Goal: Task Accomplishment & Management: Manage account settings

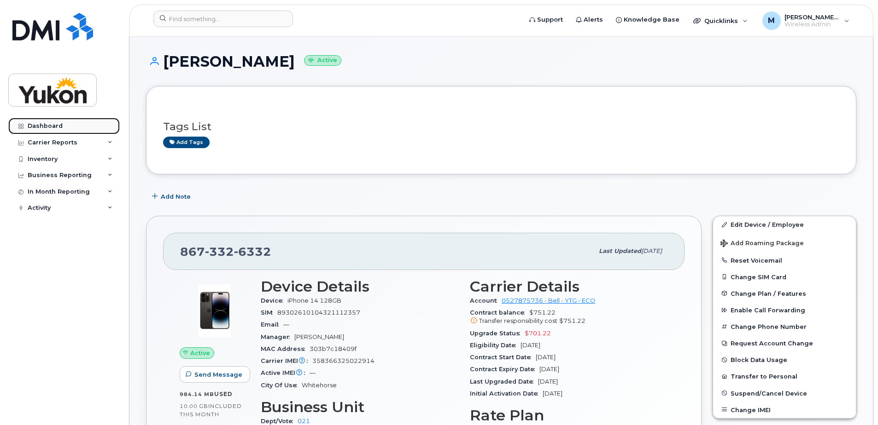
drag, startPoint x: 54, startPoint y: 127, endPoint x: 59, endPoint y: 128, distance: 4.8
click at [54, 127] on div "Dashboard" at bounding box center [45, 125] width 35 height 7
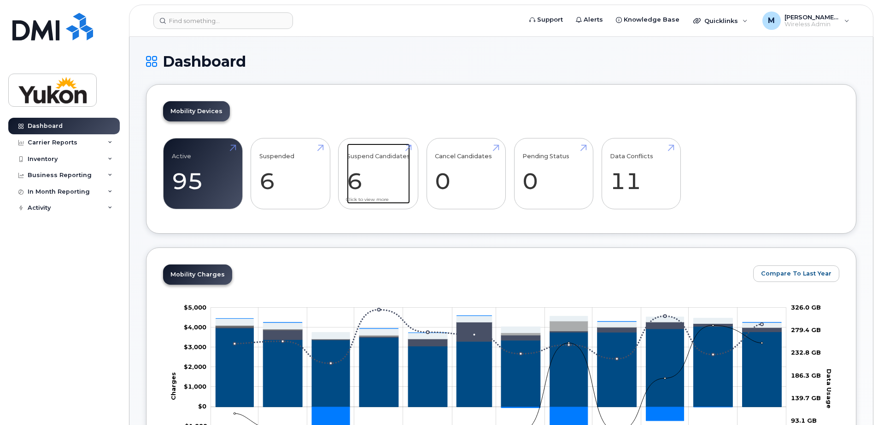
click at [369, 184] on link "Suspend Candidates 6" at bounding box center [378, 174] width 63 height 61
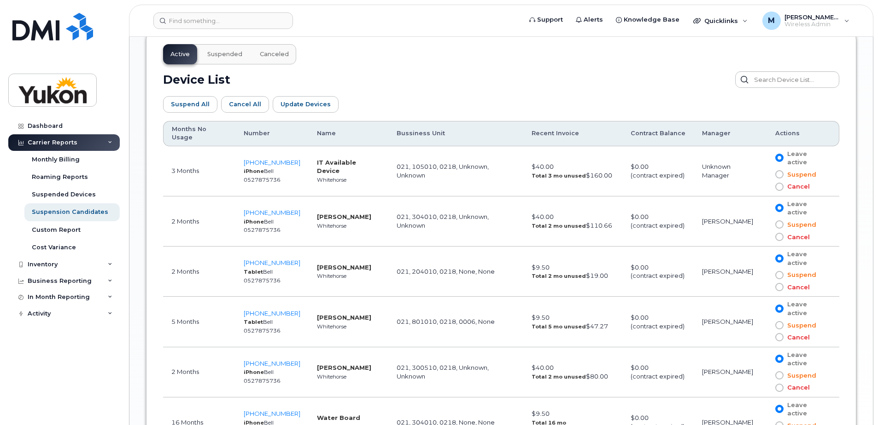
scroll to position [506, 0]
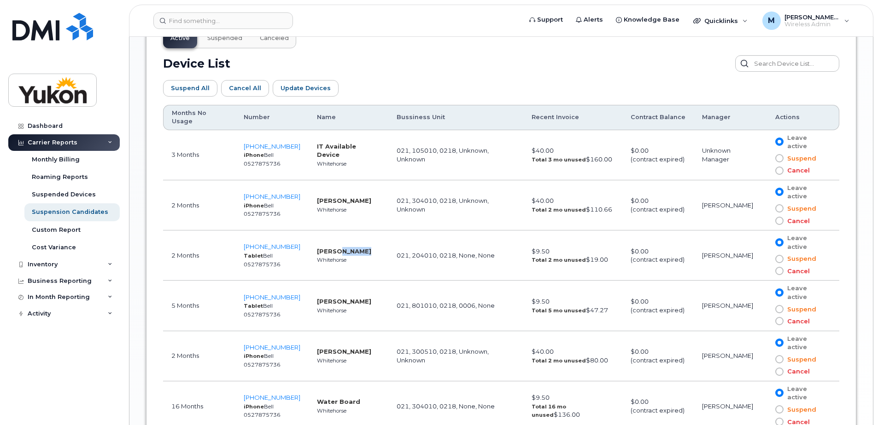
drag, startPoint x: 332, startPoint y: 236, endPoint x: 361, endPoint y: 236, distance: 28.5
click at [361, 248] on strong "Meghan McKenna" at bounding box center [344, 251] width 54 height 7
drag, startPoint x: 361, startPoint y: 236, endPoint x: 384, endPoint y: 250, distance: 27.6
click at [388, 250] on td "021, 204010, 0218, None, None" at bounding box center [455, 256] width 135 height 50
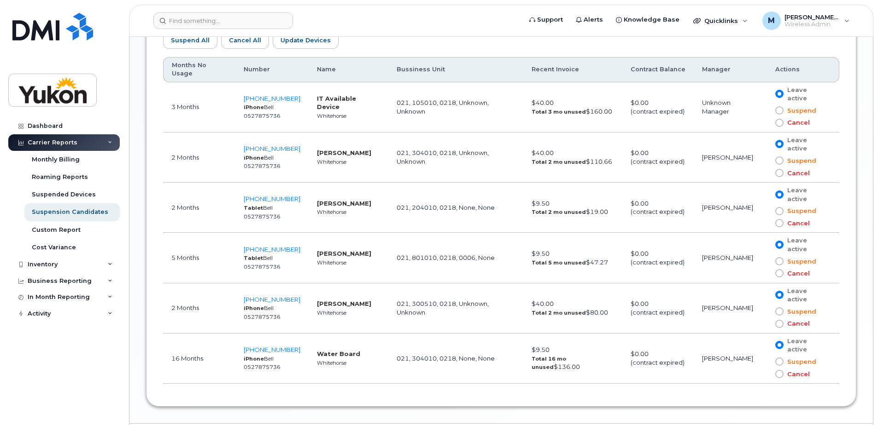
scroll to position [556, 0]
drag, startPoint x: 358, startPoint y: 285, endPoint x: 330, endPoint y: 283, distance: 27.7
click at [330, 283] on td "Brooke Gibbons Whitehorse" at bounding box center [348, 307] width 80 height 50
drag, startPoint x: 330, startPoint y: 283, endPoint x: 359, endPoint y: 298, distance: 32.7
click at [361, 298] on td "Brooke Gibbons Whitehorse" at bounding box center [348, 307] width 80 height 50
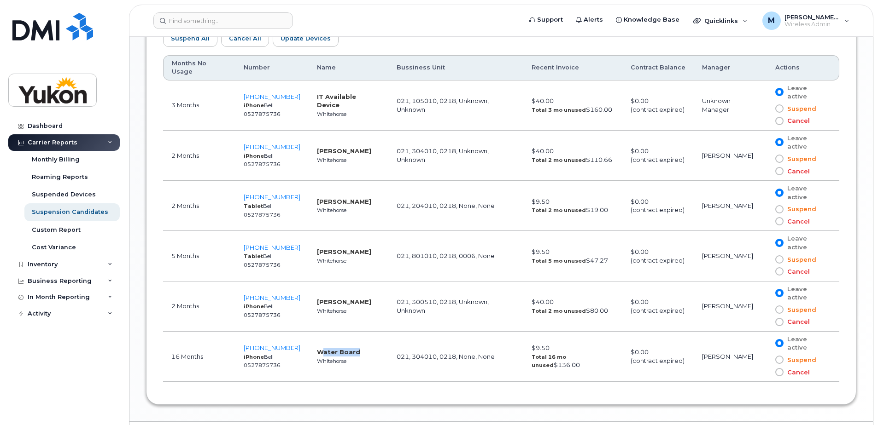
drag, startPoint x: 355, startPoint y: 328, endPoint x: 313, endPoint y: 332, distance: 42.5
click at [313, 332] on td "Water Board Whitehorse" at bounding box center [348, 357] width 80 height 50
click at [314, 333] on td "Water Board Whitehorse" at bounding box center [348, 357] width 80 height 50
click at [336, 349] on strong "Water Board" at bounding box center [338, 352] width 43 height 7
drag, startPoint x: 300, startPoint y: 323, endPoint x: 240, endPoint y: 325, distance: 60.4
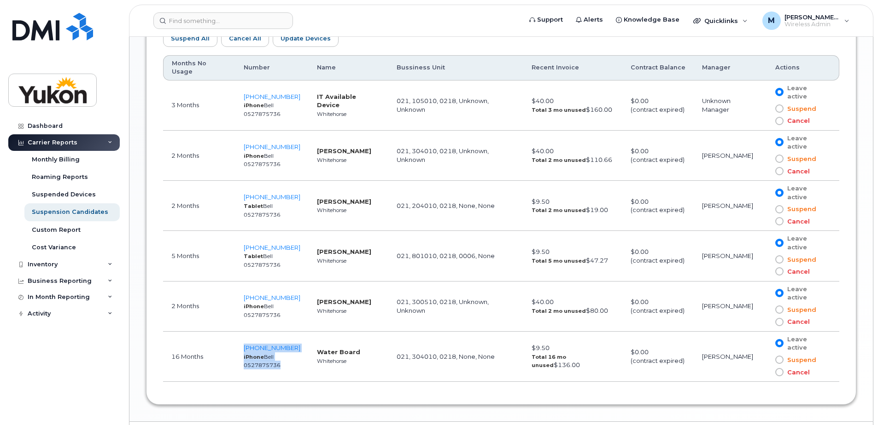
click at [240, 332] on tr "16 Months 867-334-8783 iPhone Bell 0527875736 Water Board Whitehorse 021, 30401…" at bounding box center [501, 357] width 676 height 50
drag, startPoint x: 240, startPoint y: 325, endPoint x: 300, endPoint y: 344, distance: 62.9
click at [308, 344] on td "Water Board Whitehorse" at bounding box center [348, 357] width 80 height 50
drag, startPoint x: 293, startPoint y: 326, endPoint x: 242, endPoint y: 326, distance: 50.6
click at [242, 332] on td "867-334-8783 iPhone Bell 0527875736" at bounding box center [271, 357] width 73 height 50
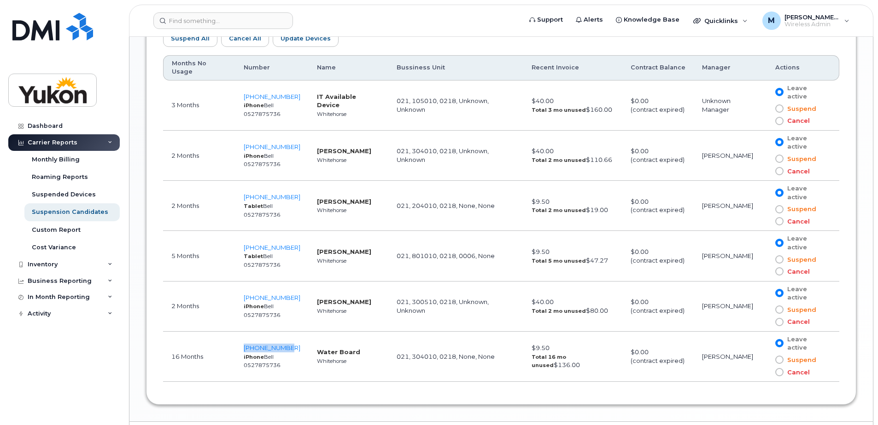
copy span "867-334-8783"
click at [210, 334] on td "16 Months" at bounding box center [199, 357] width 72 height 50
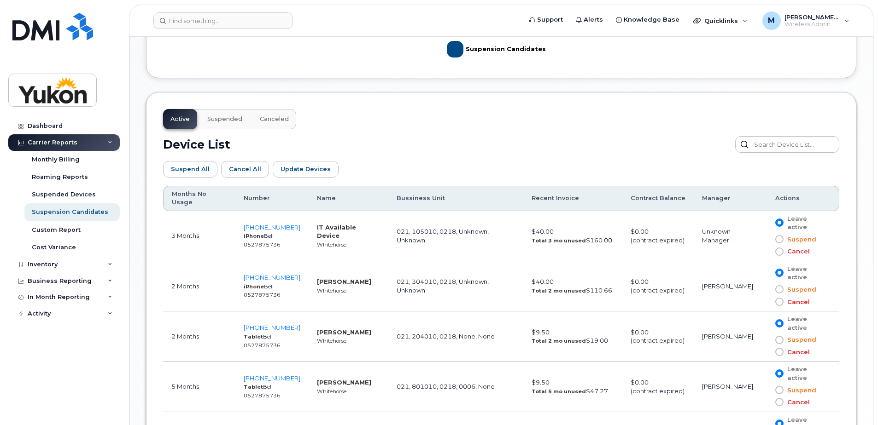
scroll to position [418, 0]
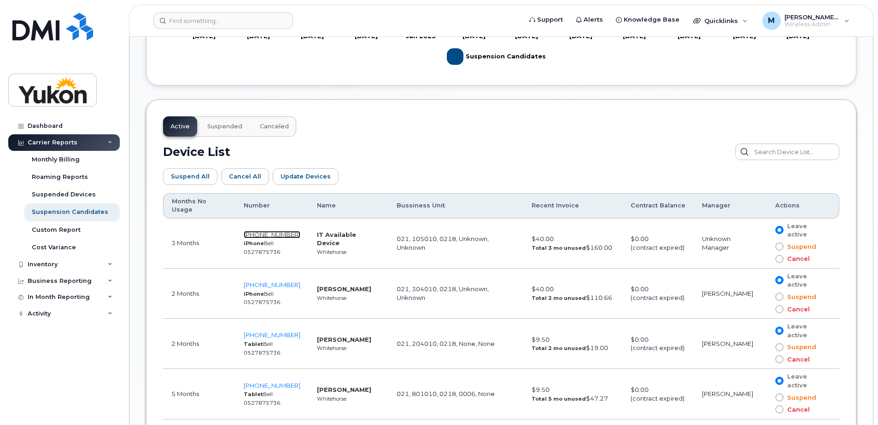
click at [281, 231] on span "867-332-6573" at bounding box center [272, 234] width 57 height 7
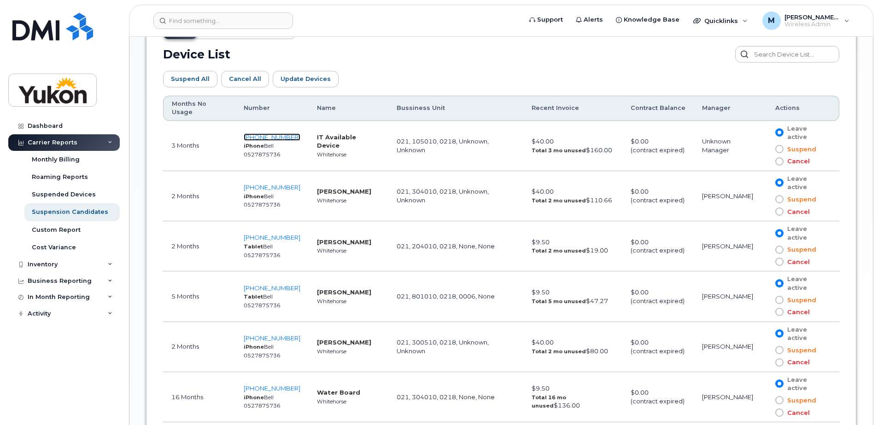
scroll to position [556, 0]
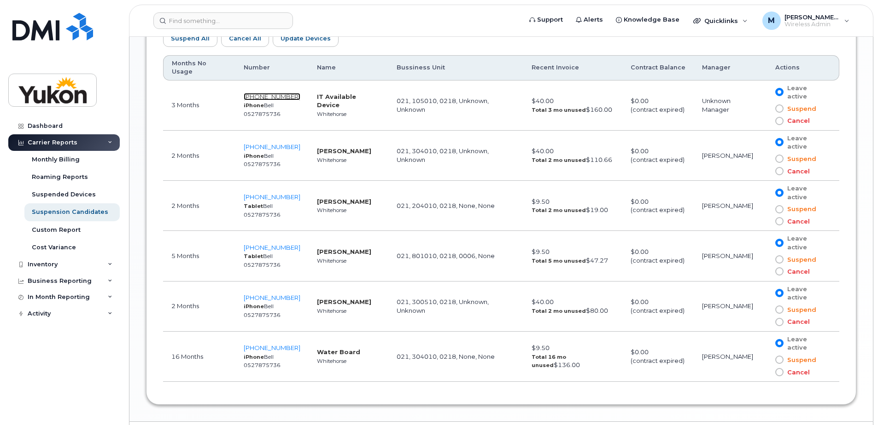
click at [272, 93] on span "867-332-6573" at bounding box center [272, 96] width 57 height 7
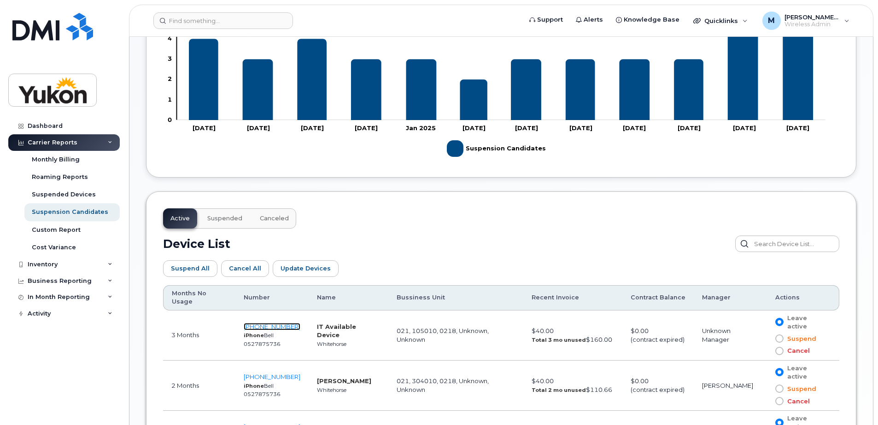
scroll to position [464, 0]
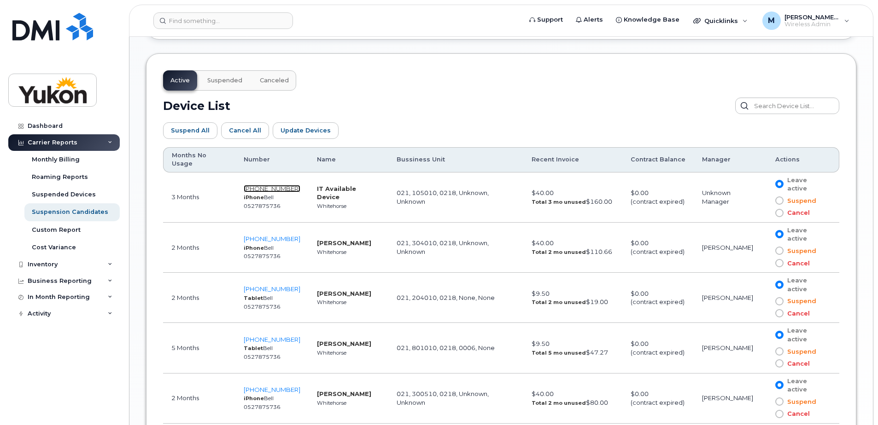
click at [277, 185] on span "867-332-6573" at bounding box center [272, 188] width 57 height 7
click at [204, 23] on input at bounding box center [223, 20] width 140 height 17
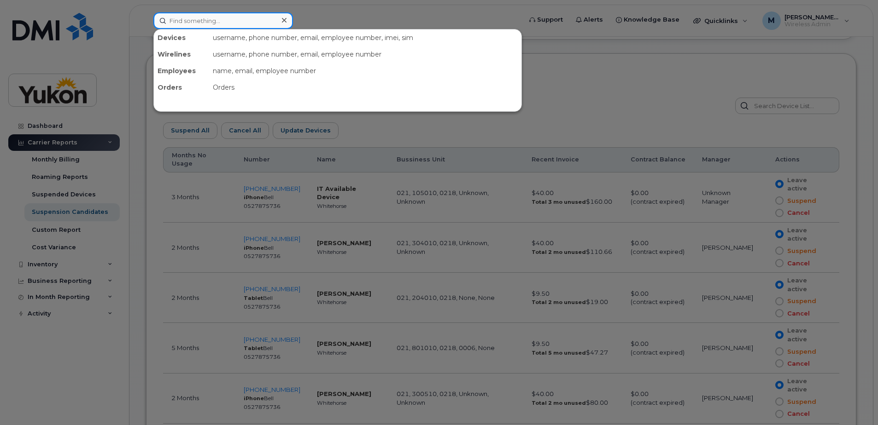
paste input "354355885325027"
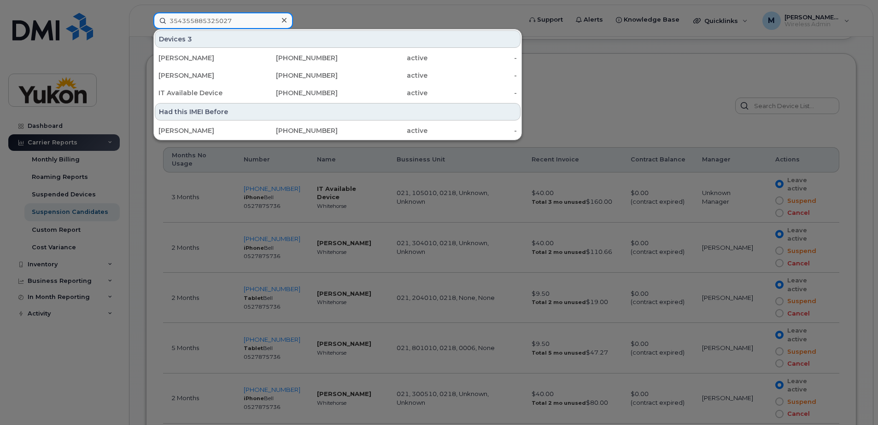
type input "354355885325027"
drag, startPoint x: 186, startPoint y: 37, endPoint x: 191, endPoint y: 40, distance: 4.7
click at [187, 38] on span "3" at bounding box center [189, 39] width 5 height 9
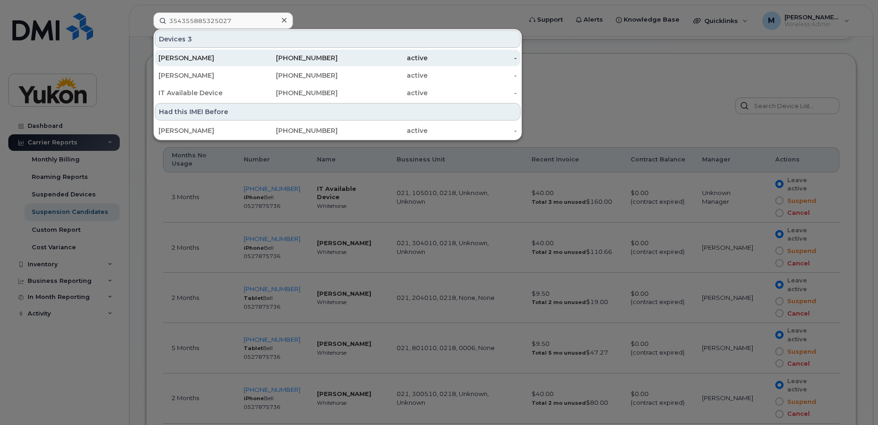
click at [347, 61] on div "active" at bounding box center [383, 57] width 90 height 9
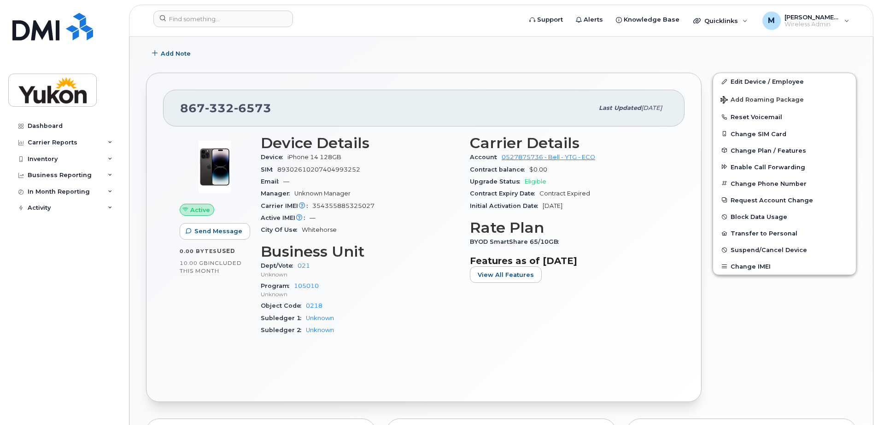
scroll to position [184, 0]
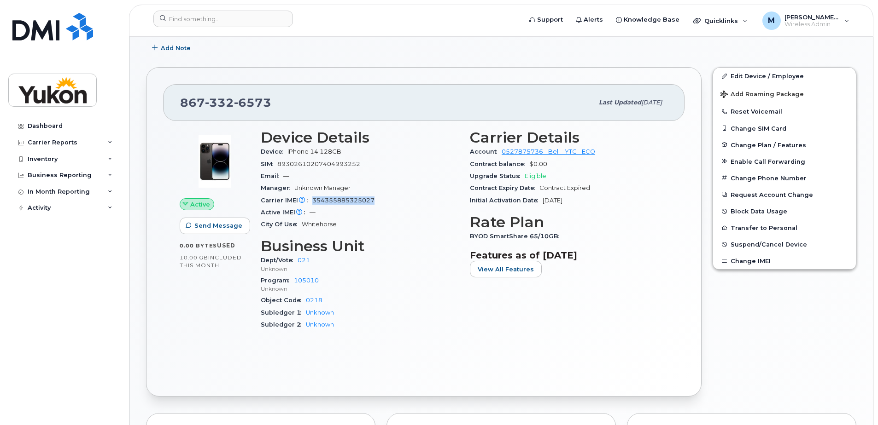
drag, startPoint x: 376, startPoint y: 199, endPoint x: 309, endPoint y: 204, distance: 67.0
click at [309, 204] on div "Carrier IMEI Carrier IMEI is reported during the last billing cycle or change o…" at bounding box center [360, 201] width 198 height 12
copy span "354355885325027"
drag, startPoint x: 766, startPoint y: 76, endPoint x: 749, endPoint y: 83, distance: 18.7
click at [766, 76] on link "Edit Device / Employee" at bounding box center [784, 76] width 143 height 17
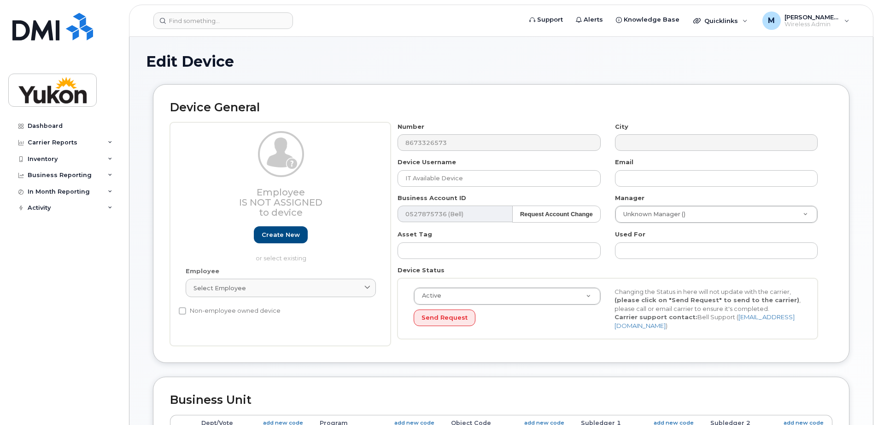
select select "33500007"
select select "33497282"
select select "33497277"
click at [211, 19] on input at bounding box center [223, 20] width 140 height 17
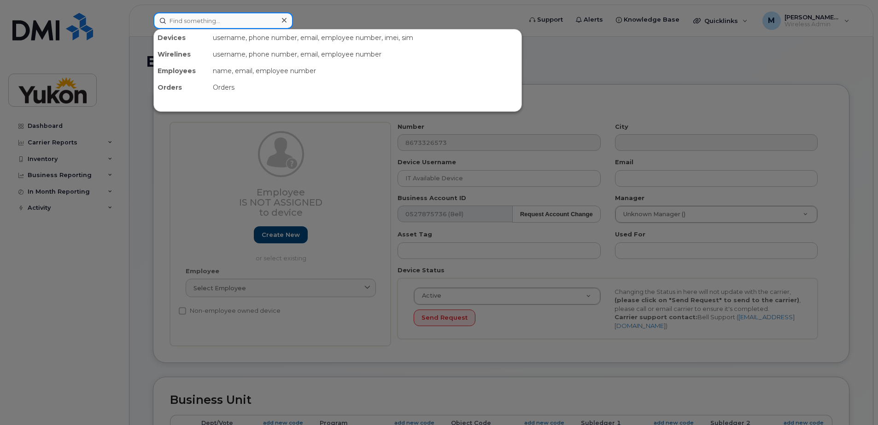
paste input "Chandelle.King"
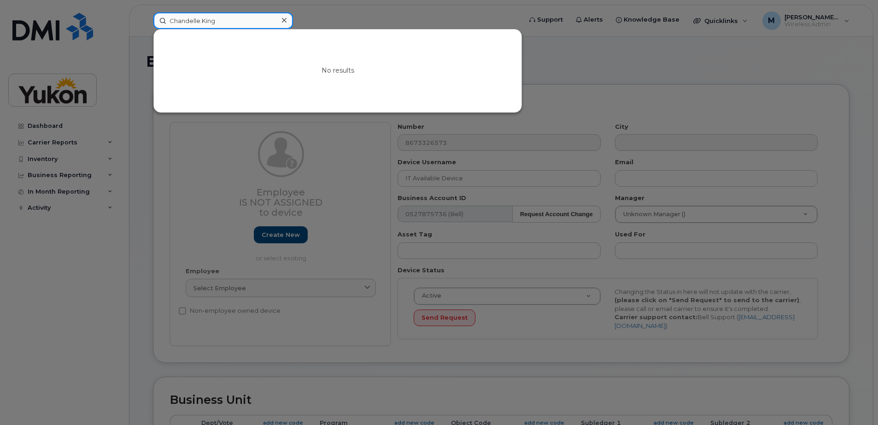
click at [202, 25] on input "Chandelle.King" at bounding box center [223, 20] width 140 height 17
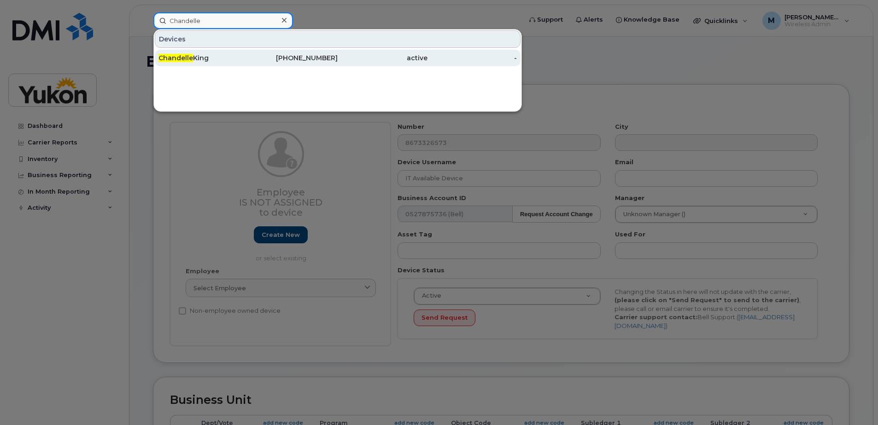
type input "Chandelle"
click at [265, 61] on div "867-332-5589" at bounding box center [293, 57] width 90 height 9
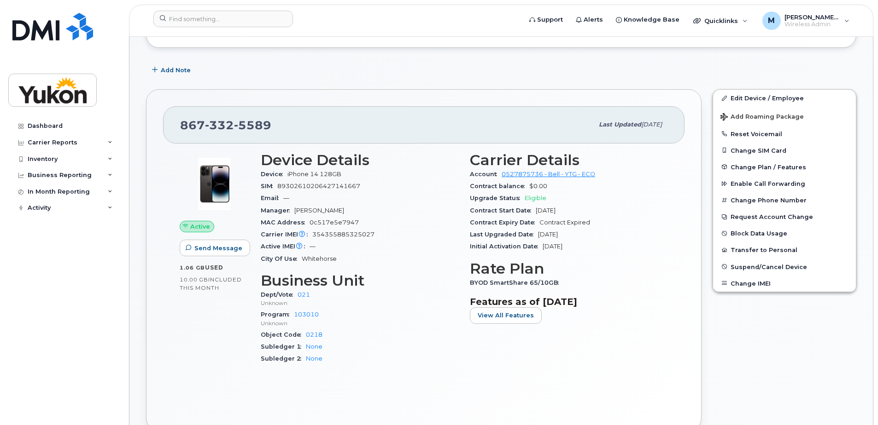
scroll to position [138, 0]
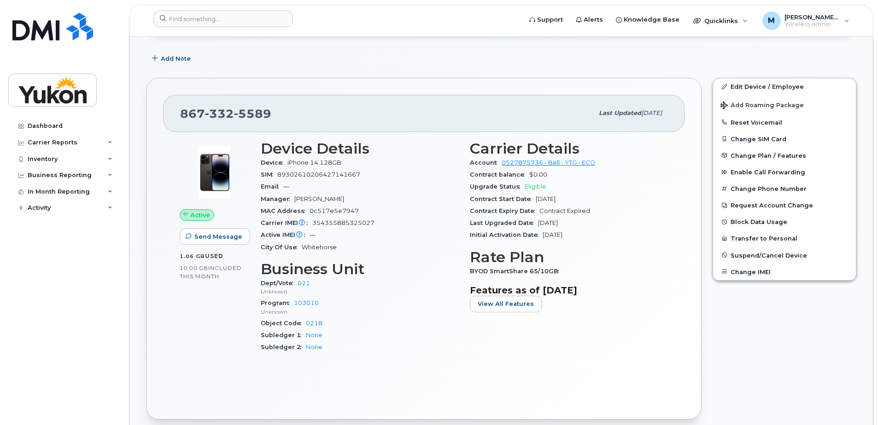
click at [348, 219] on div "Carrier IMEI Carrier IMEI is reported during the last billing cycle or change o…" at bounding box center [360, 223] width 198 height 12
click at [347, 219] on div "Carrier IMEI Carrier IMEI is reported during the last billing cycle or change o…" at bounding box center [360, 223] width 198 height 12
copy span "354355885325027"
drag, startPoint x: 319, startPoint y: 116, endPoint x: 164, endPoint y: 116, distance: 154.7
click at [164, 116] on div "[PHONE_NUMBER] Last updated [DATE]" at bounding box center [423, 113] width 521 height 37
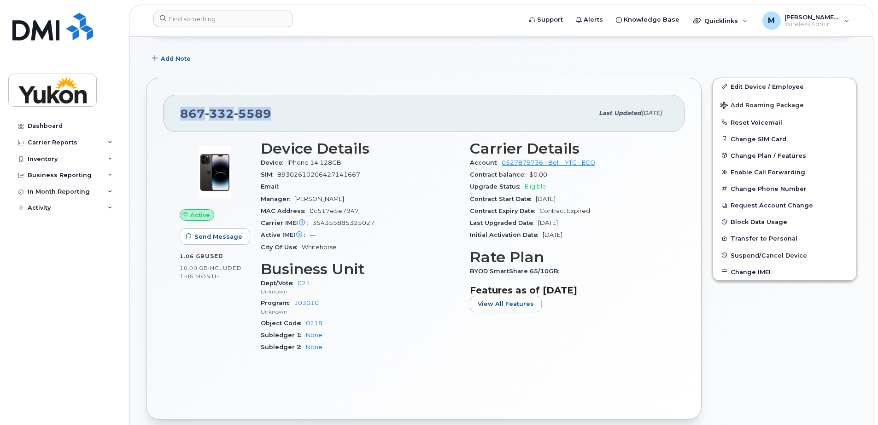
copy span "[PHONE_NUMBER]"
click at [389, 102] on div "[PHONE_NUMBER] Last updated [DATE]" at bounding box center [423, 113] width 521 height 37
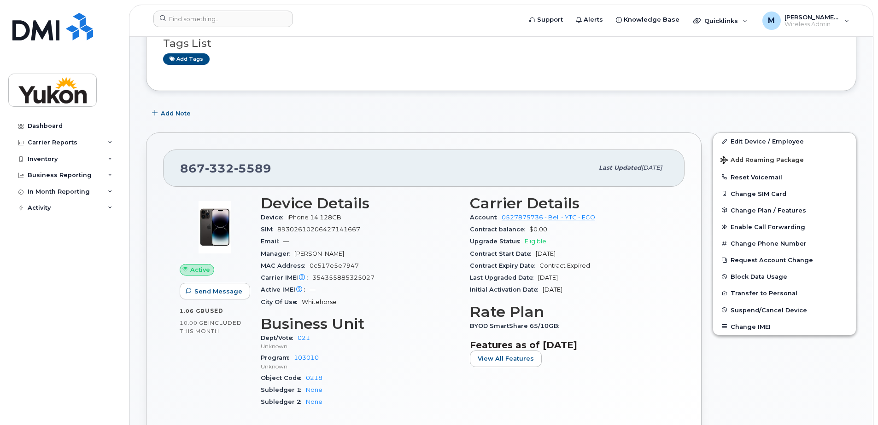
scroll to position [0, 0]
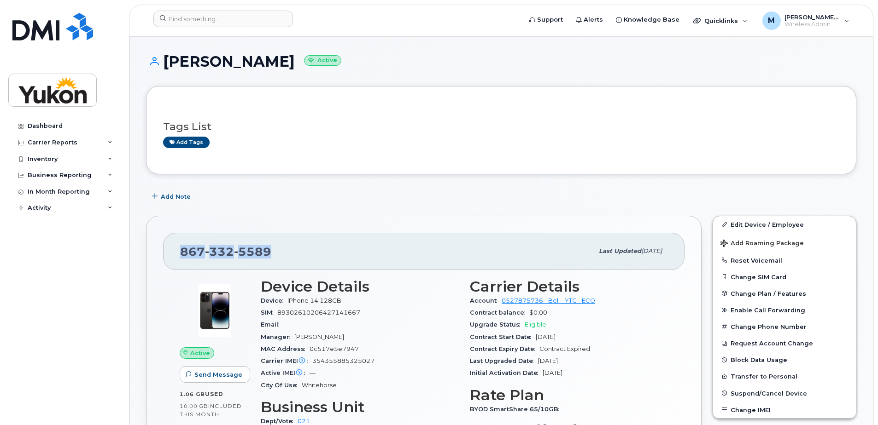
drag, startPoint x: 274, startPoint y: 253, endPoint x: 170, endPoint y: 255, distance: 104.5
click at [170, 255] on div "[PHONE_NUMBER] Last updated [DATE]" at bounding box center [423, 251] width 521 height 37
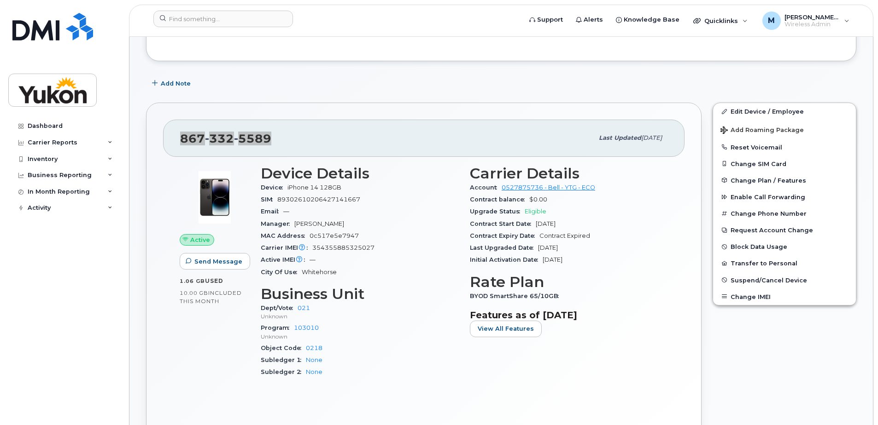
scroll to position [138, 0]
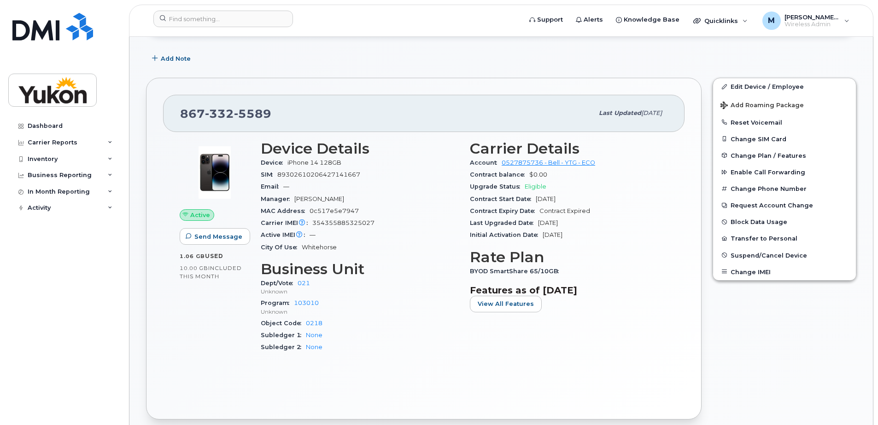
click at [343, 132] on div "Active Send Message 1.06 GB  used 10.00 GB  included this month Device Details …" at bounding box center [423, 267] width 521 height 271
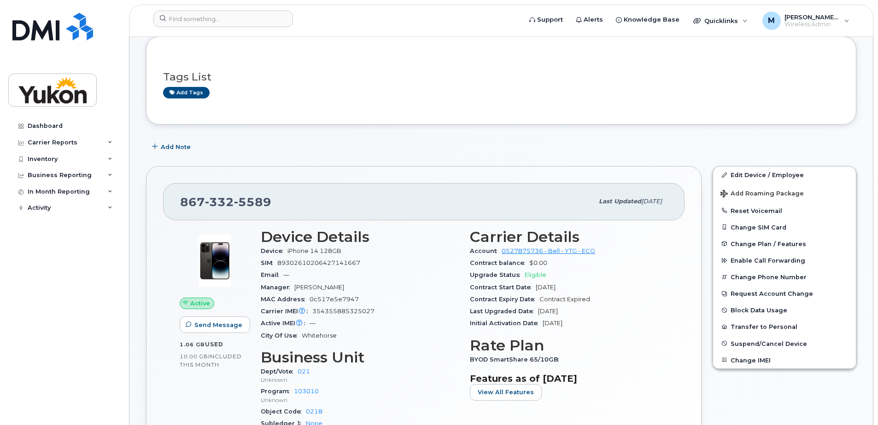
scroll to position [0, 0]
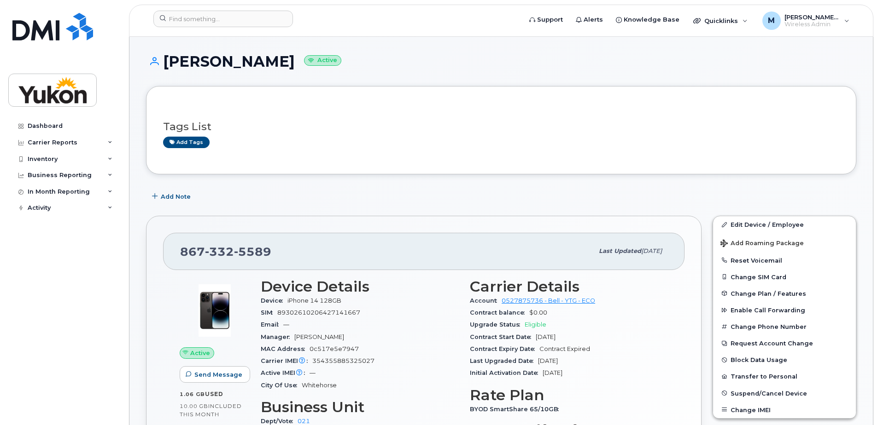
drag, startPoint x: 275, startPoint y: 255, endPoint x: 267, endPoint y: 254, distance: 8.3
click at [267, 254] on div "[PHONE_NUMBER]" at bounding box center [386, 251] width 413 height 19
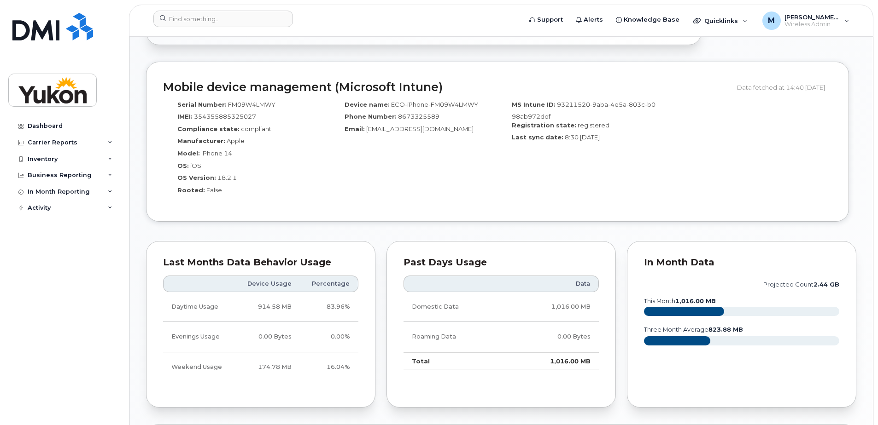
scroll to position [460, 0]
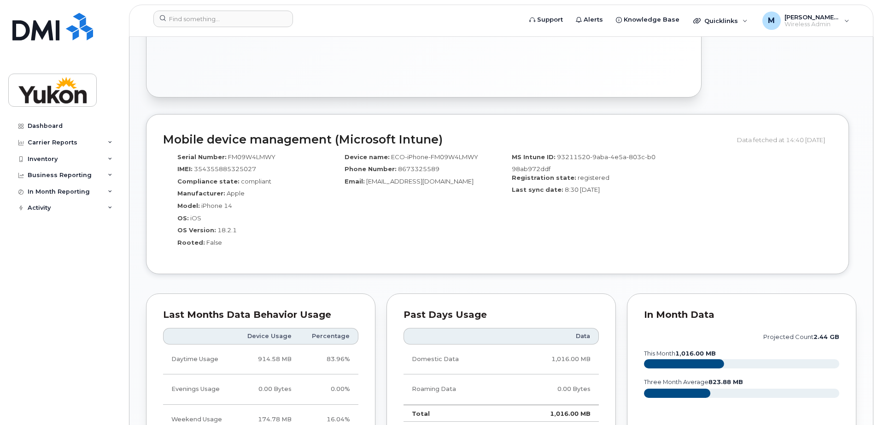
click at [257, 172] on div "IMEI: [TECHNICAL_ID]" at bounding box center [246, 171] width 153 height 12
drag, startPoint x: 259, startPoint y: 170, endPoint x: 195, endPoint y: 171, distance: 64.0
click at [195, 171] on div "IMEI: 354355885325027" at bounding box center [246, 171] width 153 height 12
copy span "354355885325027"
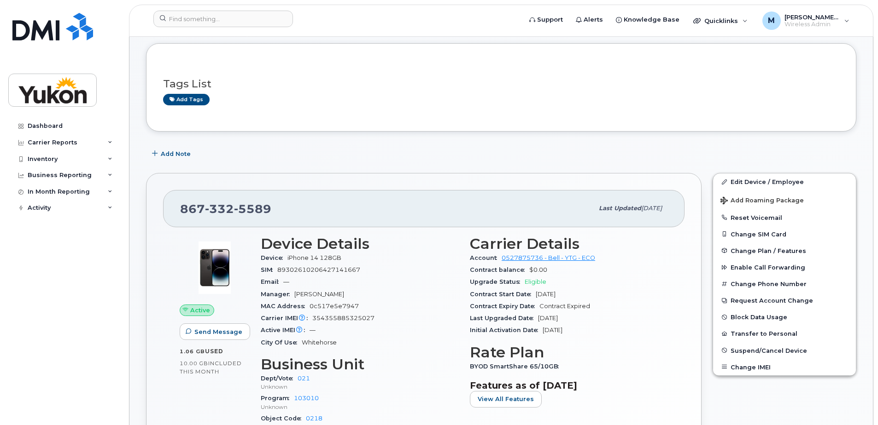
scroll to position [138, 0]
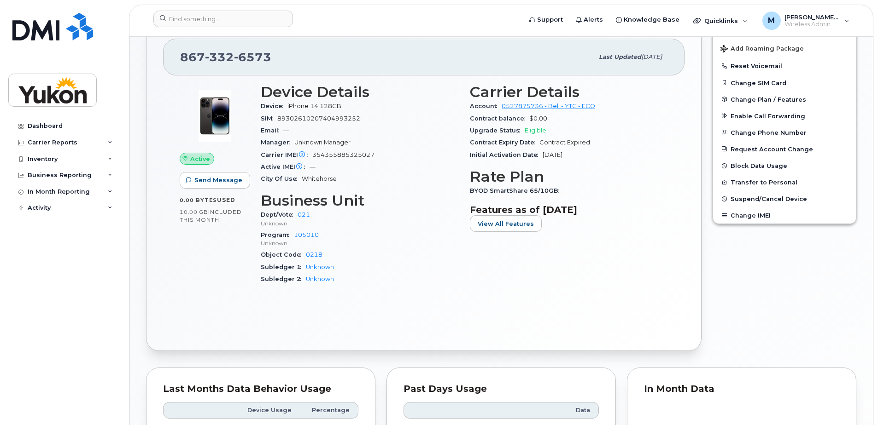
scroll to position [230, 0]
click at [324, 122] on div "SIM [TECHNICAL_ID]" at bounding box center [360, 118] width 198 height 12
click at [324, 122] on div "SIM 89302610207404993252" at bounding box center [360, 118] width 198 height 12
copy span "89302610207404993252"
drag, startPoint x: 290, startPoint y: 55, endPoint x: 171, endPoint y: 56, distance: 118.8
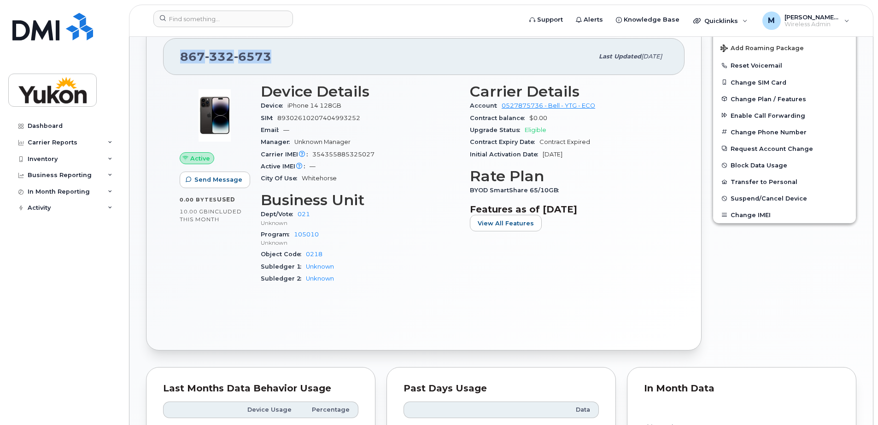
click at [171, 56] on div "867 332 6573 Last updated Aug 12, 2025" at bounding box center [423, 56] width 521 height 37
copy span "867 332 6573"
drag, startPoint x: 375, startPoint y: 155, endPoint x: 314, endPoint y: 157, distance: 61.7
click at [314, 157] on div "Carrier IMEI Carrier IMEI is reported during the last billing cycle or change o…" at bounding box center [360, 155] width 198 height 12
copy span "354355885325027"
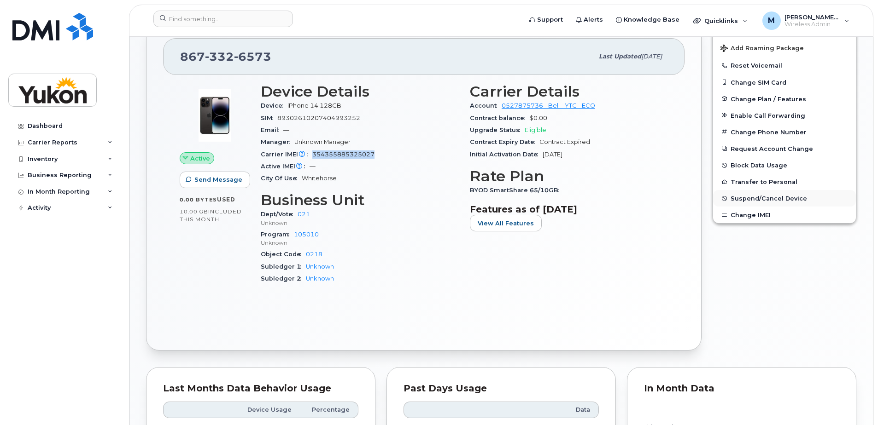
click at [760, 199] on span "Suspend/Cancel Device" at bounding box center [768, 198] width 76 height 7
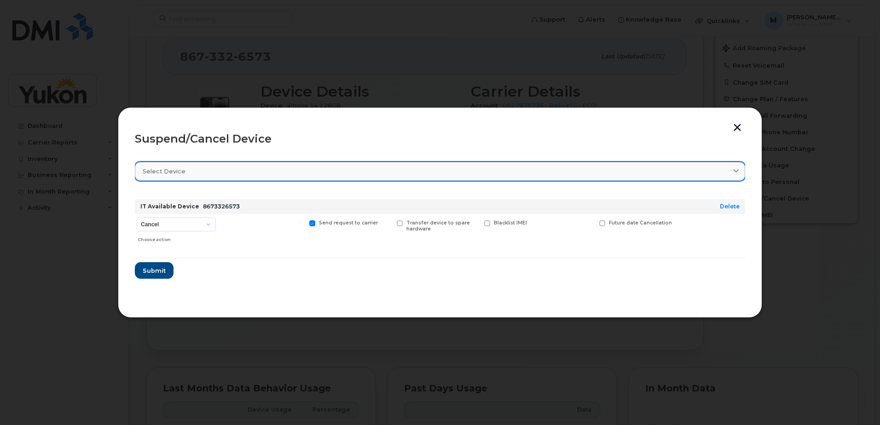
click at [196, 172] on div "Select device" at bounding box center [440, 171] width 595 height 9
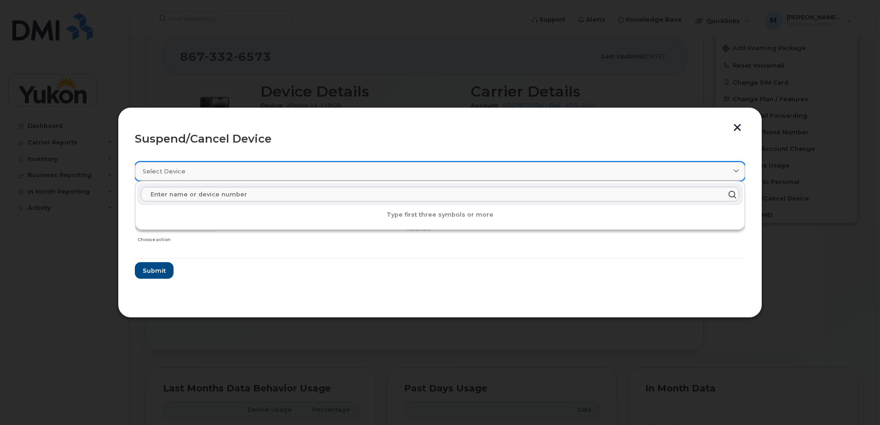
click at [200, 173] on div "Select device" at bounding box center [440, 171] width 595 height 9
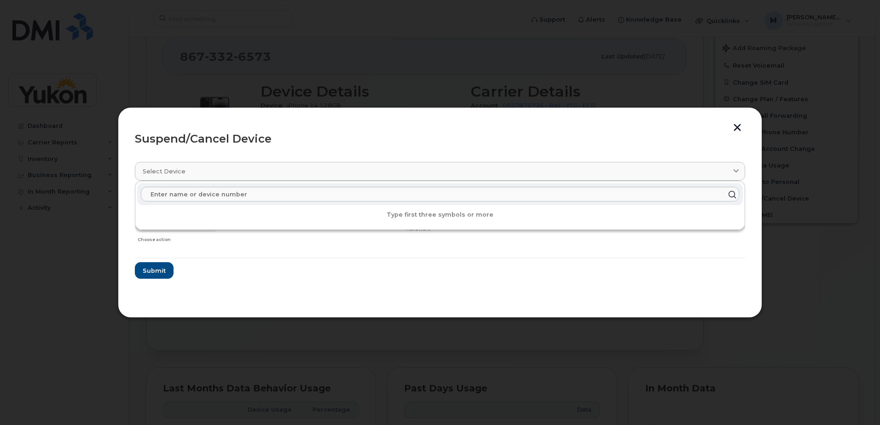
click at [271, 262] on form "IT Available Device 8673326573 Delete Cancel Suspend - Extend Suspension Suspen…" at bounding box center [440, 235] width 611 height 87
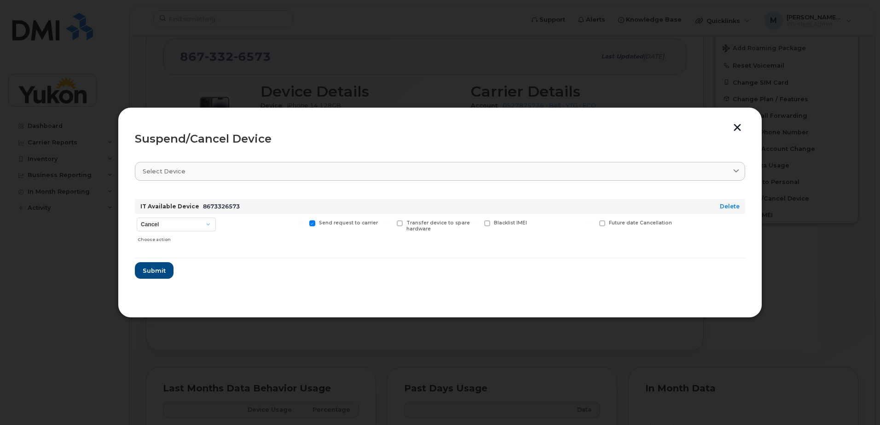
click at [330, 224] on span "Send request to carrier" at bounding box center [348, 223] width 59 height 6
click at [303, 224] on input "Send request to carrier" at bounding box center [300, 223] width 5 height 5
click at [330, 224] on span "Send request to carrier" at bounding box center [348, 223] width 59 height 6
click at [303, 224] on input "Send request to carrier" at bounding box center [300, 223] width 5 height 5
checkbox input "true"
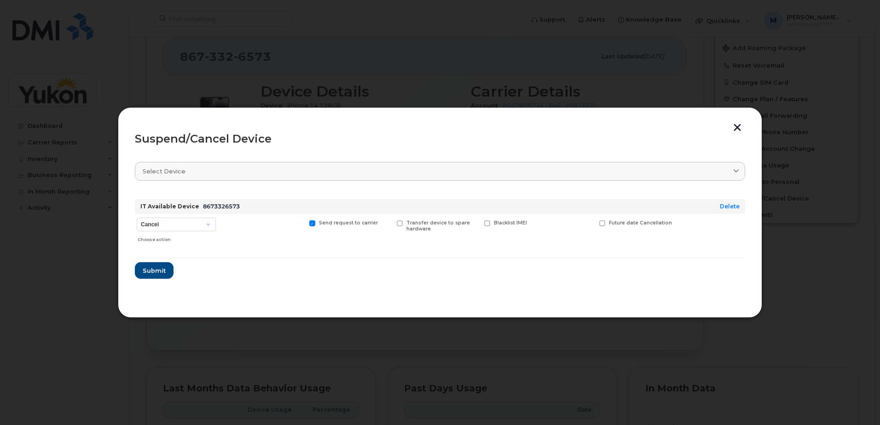
click at [322, 227] on div "Send request to carrier" at bounding box center [350, 230] width 85 height 33
drag, startPoint x: 230, startPoint y: 207, endPoint x: 196, endPoint y: 212, distance: 33.9
click at [196, 212] on div "IT Available Device 8673326573" at bounding box center [416, 206] width 555 height 15
copy span "8673326573"
click at [162, 274] on span "Submit" at bounding box center [153, 271] width 23 height 9
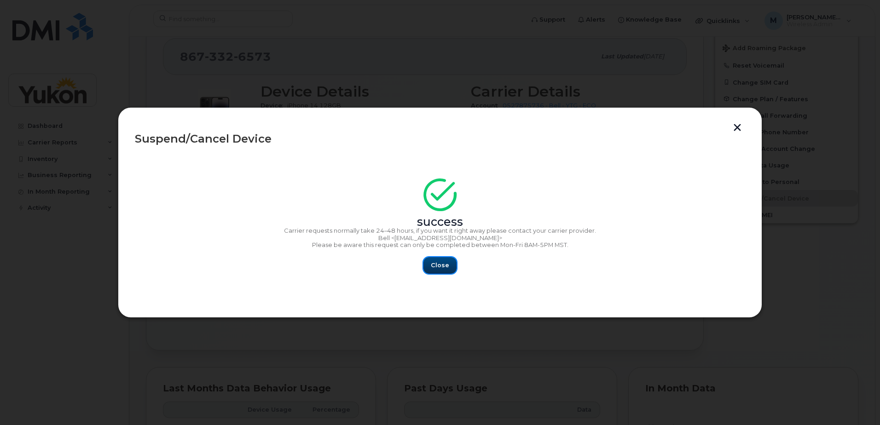
click at [453, 262] on button "Close" at bounding box center [440, 265] width 33 height 17
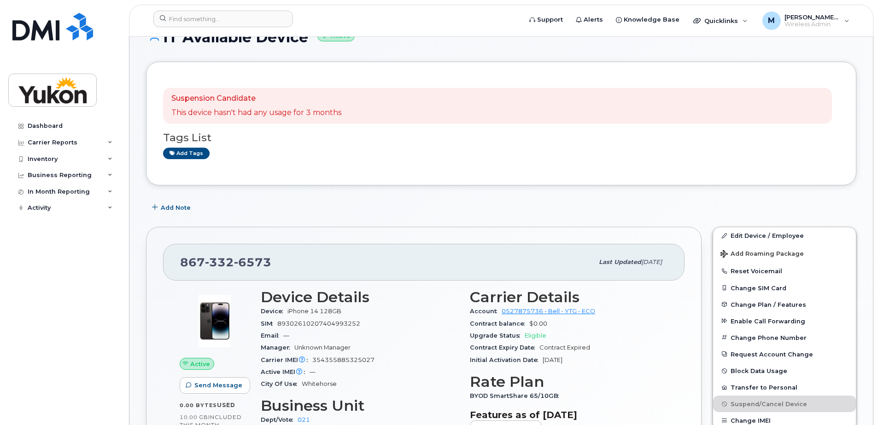
scroll to position [10, 0]
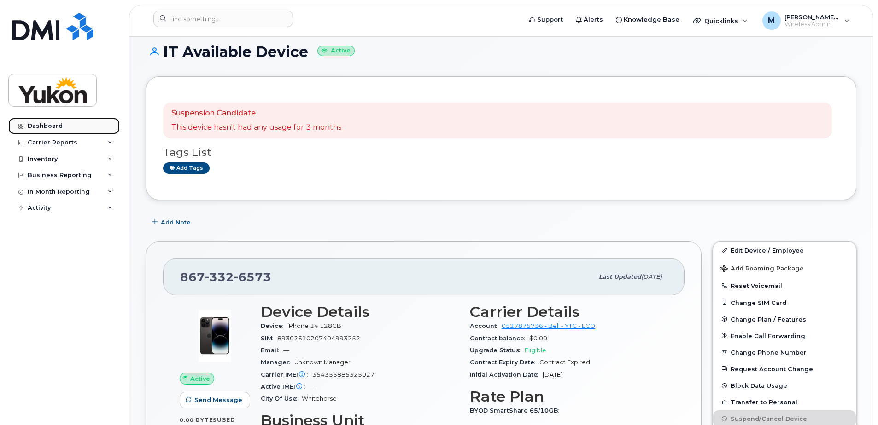
click at [52, 123] on div "Dashboard" at bounding box center [45, 125] width 35 height 7
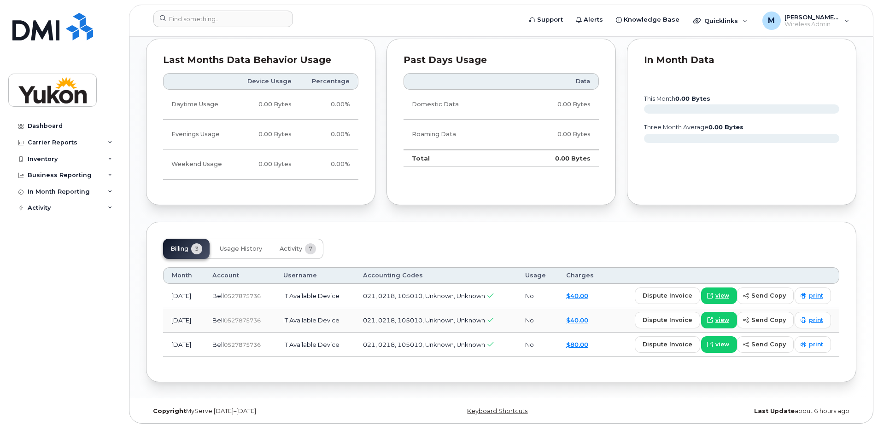
scroll to position [562, 0]
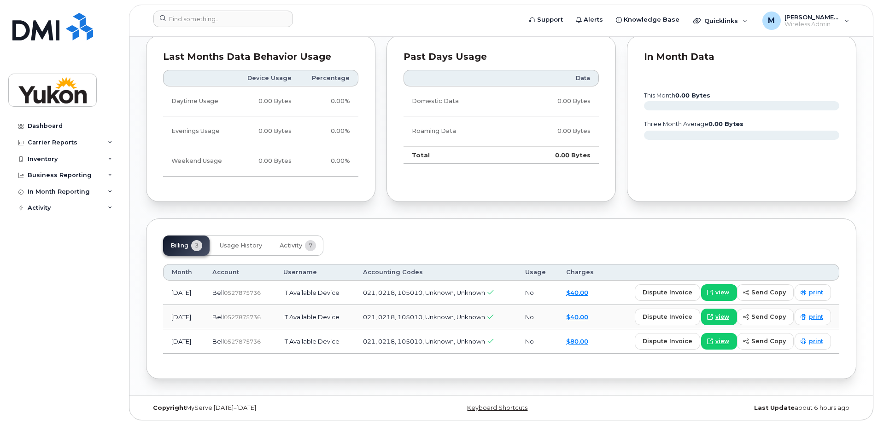
drag, startPoint x: 405, startPoint y: 253, endPoint x: 400, endPoint y: 252, distance: 5.1
click at [405, 252] on div "Billing 3 Usage History Activity 7" at bounding box center [501, 246] width 676 height 20
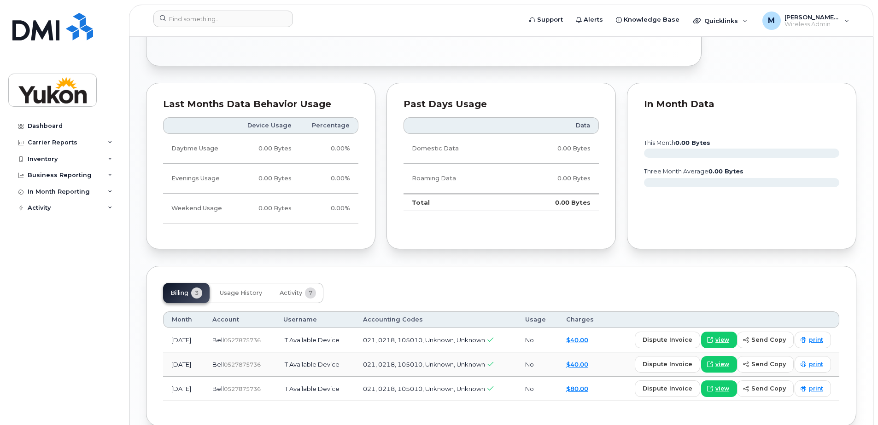
scroll to position [470, 0]
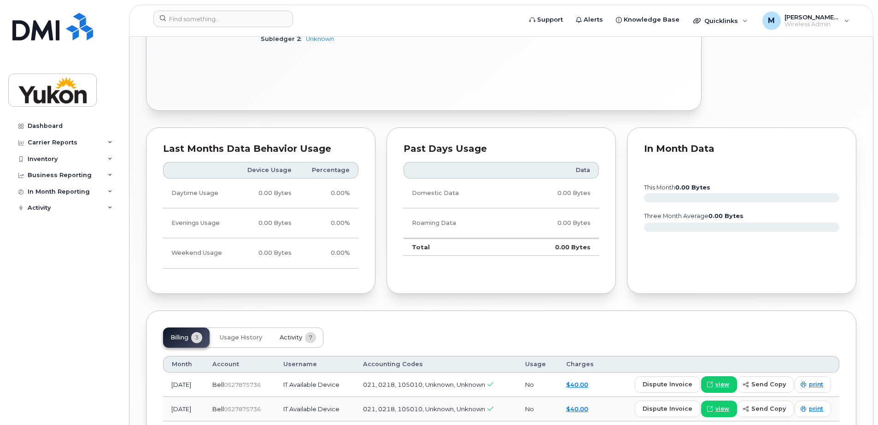
click at [297, 338] on span "Activity" at bounding box center [290, 337] width 23 height 7
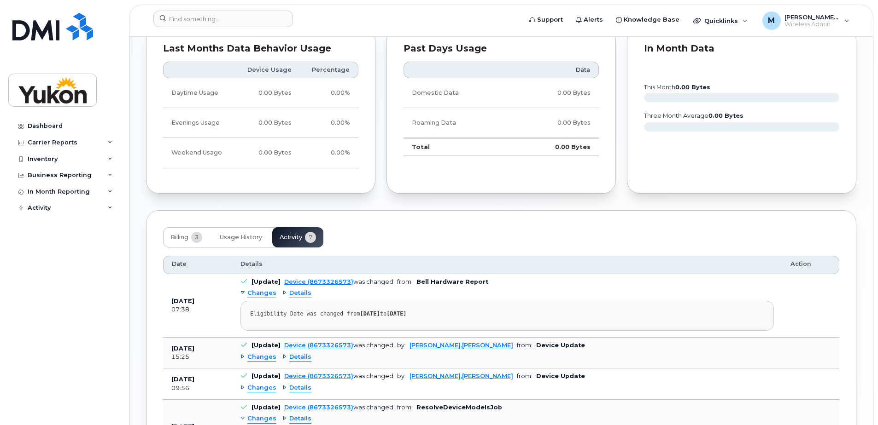
scroll to position [583, 0]
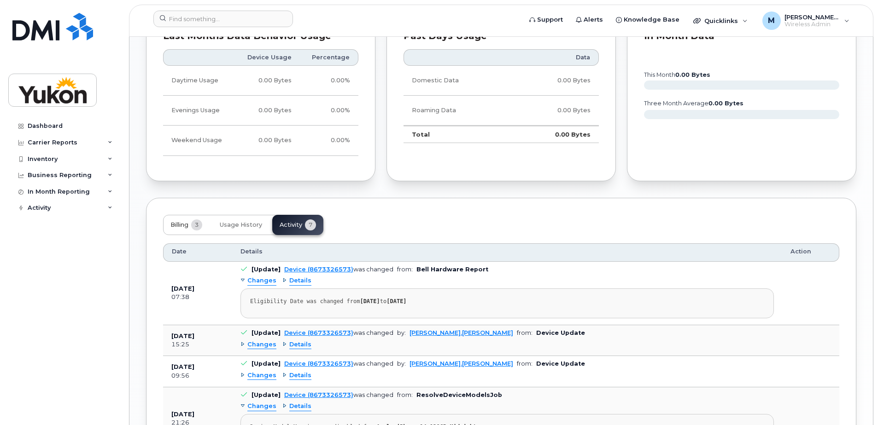
click at [176, 225] on span "Billing" at bounding box center [179, 224] width 18 height 7
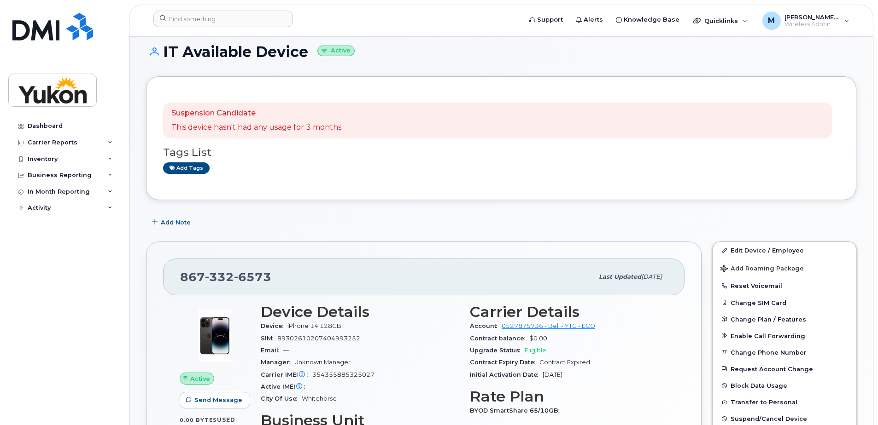
scroll to position [102, 0]
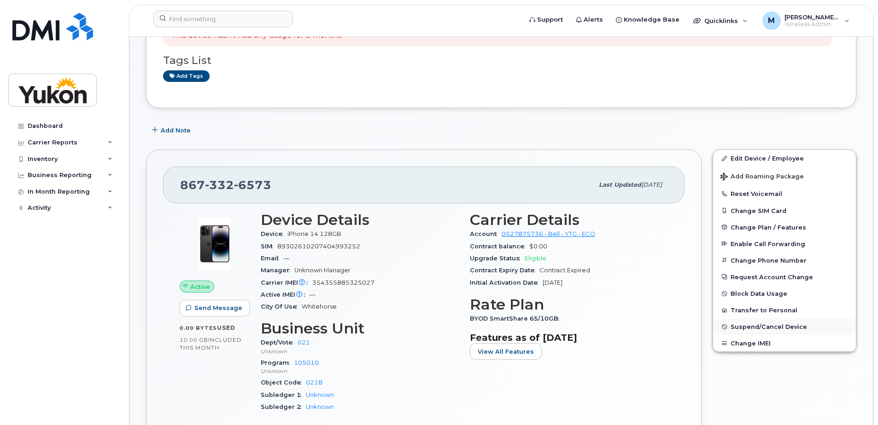
click at [766, 327] on span "Suspend/Cancel Device" at bounding box center [768, 327] width 76 height 7
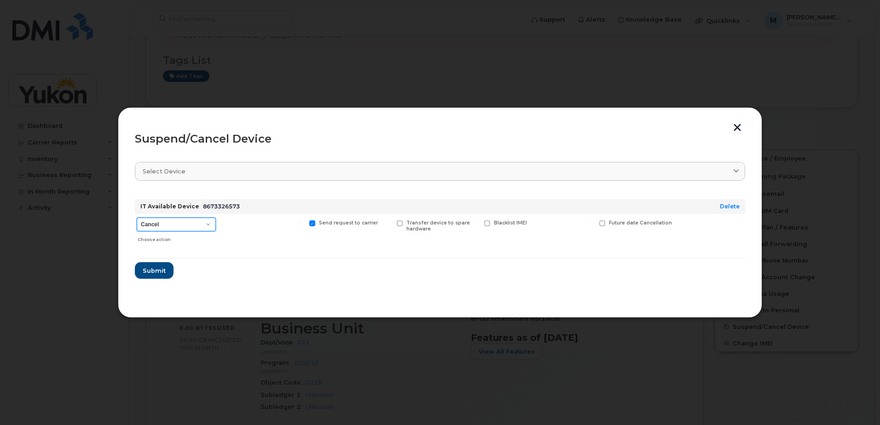
click at [192, 224] on select "Cancel Suspend - Extend Suspension Suspend - Reduced Rate Suspend - Full Rate S…" at bounding box center [176, 225] width 79 height 14
click at [744, 126] on button "button" at bounding box center [738, 129] width 14 height 10
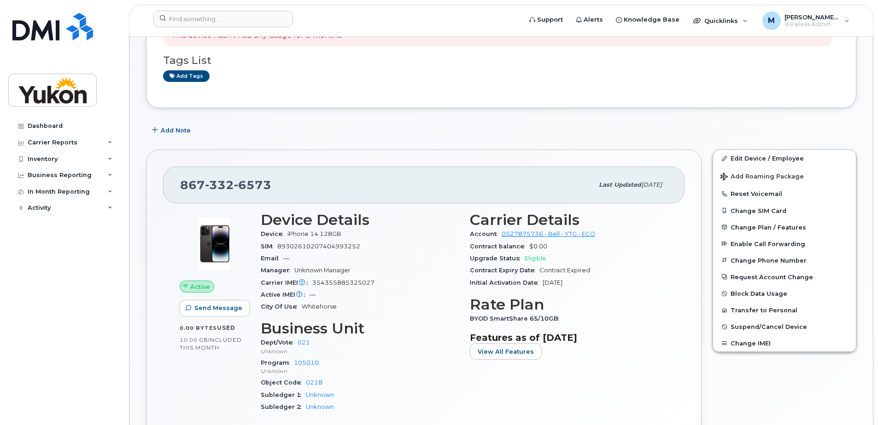
click at [363, 279] on span "354355885325027" at bounding box center [343, 282] width 62 height 7
click at [362, 279] on span "354355885325027" at bounding box center [343, 282] width 62 height 7
copy span "354355885325027"
click at [58, 157] on div "Inventory" at bounding box center [63, 159] width 111 height 17
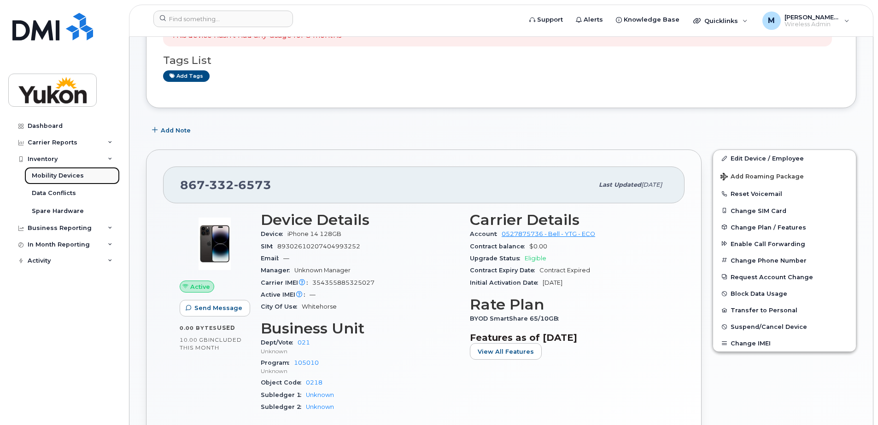
click at [42, 179] on div "Mobility Devices" at bounding box center [58, 176] width 52 height 8
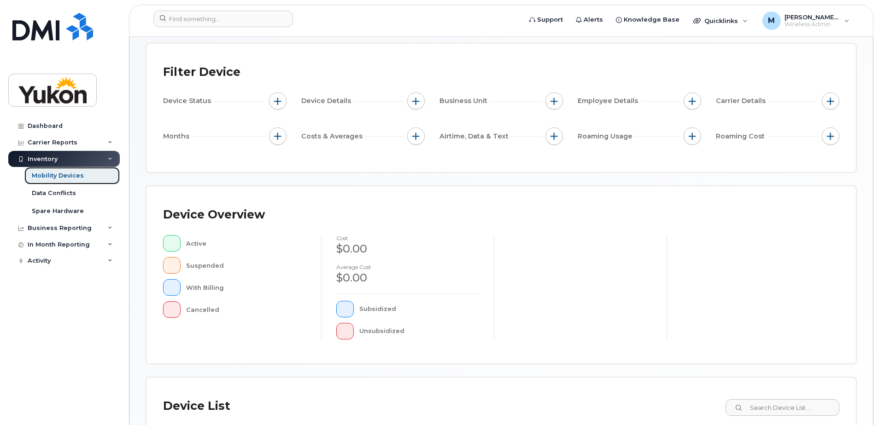
scroll to position [224, 0]
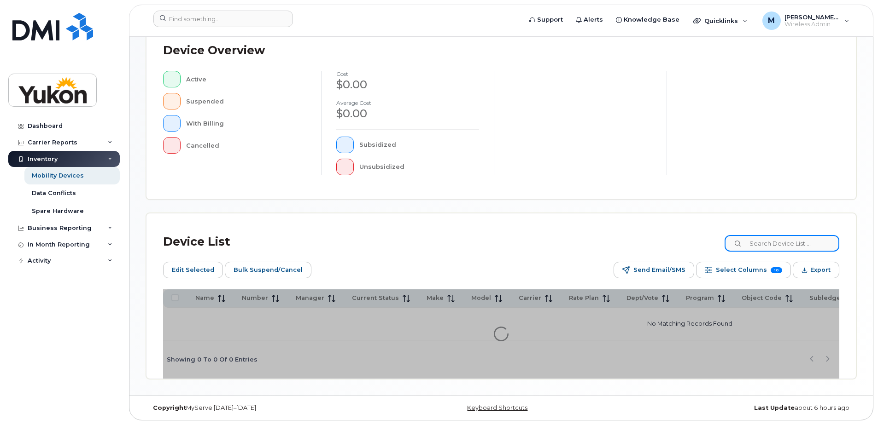
click at [775, 244] on input at bounding box center [781, 243] width 115 height 17
paste input "354355885325027"
type input "354355885325027"
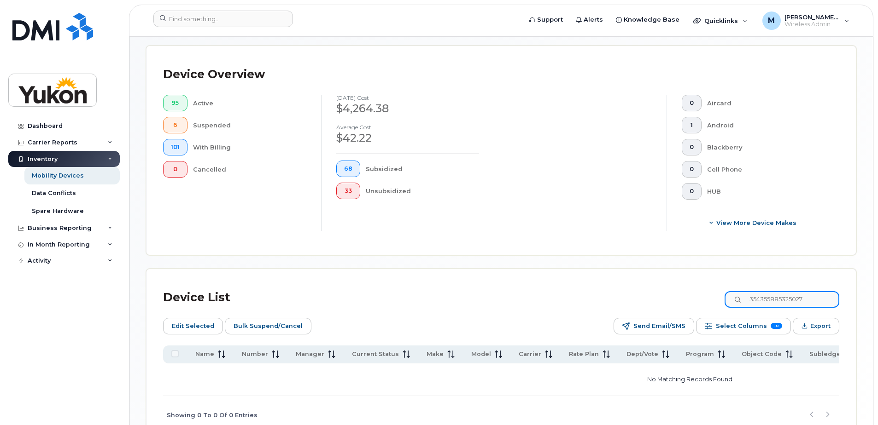
scroll to position [270, 0]
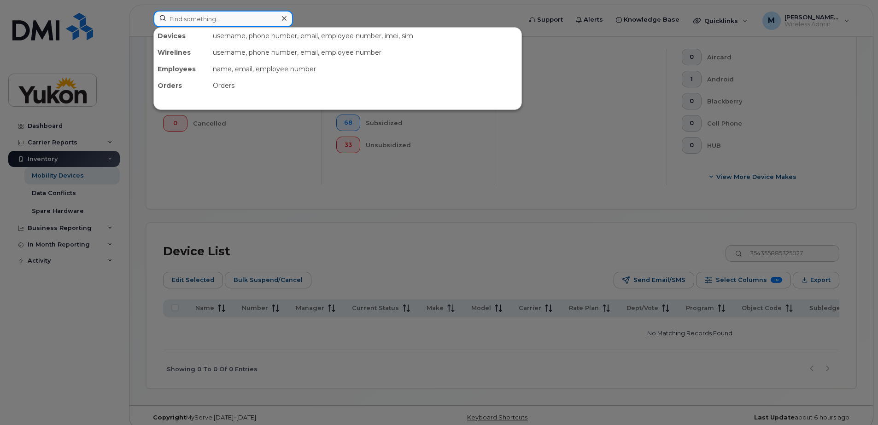
click at [237, 21] on input at bounding box center [223, 19] width 140 height 17
paste input "354355885325027"
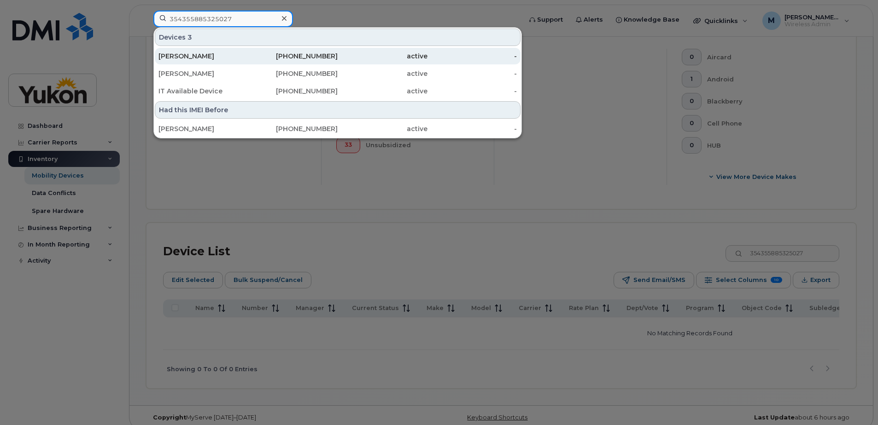
type input "354355885325027"
click at [487, 57] on div "-" at bounding box center [472, 56] width 90 height 9
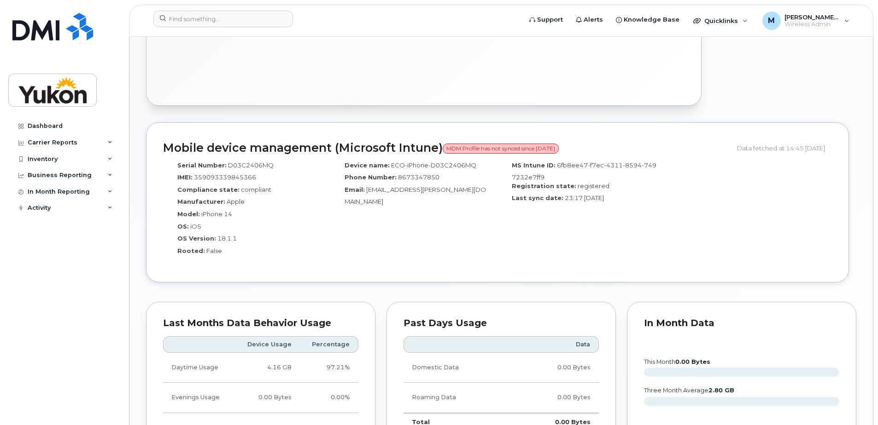
scroll to position [442, 0]
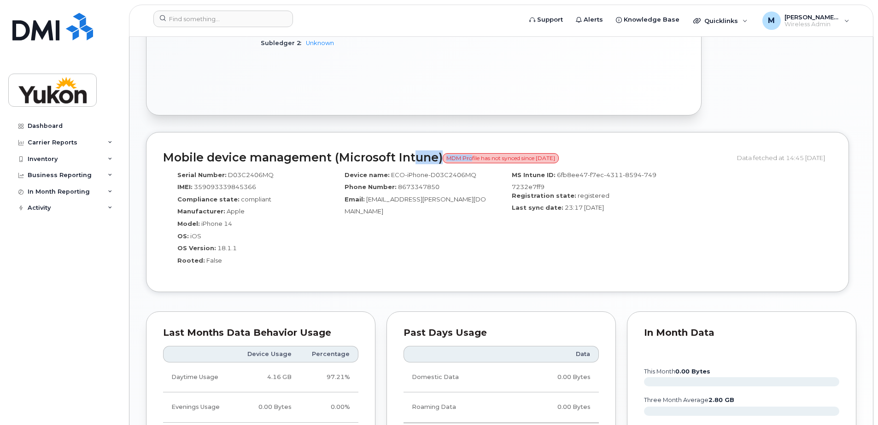
drag, startPoint x: 428, startPoint y: 161, endPoint x: 468, endPoint y: 161, distance: 40.5
click at [468, 161] on h2 "Mobile device management (Microsoft Intune) MDM Profile has not synced since 9 …" at bounding box center [446, 157] width 567 height 13
drag, startPoint x: 468, startPoint y: 161, endPoint x: 450, endPoint y: 186, distance: 31.4
click at [450, 186] on div "Phone Number: 8673347850" at bounding box center [413, 189] width 153 height 12
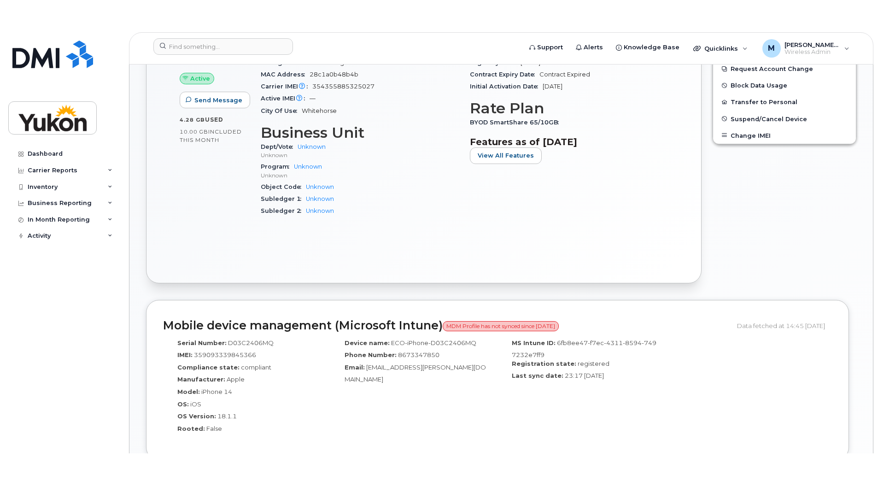
scroll to position [166, 0]
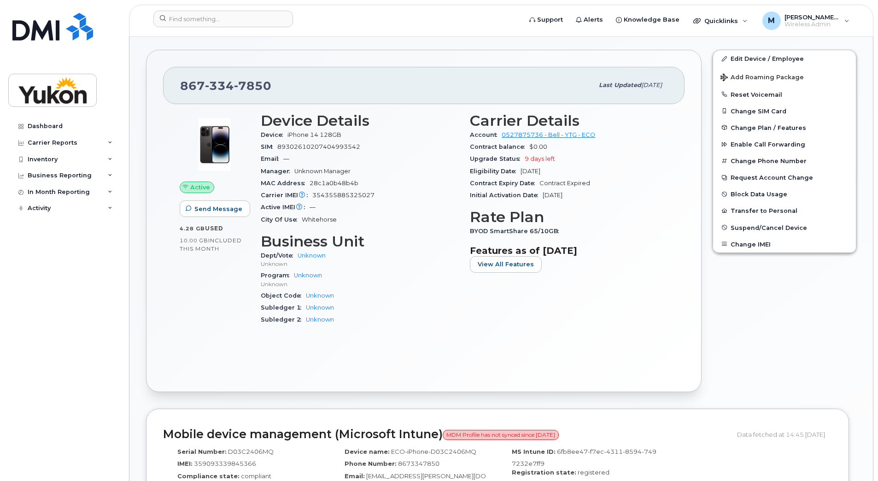
click at [375, 196] on div "Carrier IMEI Carrier IMEI is reported during the last billing cycle or change o…" at bounding box center [360, 195] width 198 height 12
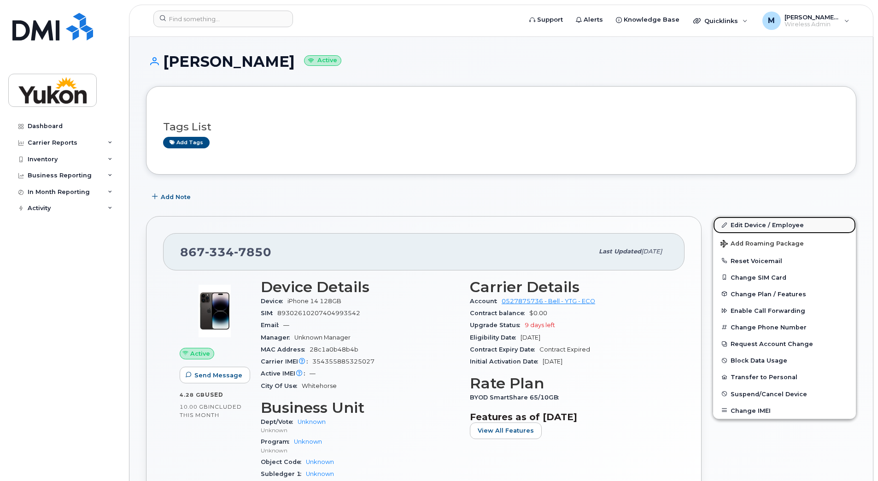
drag, startPoint x: 750, startPoint y: 224, endPoint x: 733, endPoint y: 231, distance: 18.2
click at [750, 224] on link "Edit Device / Employee" at bounding box center [784, 224] width 143 height 17
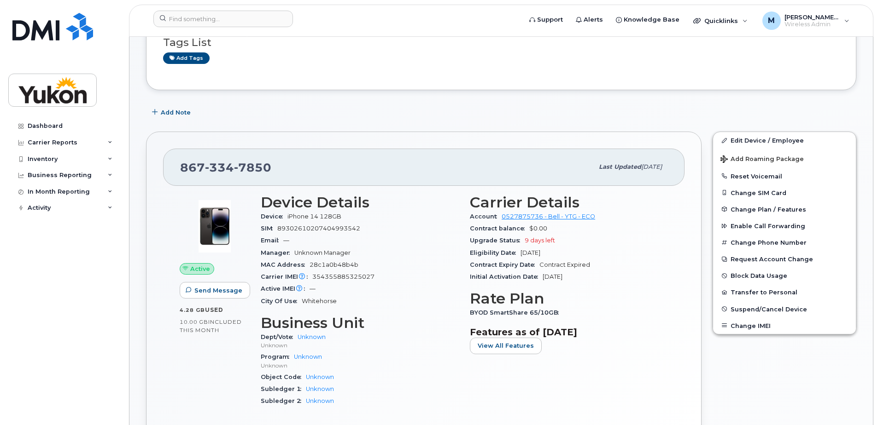
scroll to position [84, 0]
drag, startPoint x: 281, startPoint y: 167, endPoint x: 161, endPoint y: 170, distance: 120.2
click at [161, 170] on div "[PHONE_NUMBER] Last updated [DATE] Active Send Message 4.28 GB  used 10.00 GB  …" at bounding box center [423, 303] width 555 height 342
drag, startPoint x: 161, startPoint y: 170, endPoint x: 478, endPoint y: 104, distance: 324.1
click at [471, 106] on div "Add Note" at bounding box center [501, 113] width 710 height 17
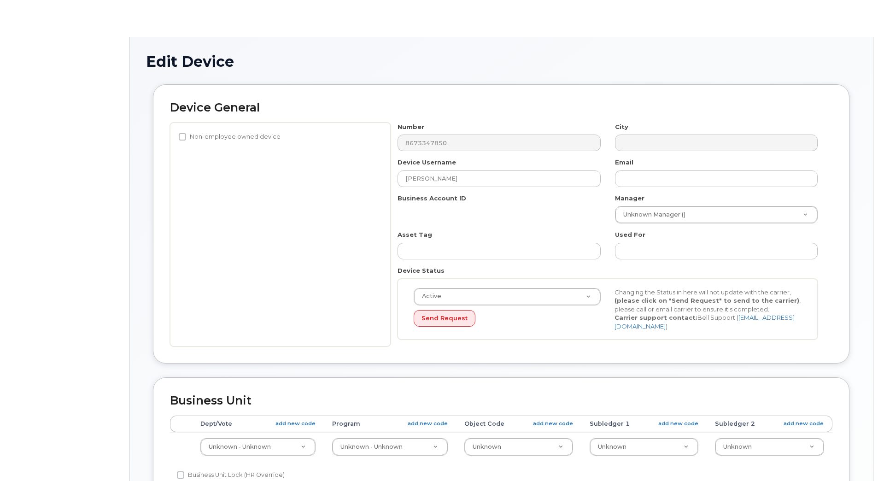
select select "33497273"
select select "33497275"
select select "33497277"
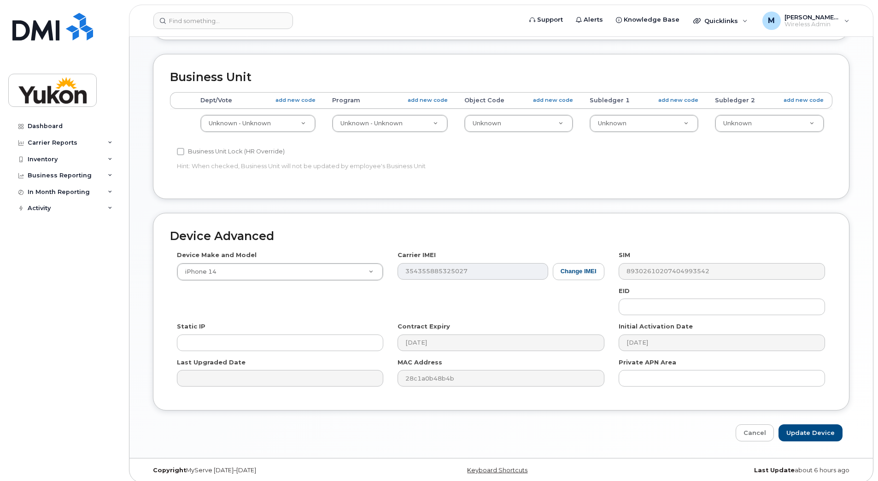
scroll to position [330, 0]
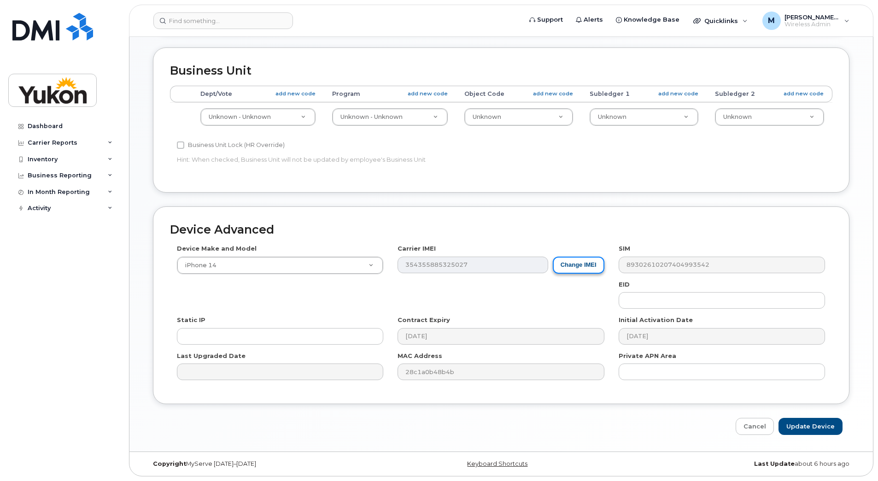
click at [571, 268] on button "Change IMEI" at bounding box center [579, 264] width 52 height 17
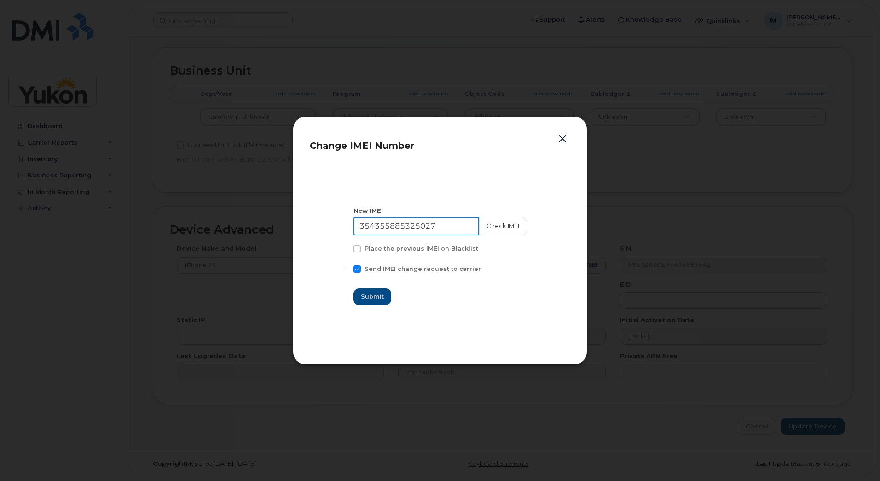
drag, startPoint x: 471, startPoint y: 229, endPoint x: 303, endPoint y: 238, distance: 168.3
click at [303, 238] on div "Change IMEI Number New IMEI [TECHNICAL_ID] Check IMEI Place the previous IMEI o…" at bounding box center [440, 240] width 295 height 249
paste input "359093339845366"
type input "359093339845366"
click at [493, 228] on button "Check IMEI" at bounding box center [502, 226] width 48 height 18
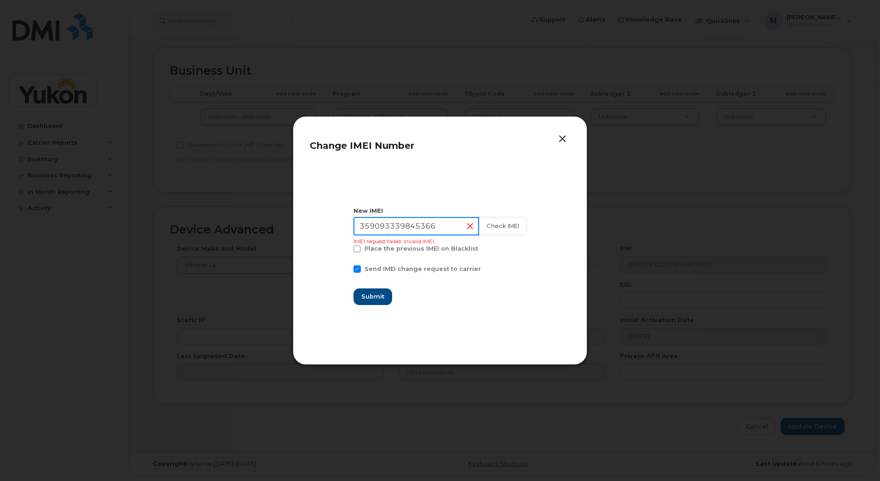
click at [455, 229] on input "359093339845366" at bounding box center [417, 226] width 126 height 18
click at [560, 140] on button "button" at bounding box center [563, 139] width 14 height 13
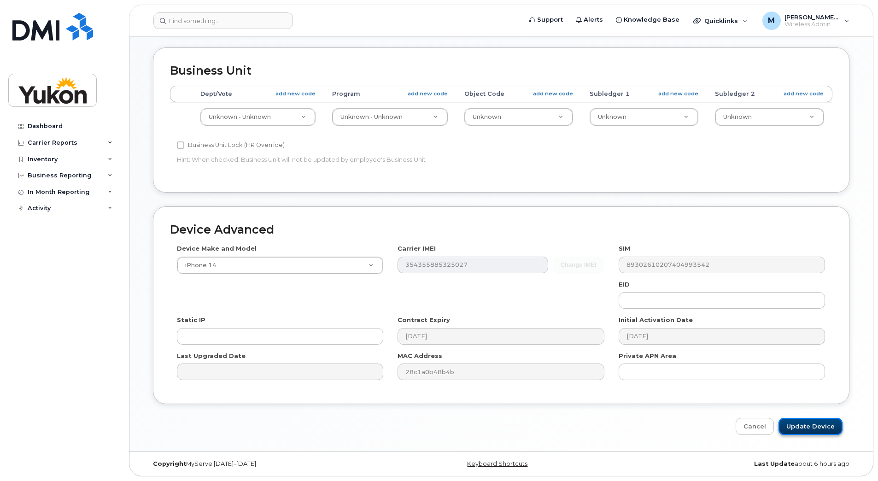
click at [797, 422] on input "Update Device" at bounding box center [810, 426] width 64 height 17
type input "Saving..."
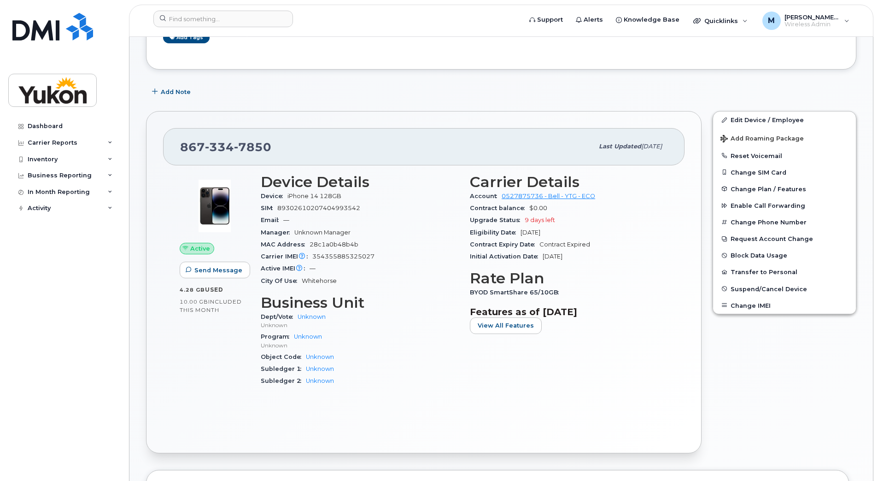
scroll to position [111, 0]
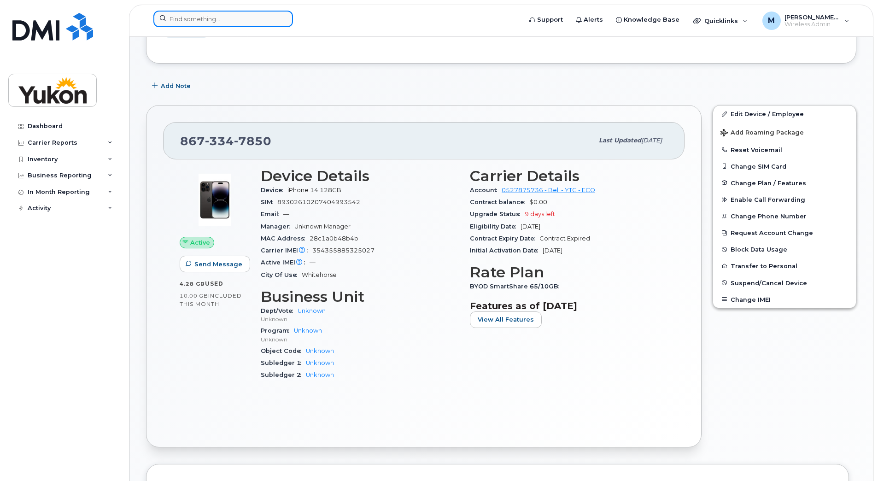
click at [215, 19] on input at bounding box center [223, 19] width 140 height 17
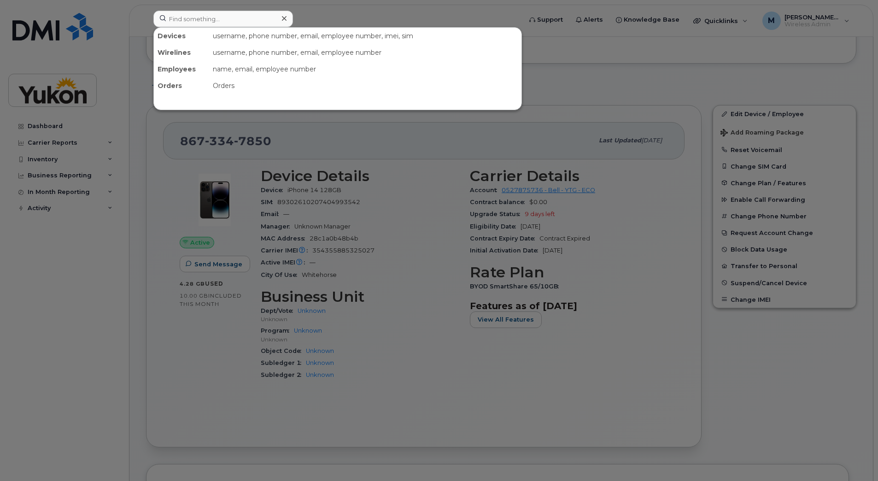
click at [474, 16] on div at bounding box center [439, 240] width 878 height 481
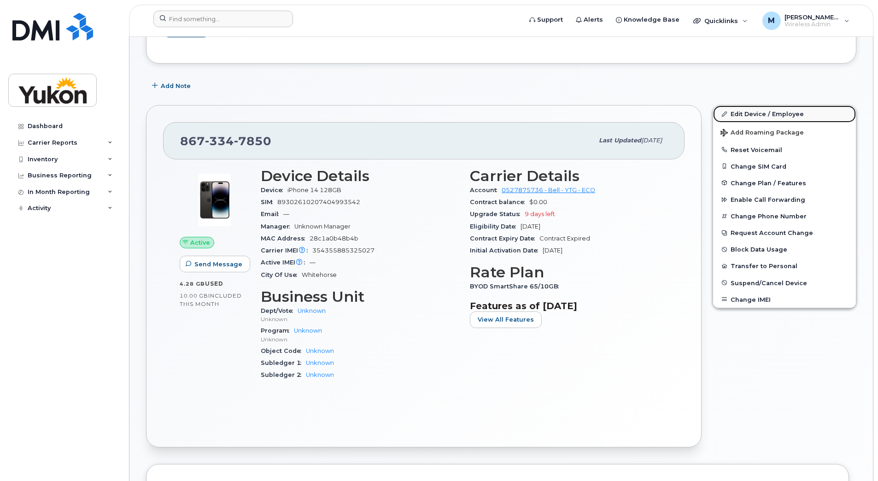
click at [753, 110] on link "Edit Device / Employee" at bounding box center [784, 113] width 143 height 17
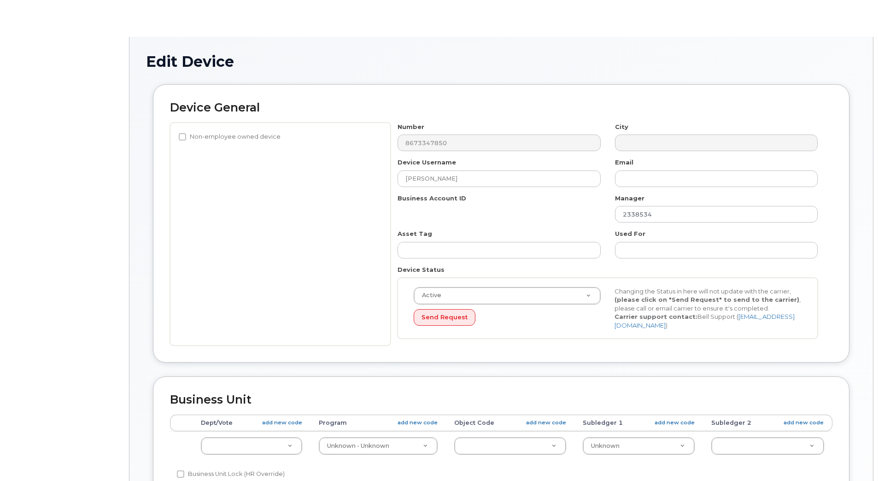
select select "33497273"
select select "33497275"
select select "33497277"
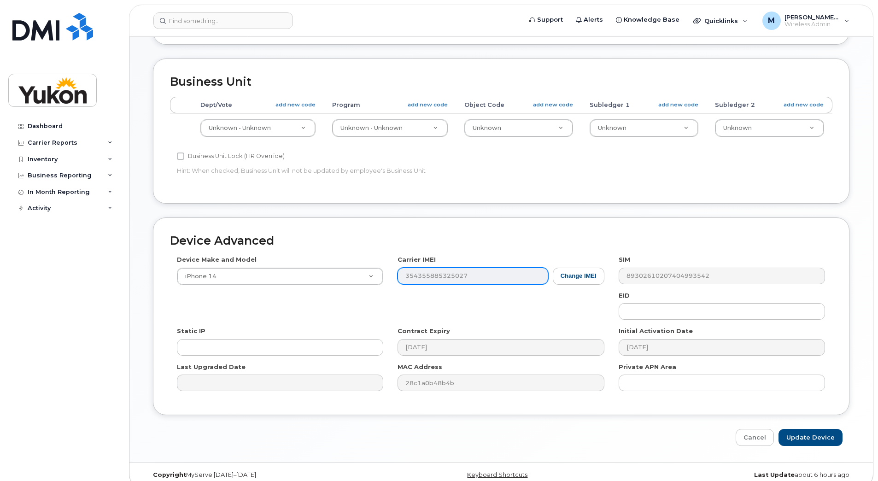
scroll to position [322, 0]
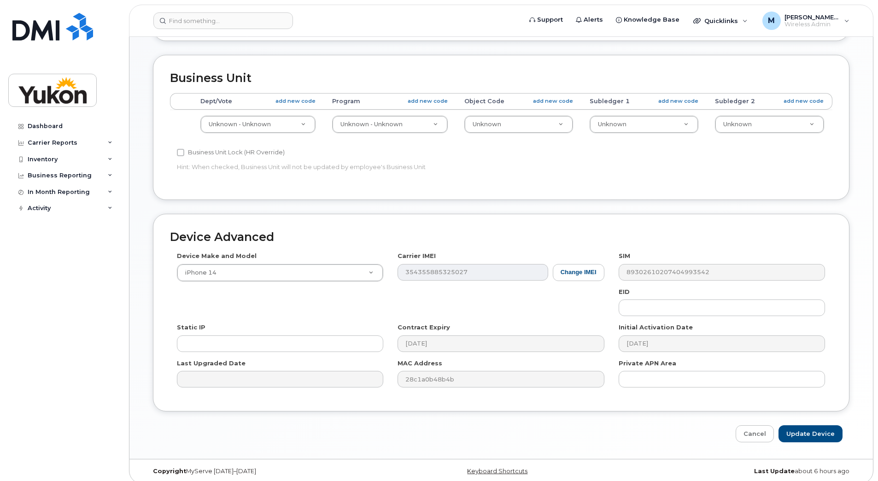
click at [379, 285] on div "Device Make and Model iPhone 14 Android TCL 502 Watch Apple Watch S9 41mm Andro…" at bounding box center [501, 322] width 662 height 143
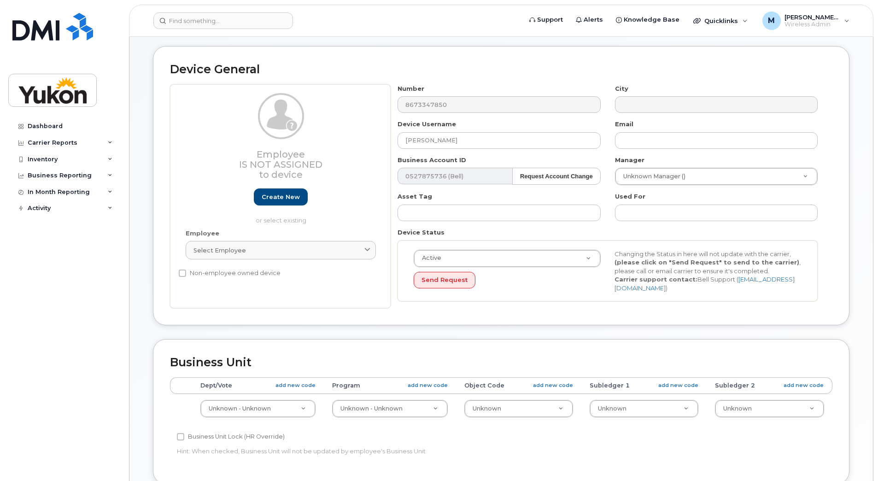
scroll to position [0, 0]
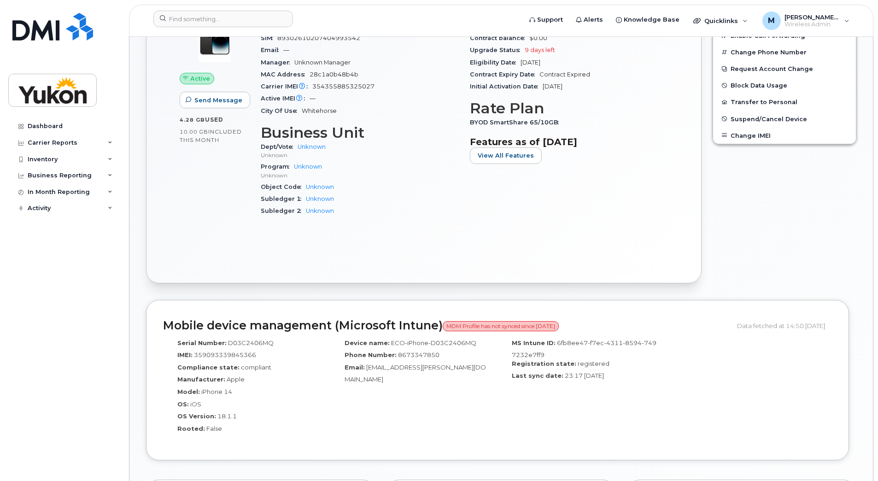
scroll to position [276, 0]
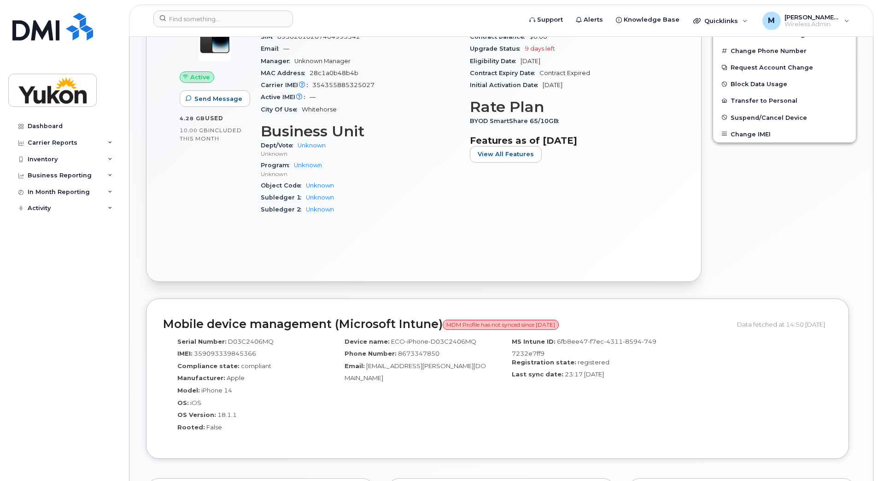
click at [534, 323] on span "MDM Profile has not synced since [DATE]" at bounding box center [500, 325] width 116 height 10
drag, startPoint x: 458, startPoint y: 345, endPoint x: 389, endPoint y: 346, distance: 69.1
click at [389, 346] on div "Device name: ECO-iPhone-D03C2406MQ" at bounding box center [413, 343] width 153 height 12
copy span "ECO-iPhone-D03C2406MQ"
click at [476, 364] on div "Device name: ECO-iPhone-D03C2406MQ Phone Number: [PHONE_NUMBER] Email: [EMAIL_A…" at bounding box center [413, 387] width 167 height 109
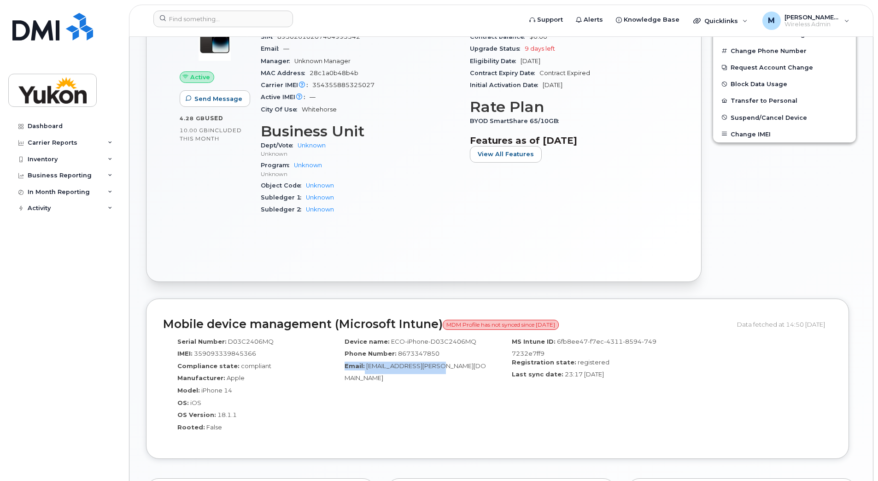
drag, startPoint x: 476, startPoint y: 364, endPoint x: 458, endPoint y: 361, distance: 17.8
click at [458, 361] on div "Device name: ECO-iPhone-D03C2406MQ Phone Number: [PHONE_NUMBER] Email: [EMAIL_A…" at bounding box center [413, 387] width 167 height 109
drag, startPoint x: 267, startPoint y: 355, endPoint x: 193, endPoint y: 359, distance: 73.8
click at [193, 359] on div "IMEI: 359093339845366" at bounding box center [246, 355] width 153 height 12
copy span "359093339845366"
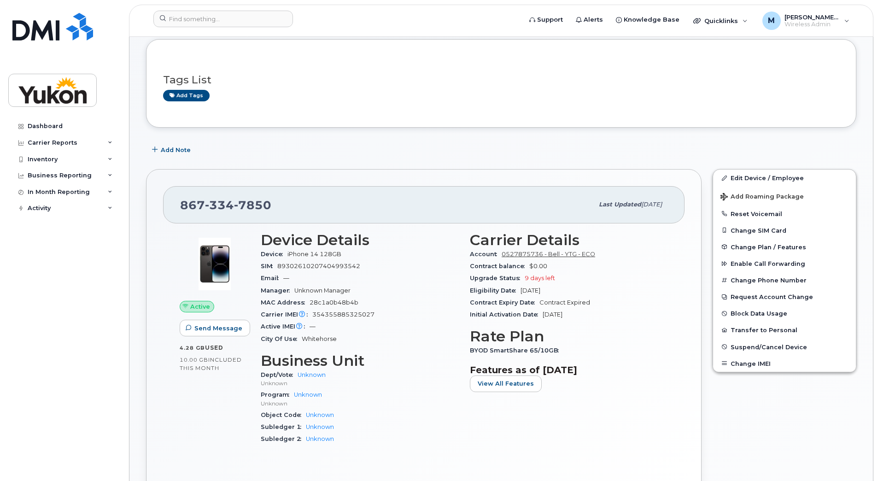
scroll to position [46, 0]
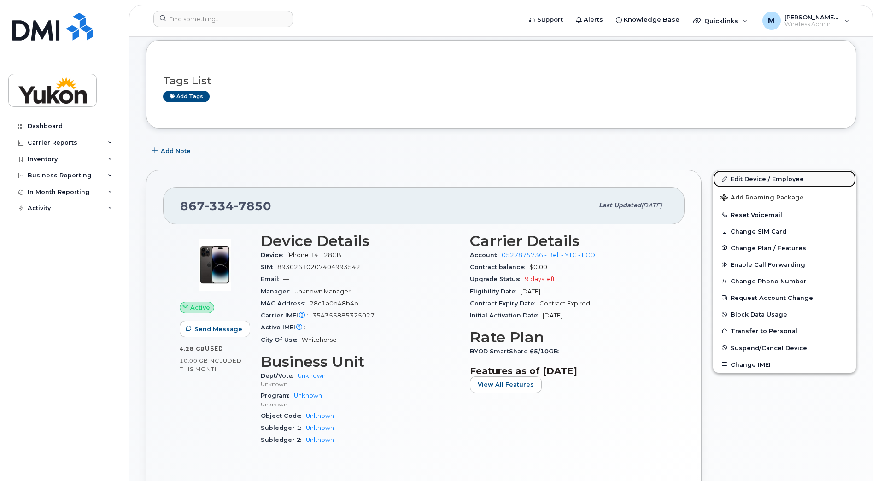
click at [768, 180] on link "Edit Device / Employee" at bounding box center [784, 178] width 143 height 17
click at [751, 178] on link "Edit Device / Employee" at bounding box center [784, 178] width 143 height 17
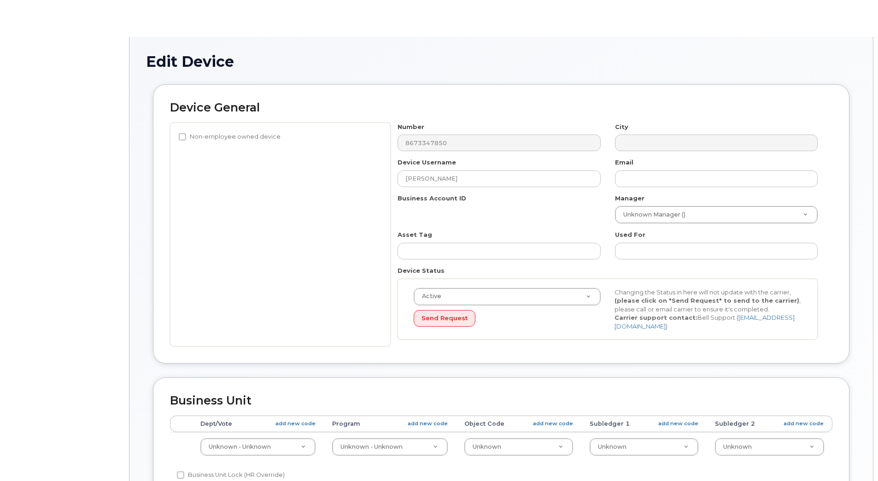
select select "33497273"
select select "33497275"
select select "33497277"
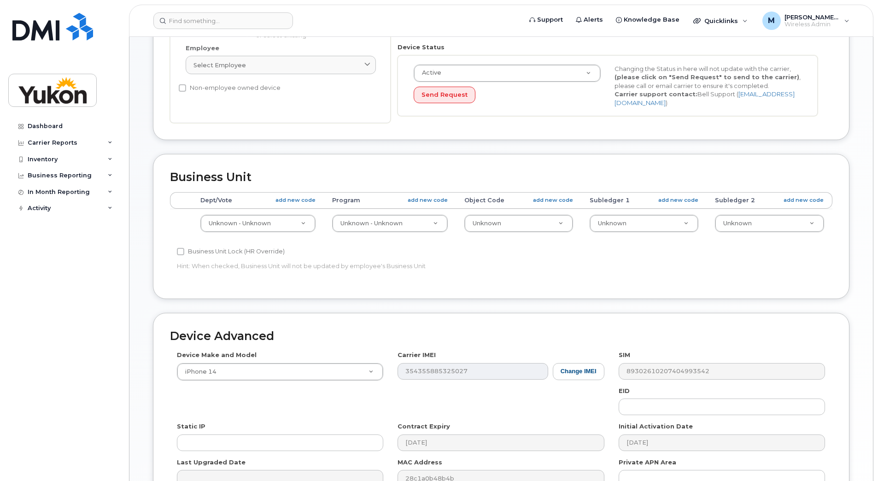
scroll to position [230, 0]
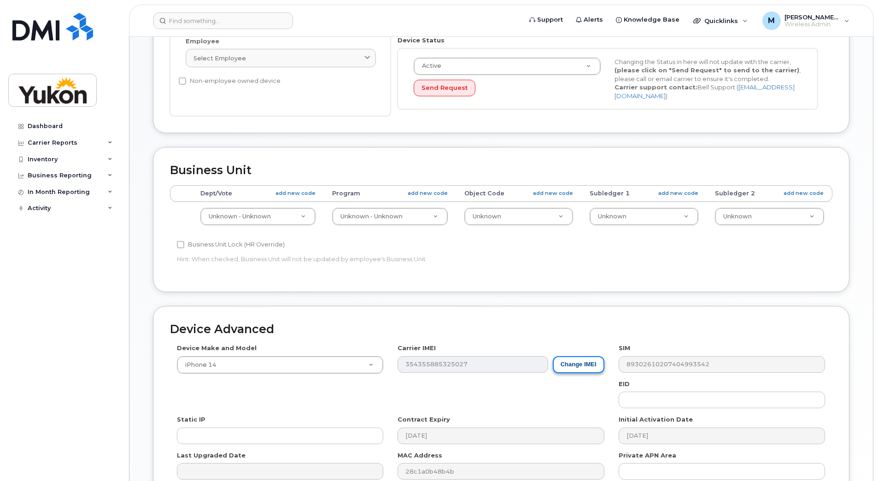
click at [587, 368] on button "Change IMEI" at bounding box center [579, 364] width 52 height 17
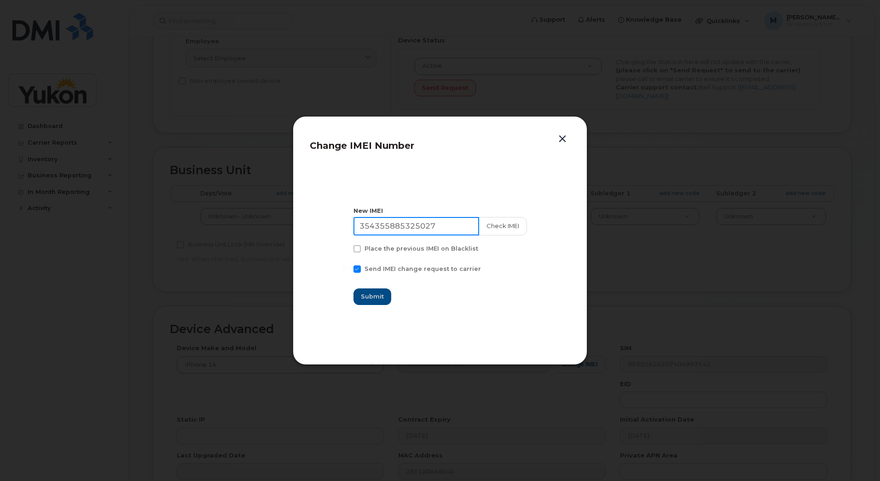
click at [453, 229] on input "354355885325027" at bounding box center [417, 226] width 126 height 18
paste input "9093339845366"
type input "359093339845366"
click at [420, 269] on span "Send IMEI change request to carrier" at bounding box center [423, 268] width 116 height 7
click at [348, 269] on input "Send IMEI change request to carrier" at bounding box center [345, 267] width 5 height 5
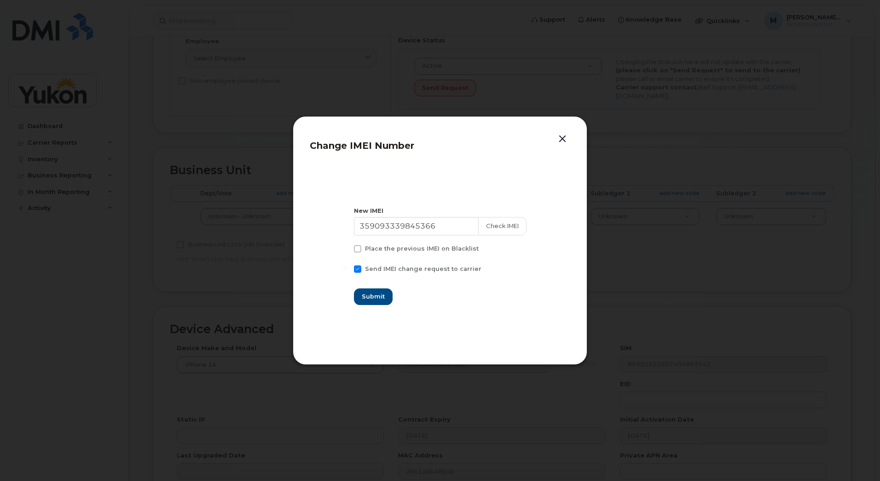
checkbox input "false"
click at [383, 297] on span "Submit" at bounding box center [372, 296] width 23 height 9
type input "359093339845366"
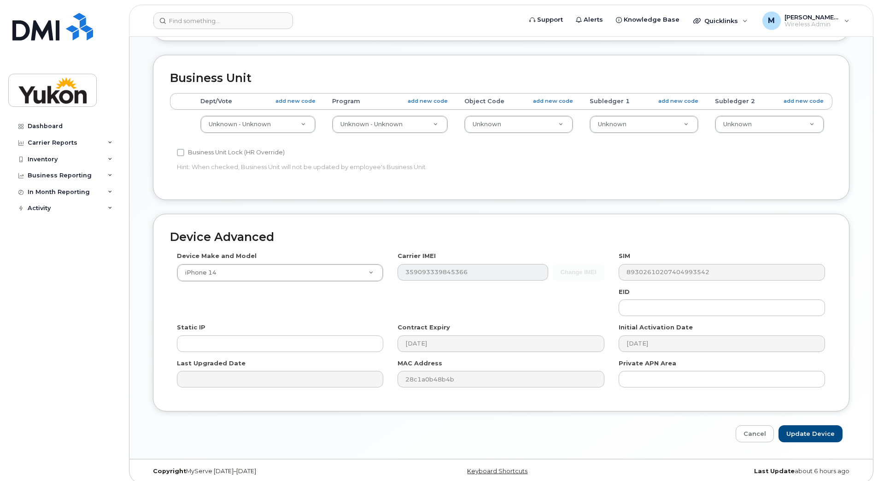
scroll to position [330, 0]
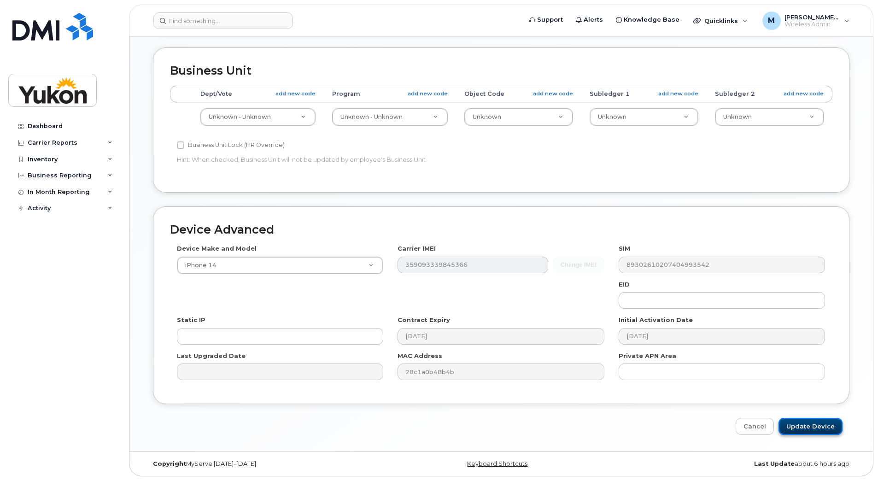
click at [812, 427] on input "Update Device" at bounding box center [810, 426] width 64 height 17
type input "Saving..."
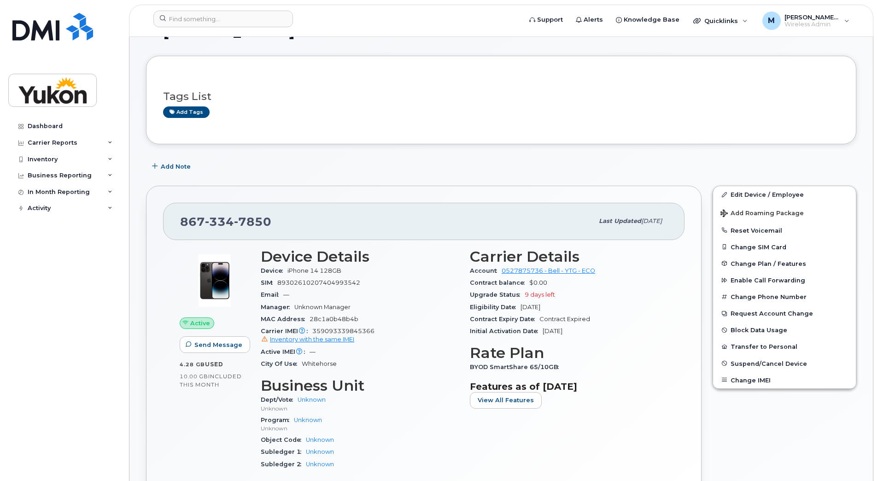
scroll to position [46, 0]
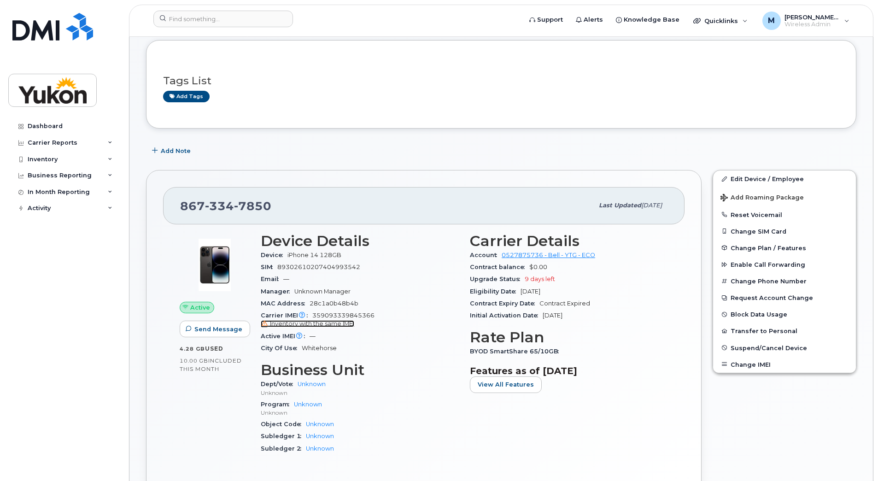
click at [265, 324] on icon at bounding box center [265, 323] width 6 height 6
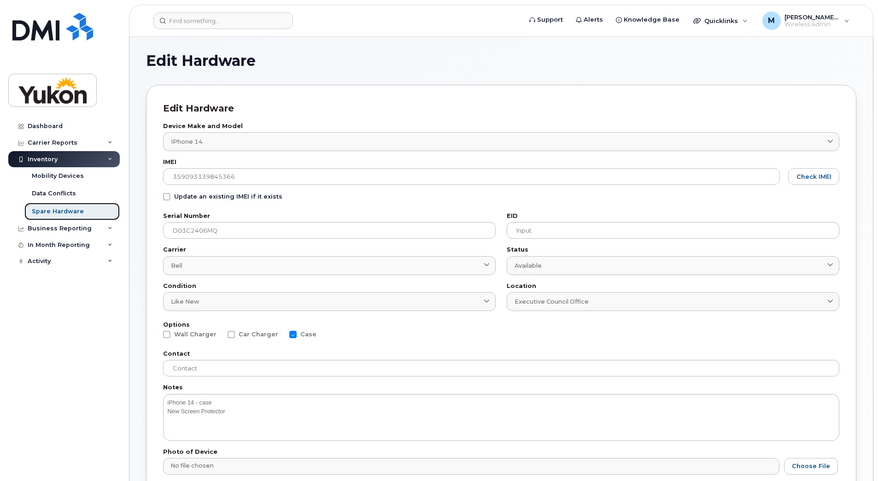
click at [82, 208] on link "Spare Hardware" at bounding box center [71, 211] width 95 height 17
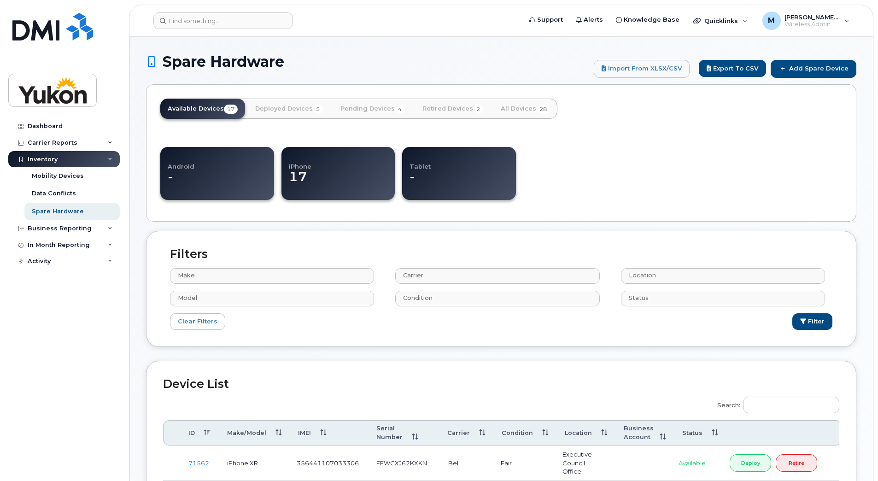
select select
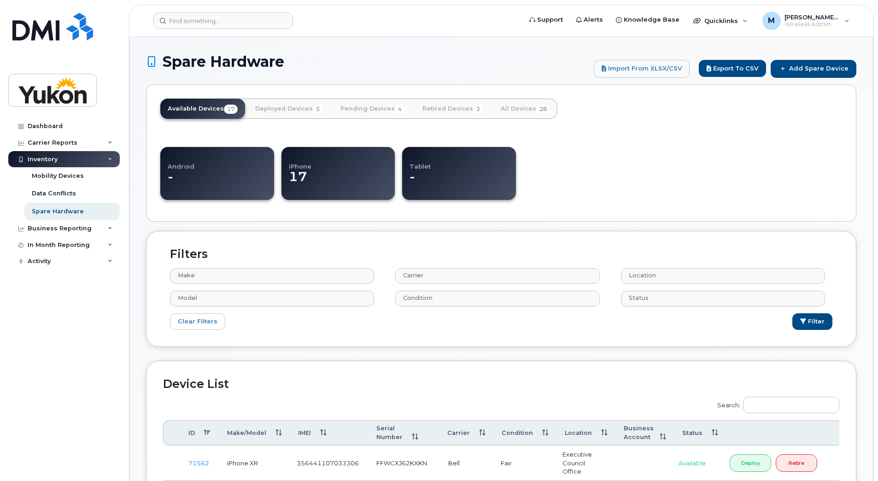
select select
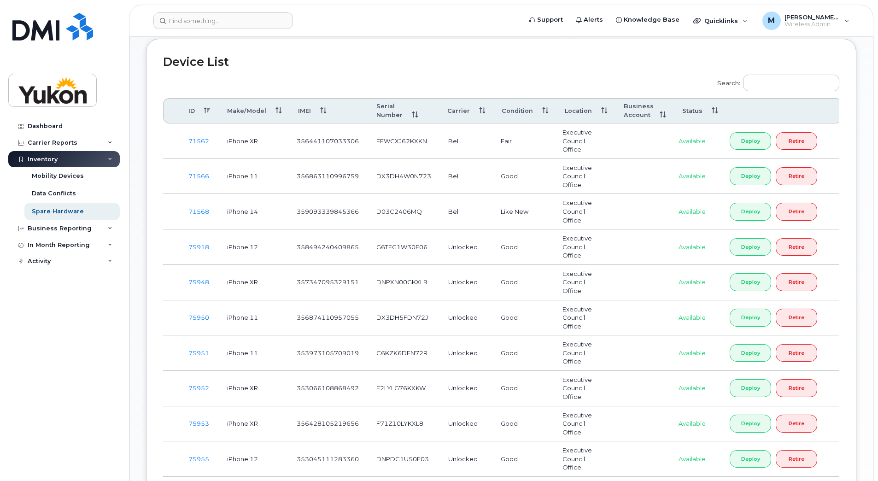
scroll to position [268, 0]
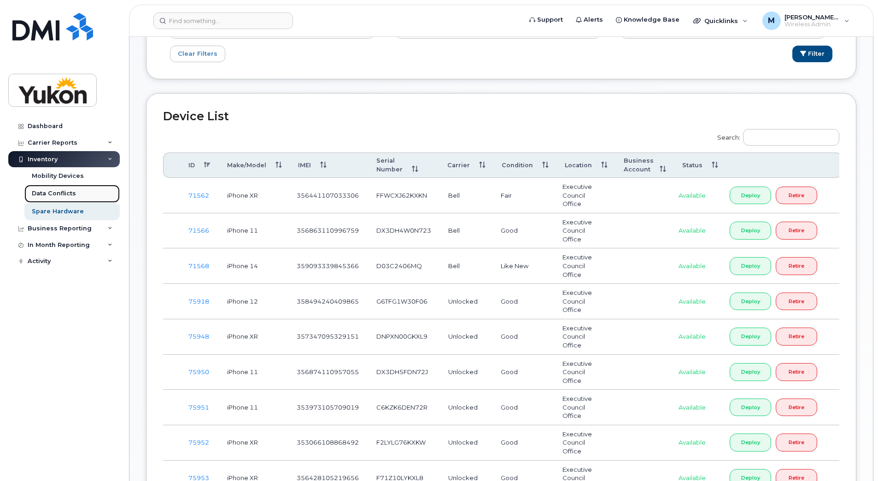
click at [79, 187] on link "Data Conflicts" at bounding box center [71, 193] width 95 height 17
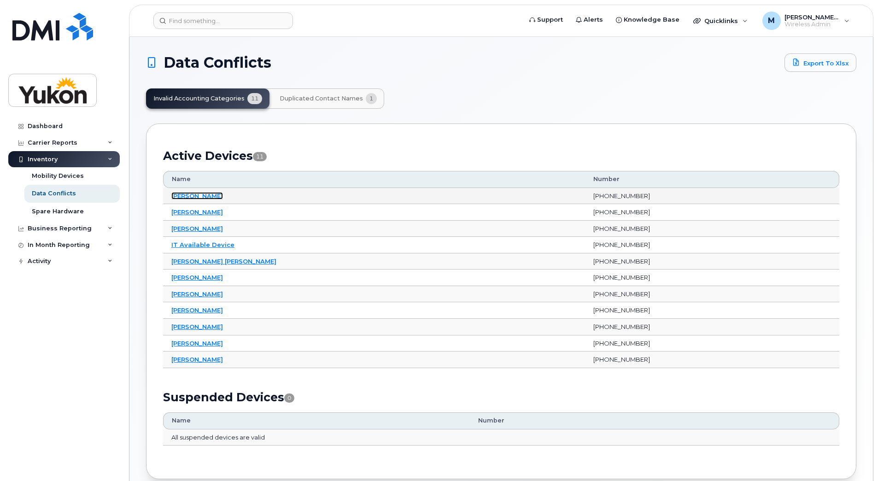
click at [210, 194] on link "[PERSON_NAME]" at bounding box center [197, 195] width 52 height 7
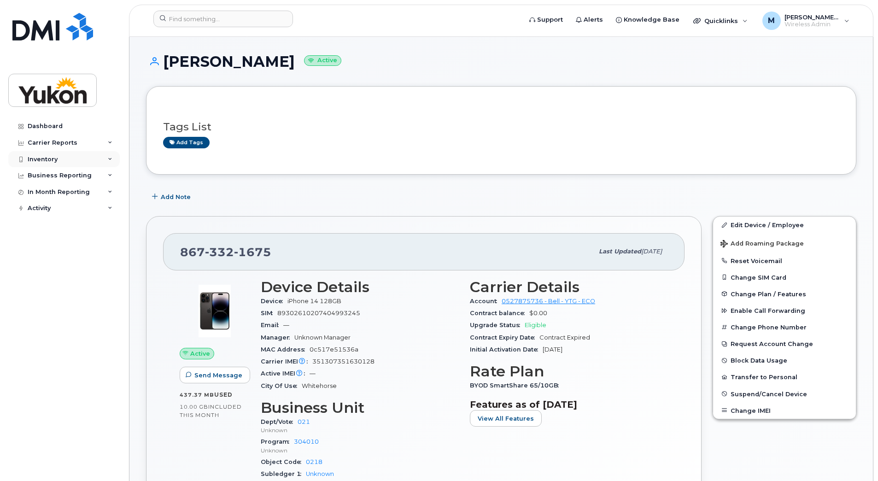
click at [65, 163] on div "Inventory" at bounding box center [63, 159] width 111 height 17
click at [72, 189] on div "Data Conflicts" at bounding box center [54, 193] width 44 height 8
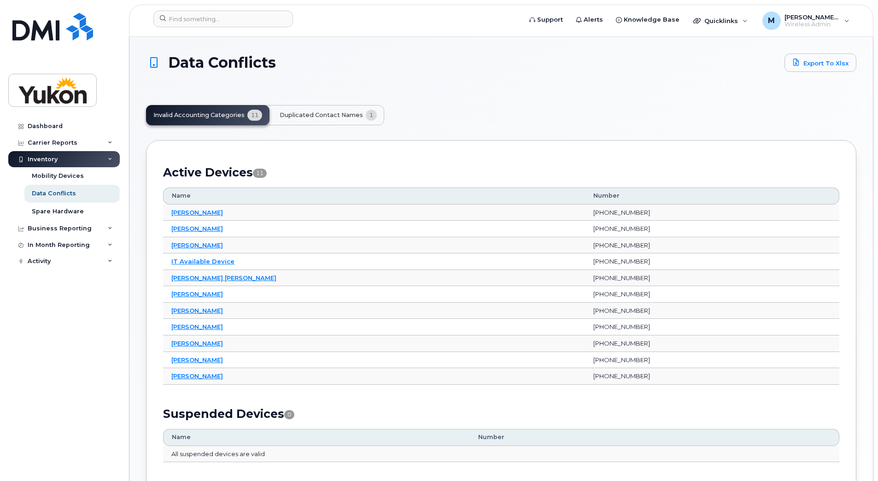
click at [338, 119] on button "Duplicated Contact Names 1" at bounding box center [328, 115] width 112 height 20
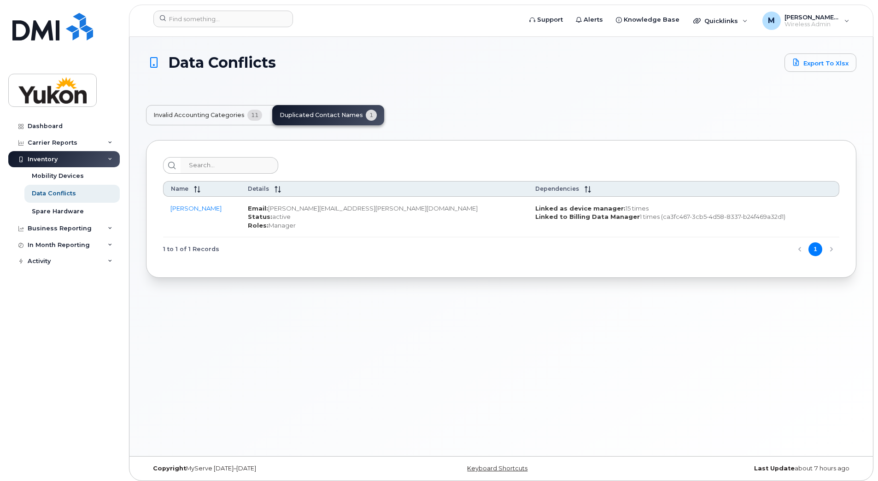
click at [210, 107] on button "Invalid Accounting Categories 11" at bounding box center [207, 115] width 123 height 20
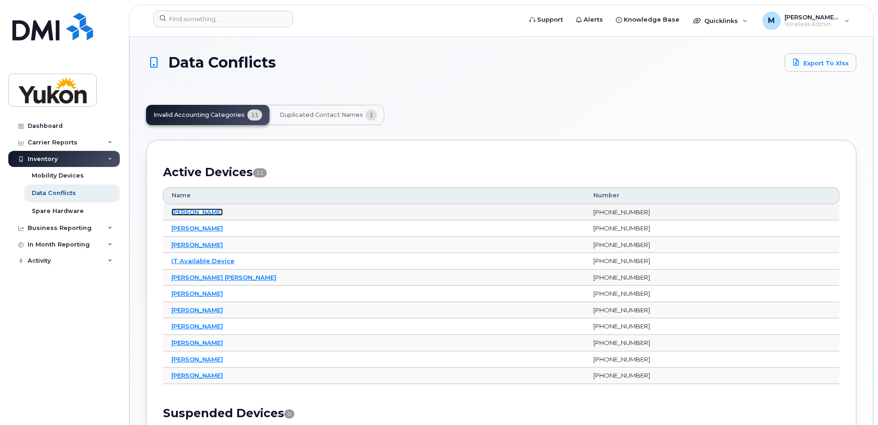
click at [209, 209] on link "[PERSON_NAME]" at bounding box center [197, 212] width 52 height 7
click at [210, 212] on link "[PERSON_NAME]" at bounding box center [197, 212] width 52 height 7
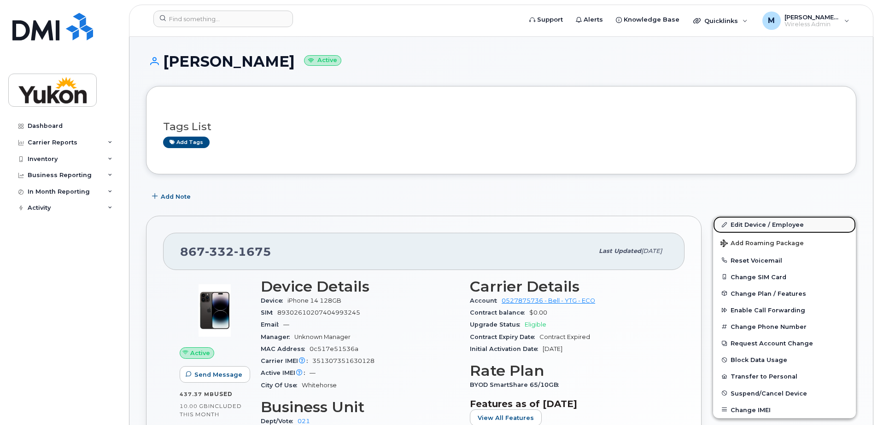
click at [742, 232] on link "Edit Device / Employee" at bounding box center [784, 224] width 143 height 17
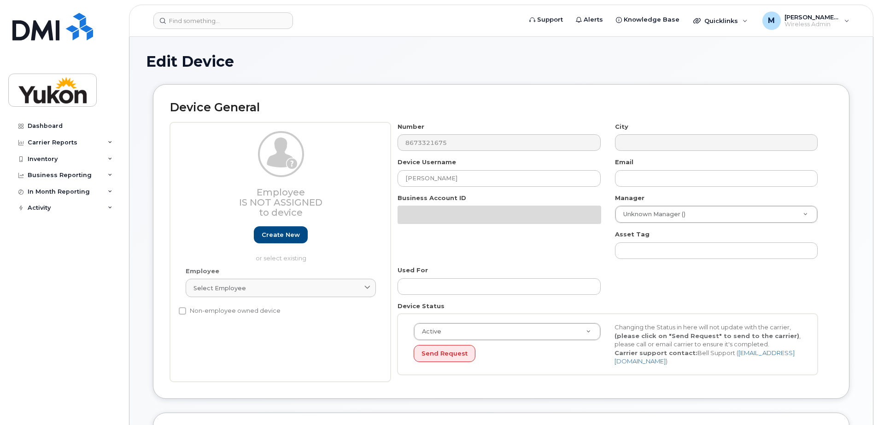
select select "33500007"
select select "33497282"
select select "33497277"
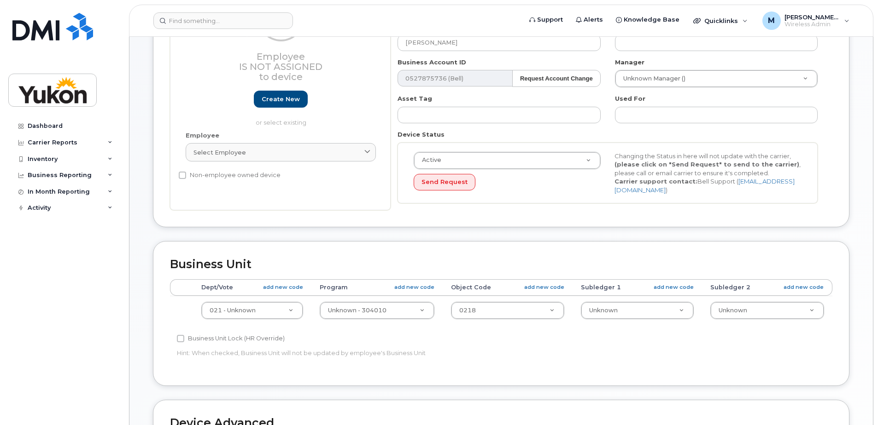
scroll to position [138, 0]
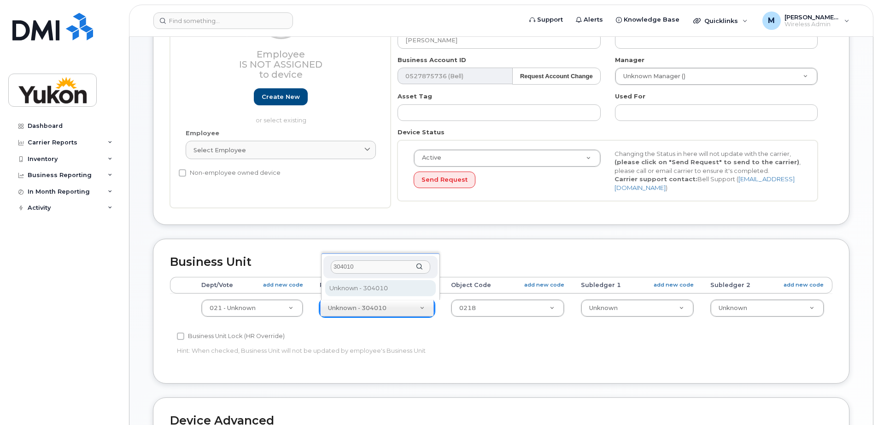
type input "304010"
click at [442, 348] on p "Hint: When checked, Business Unit will not be updated by employee's Business Un…" at bounding box center [390, 351] width 427 height 9
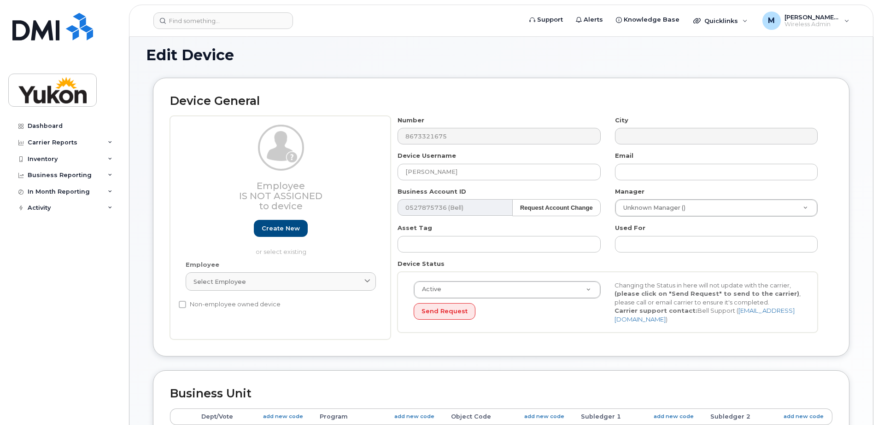
scroll to position [0, 0]
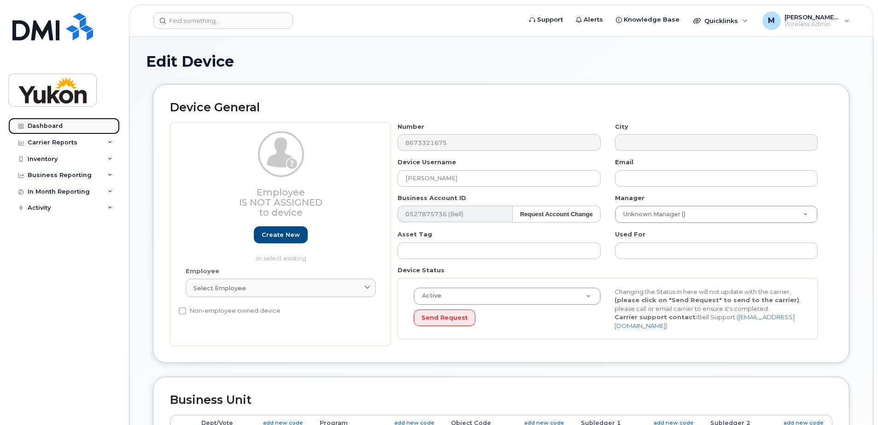
click at [70, 127] on link "Dashboard" at bounding box center [63, 126] width 111 height 17
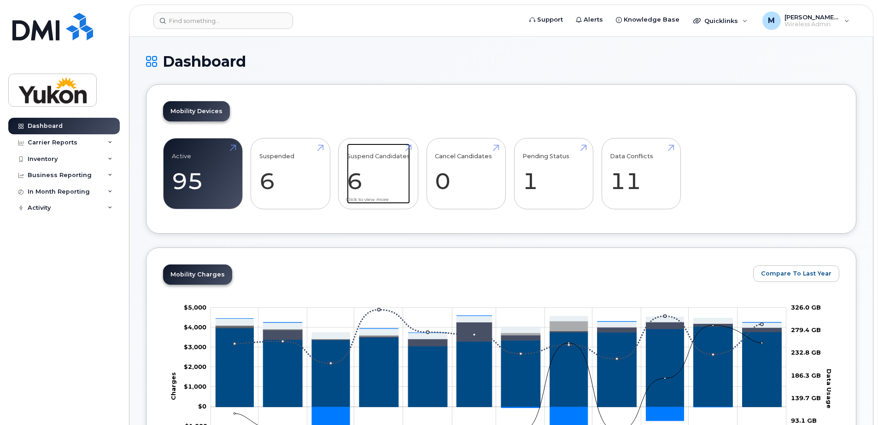
click at [398, 164] on link "Suspend Candidates 6" at bounding box center [378, 174] width 63 height 61
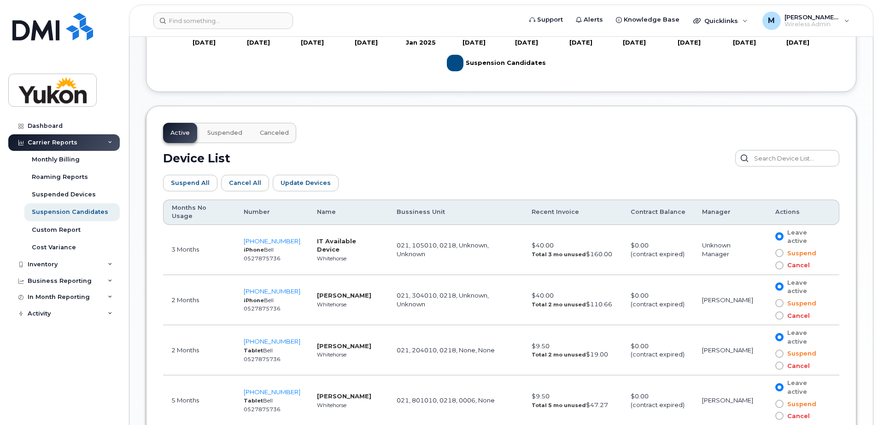
scroll to position [460, 0]
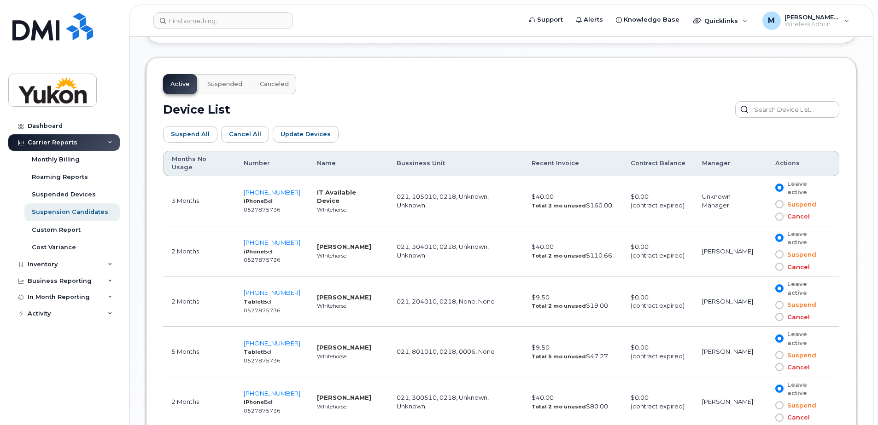
click at [786, 212] on span "Cancel" at bounding box center [796, 216] width 26 height 9
click at [766, 217] on input "Cancel" at bounding box center [766, 217] width 0 height 0
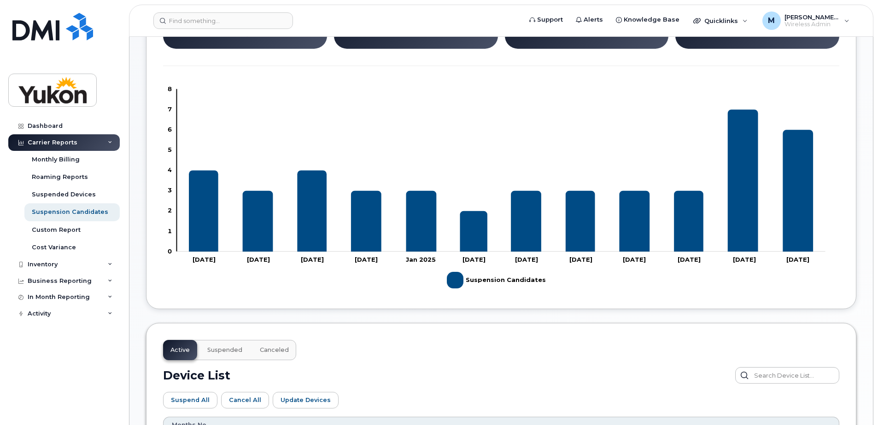
scroll to position [188, 0]
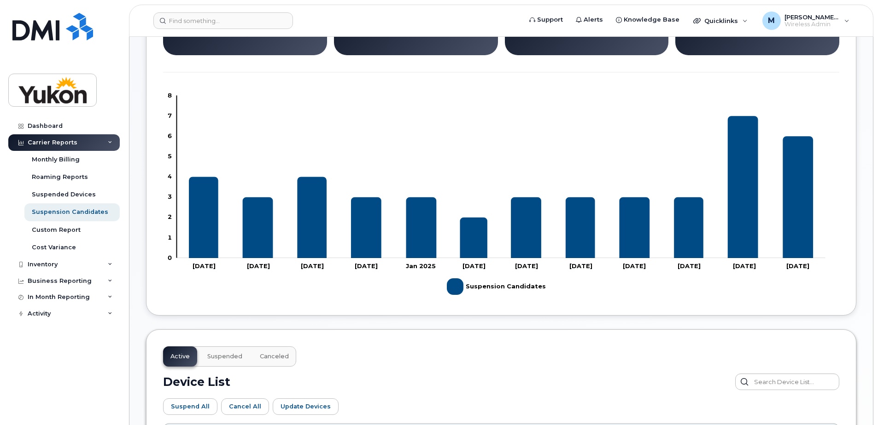
click at [224, 353] on span "Suspended" at bounding box center [224, 356] width 35 height 7
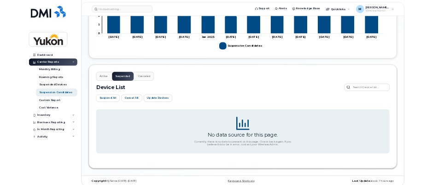
scroll to position [377, 0]
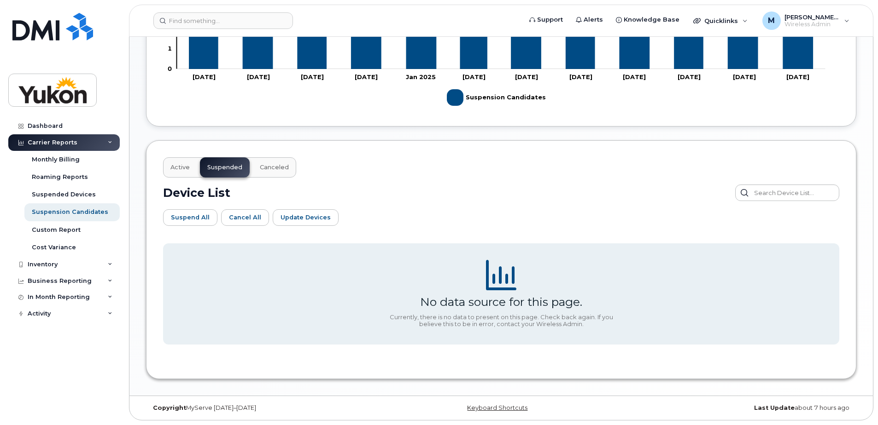
click at [273, 172] on button "Canceled" at bounding box center [274, 167] width 44 height 20
click at [200, 167] on button "Suspended" at bounding box center [225, 167] width 50 height 20
click at [183, 173] on button "Active" at bounding box center [180, 167] width 34 height 20
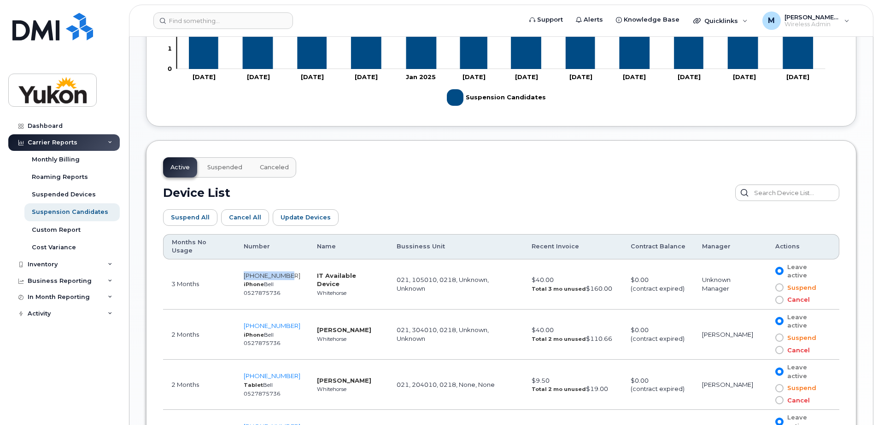
drag, startPoint x: 297, startPoint y: 267, endPoint x: 244, endPoint y: 265, distance: 53.0
click at [244, 265] on td "867-332-6573 iPhone Bell 0527875736" at bounding box center [271, 285] width 73 height 50
copy span "[PHONE_NUMBER]"
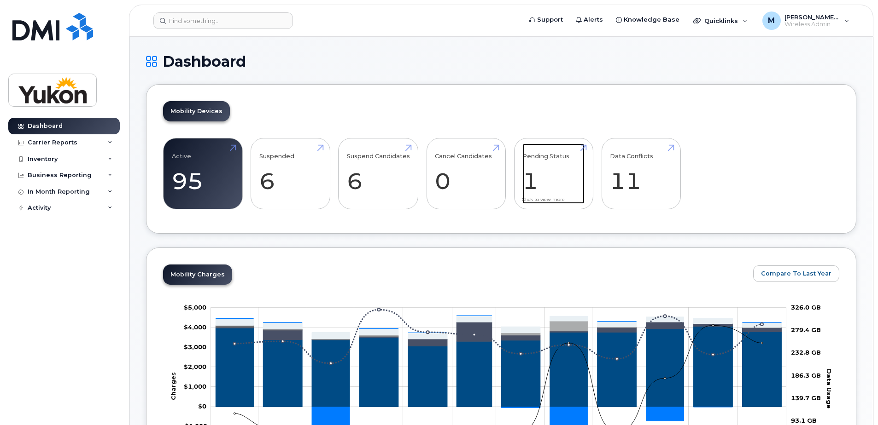
click at [584, 149] on link "Pending Status 1" at bounding box center [553, 174] width 62 height 61
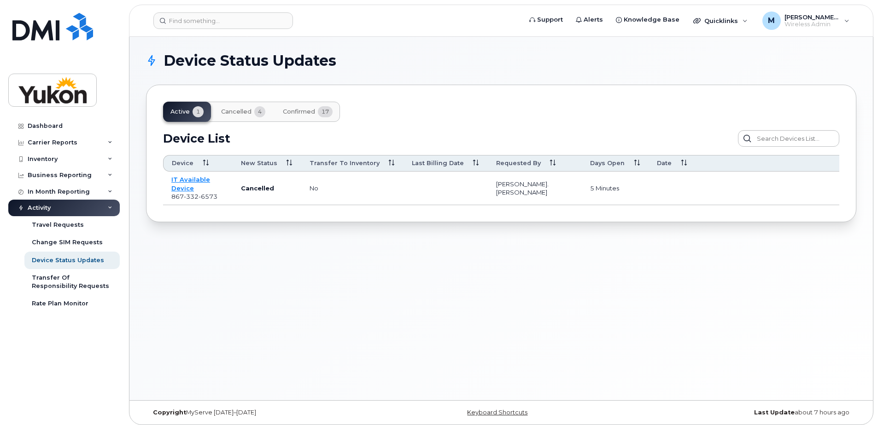
drag, startPoint x: 390, startPoint y: 184, endPoint x: 474, endPoint y: 182, distance: 84.3
click at [474, 182] on tr "IT Available Device 867 332 6573 Cancelled no Mitchel.Williams 5 minutes" at bounding box center [518, 189] width 710 height 34
click at [283, 113] on span "Confirmed" at bounding box center [299, 111] width 32 height 7
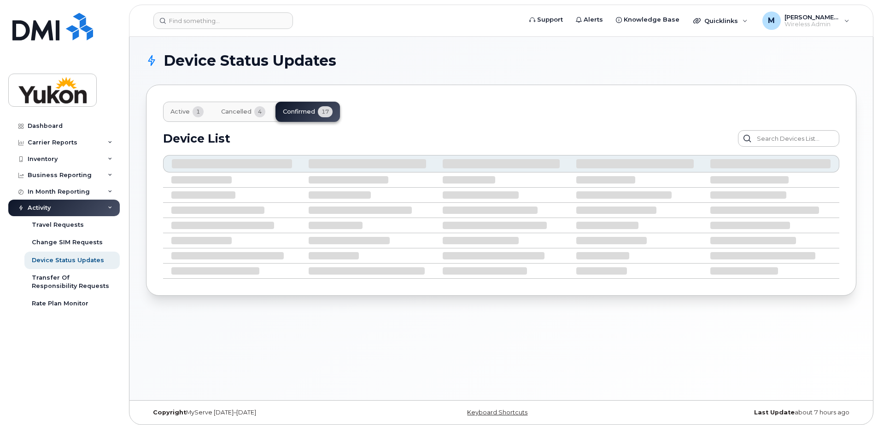
click at [241, 114] on span "Cancelled" at bounding box center [236, 111] width 30 height 7
click at [195, 116] on span "1" at bounding box center [197, 111] width 11 height 11
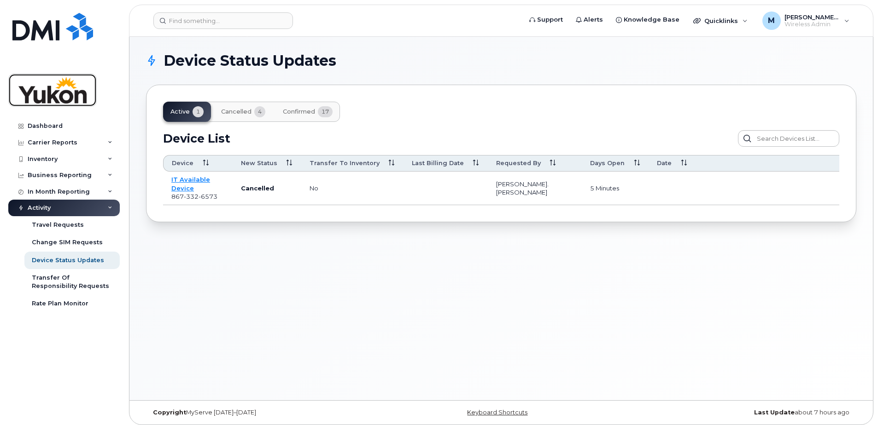
click at [67, 88] on img at bounding box center [52, 90] width 71 height 27
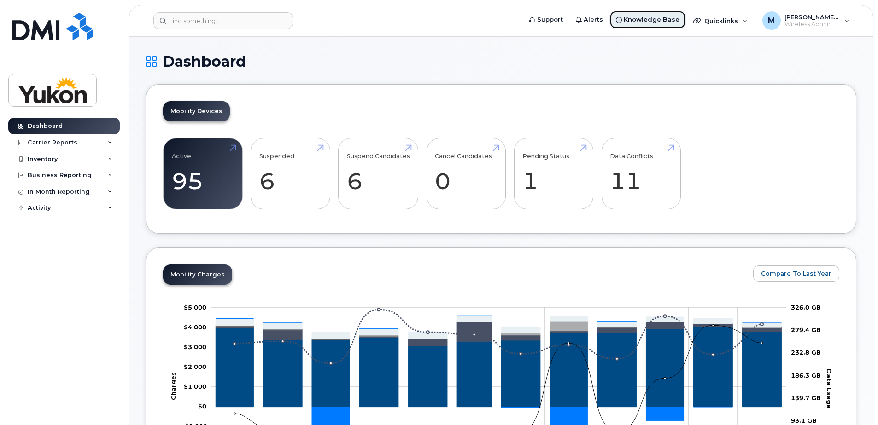
click at [642, 22] on span "Knowledge Base" at bounding box center [651, 19] width 56 height 9
click at [648, 161] on link "Data Conflicts 11" at bounding box center [641, 174] width 62 height 61
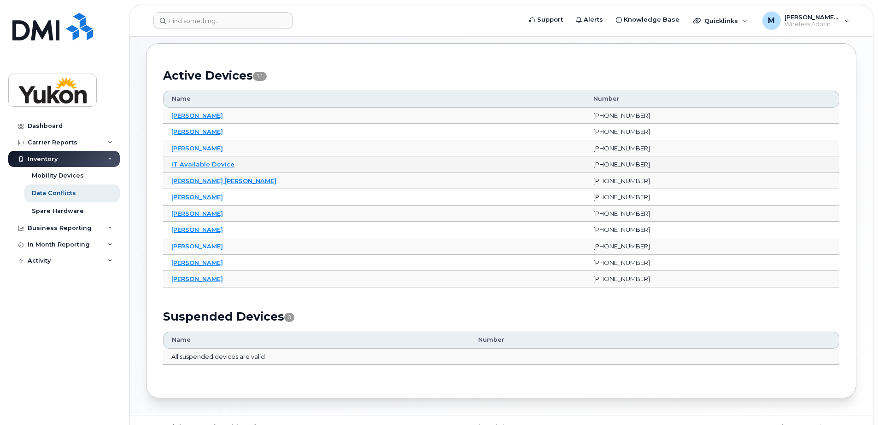
scroll to position [99, 0]
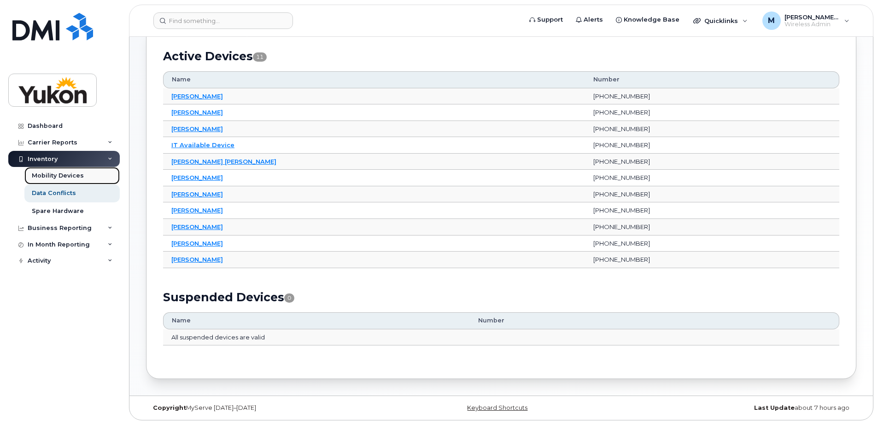
drag, startPoint x: 81, startPoint y: 178, endPoint x: 107, endPoint y: 184, distance: 26.4
click at [81, 178] on div "Mobility Devices" at bounding box center [58, 176] width 52 height 8
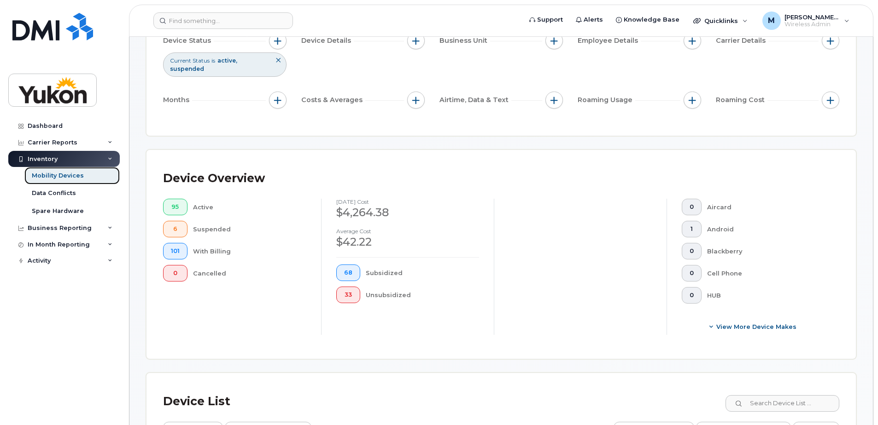
scroll to position [138, 0]
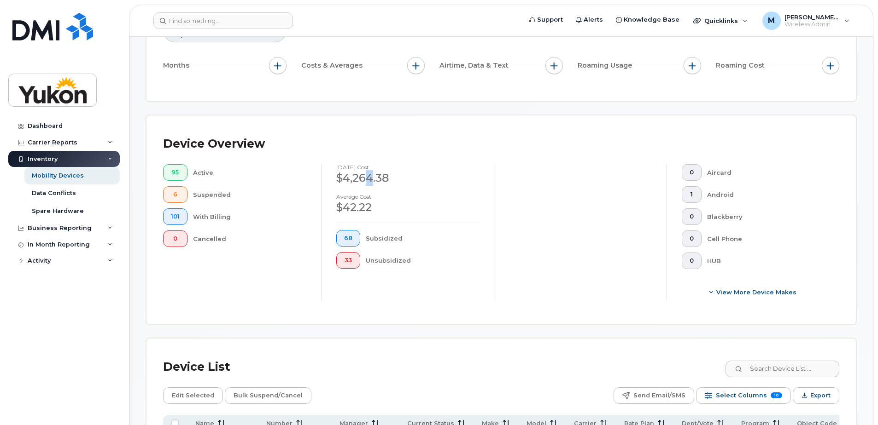
click at [371, 175] on div "$4,264.38" at bounding box center [407, 178] width 143 height 16
drag, startPoint x: 371, startPoint y: 175, endPoint x: 421, endPoint y: 183, distance: 51.2
click at [421, 183] on div "$4,264.38" at bounding box center [407, 178] width 143 height 16
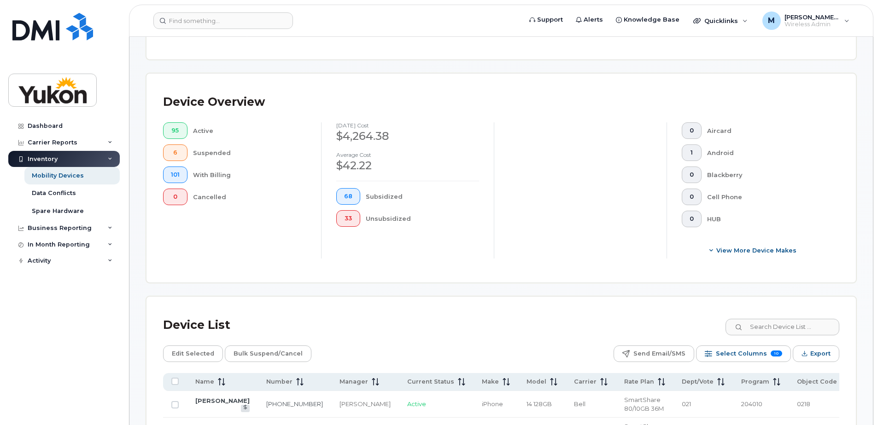
scroll to position [230, 0]
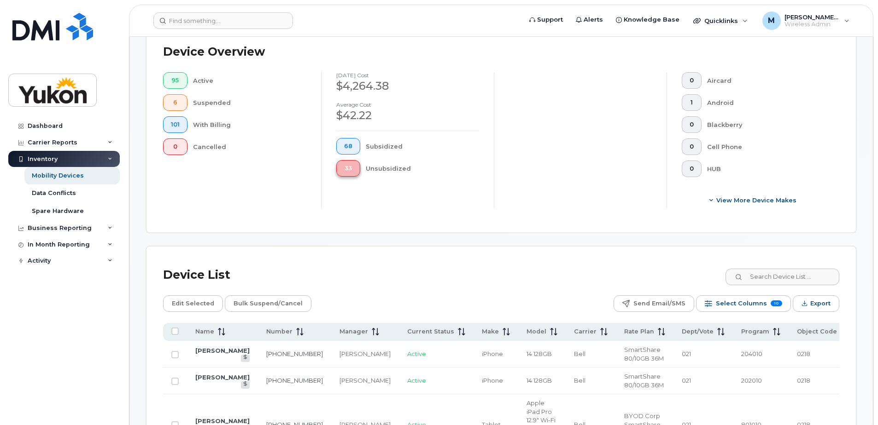
click at [349, 170] on span "33" at bounding box center [348, 168] width 8 height 7
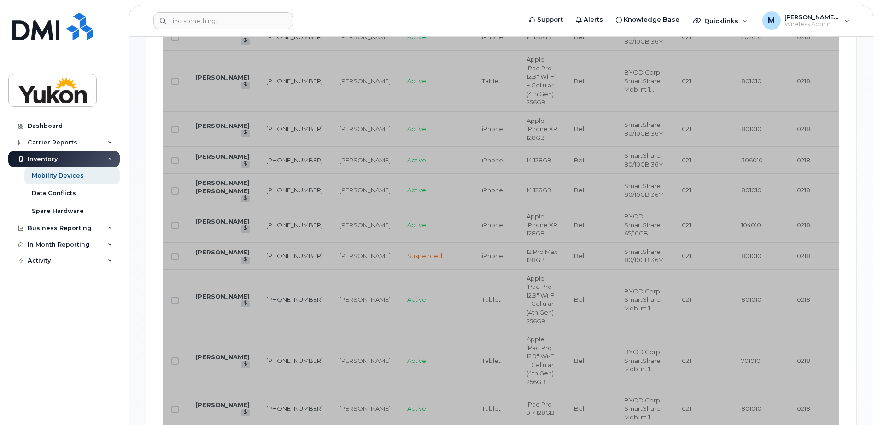
scroll to position [599, 0]
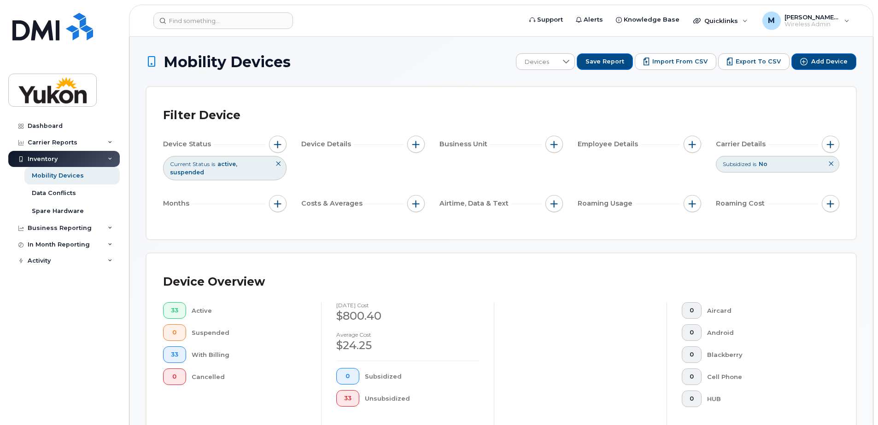
click at [61, 164] on div "Inventory" at bounding box center [63, 159] width 111 height 17
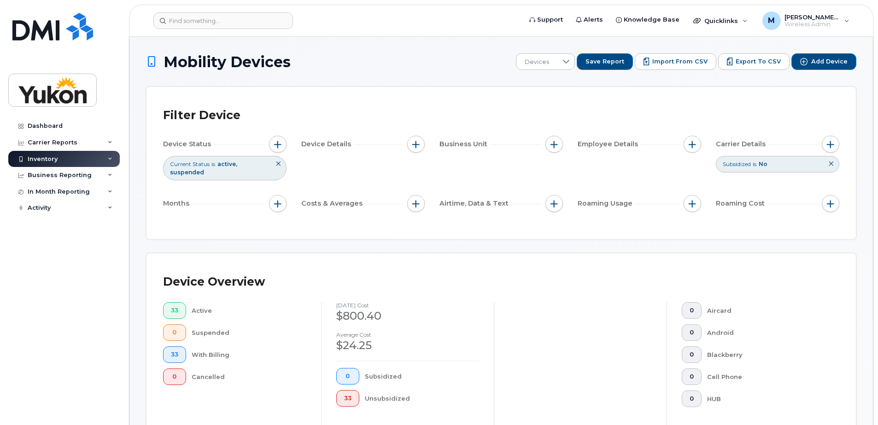
click at [66, 163] on div "Inventory" at bounding box center [63, 159] width 111 height 17
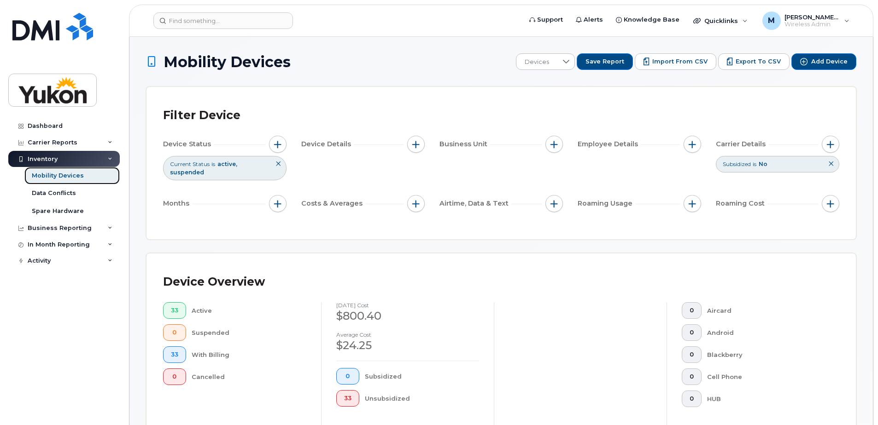
click at [47, 178] on div "Mobility Devices" at bounding box center [58, 176] width 52 height 8
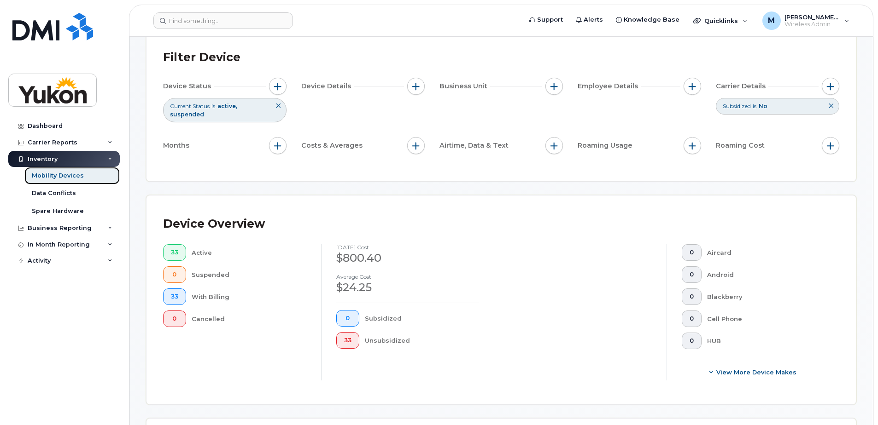
scroll to position [138, 0]
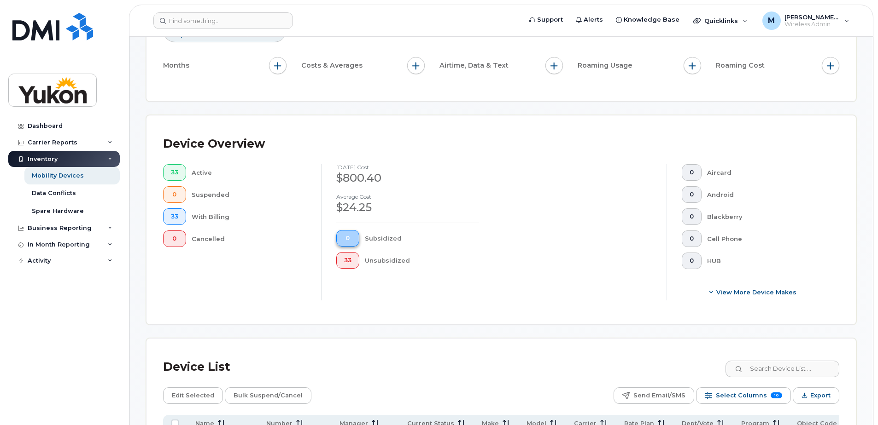
click at [346, 241] on span "0" at bounding box center [347, 238] width 7 height 7
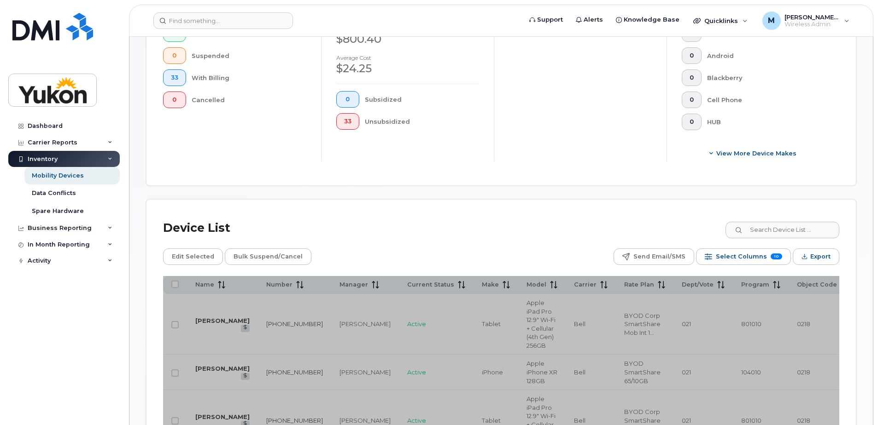
scroll to position [184, 0]
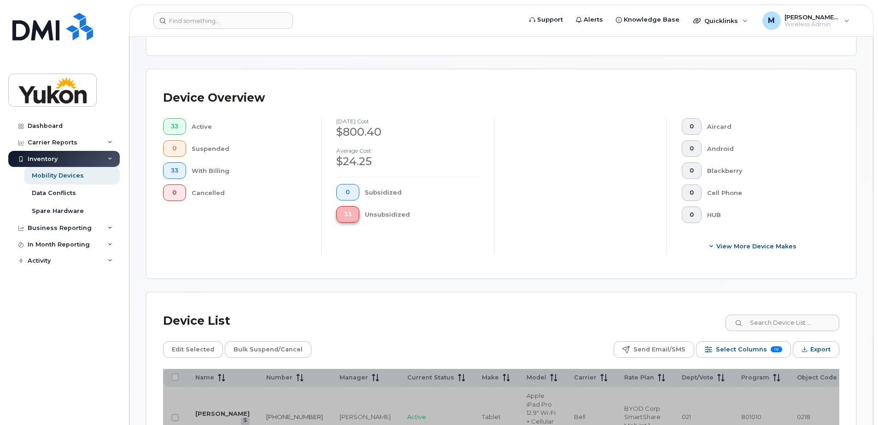
click at [347, 219] on button "33" at bounding box center [347, 214] width 23 height 17
click at [50, 119] on link "Dashboard" at bounding box center [63, 126] width 111 height 17
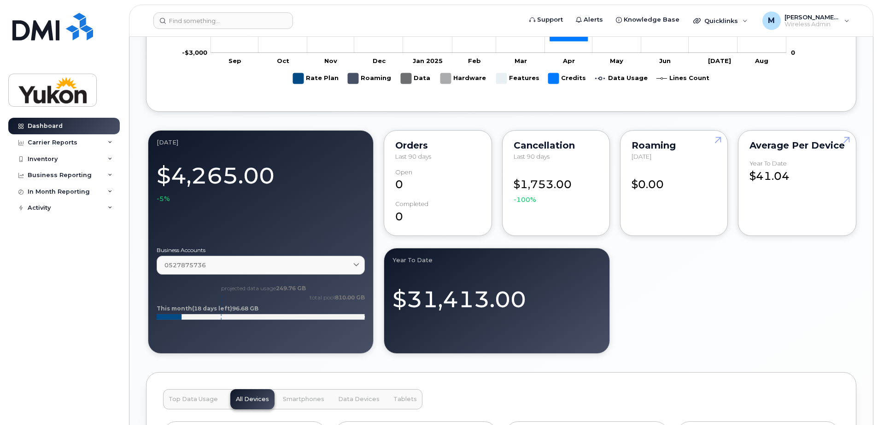
scroll to position [414, 0]
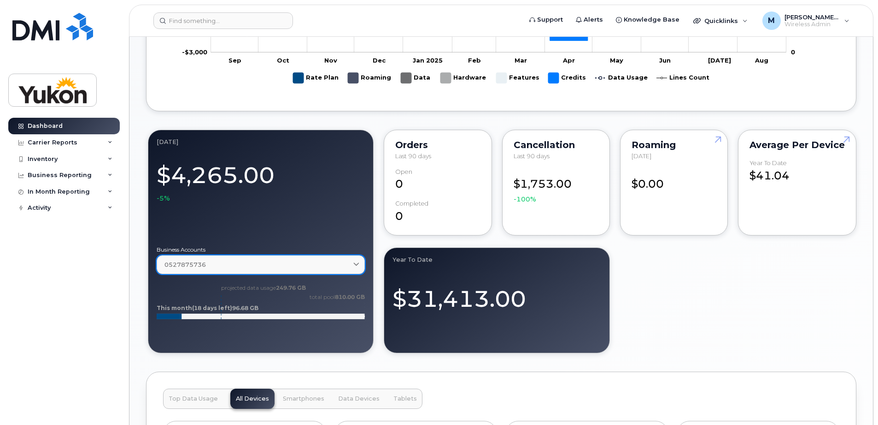
click at [345, 269] on div "0527875736" at bounding box center [260, 265] width 192 height 9
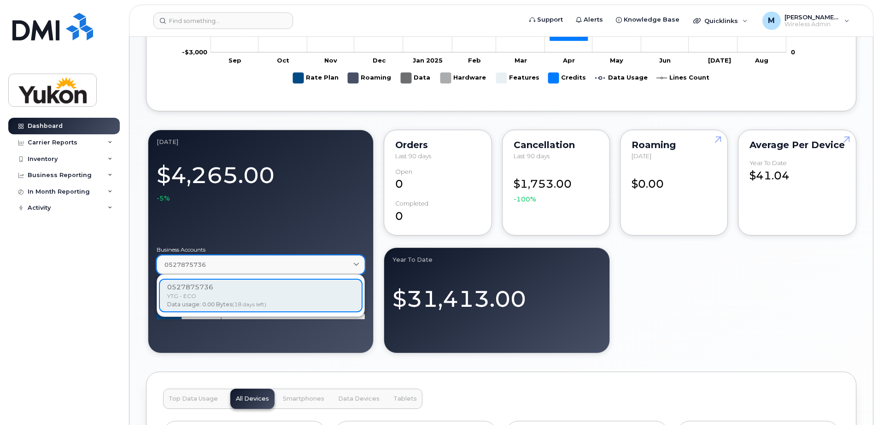
click at [345, 269] on div "0527875736" at bounding box center [260, 265] width 192 height 9
click at [726, 263] on div "August 2025 $4,265.00 -5% Business Accounts 0527875736 0527875736 YTG - ECO Dat…" at bounding box center [501, 241] width 710 height 227
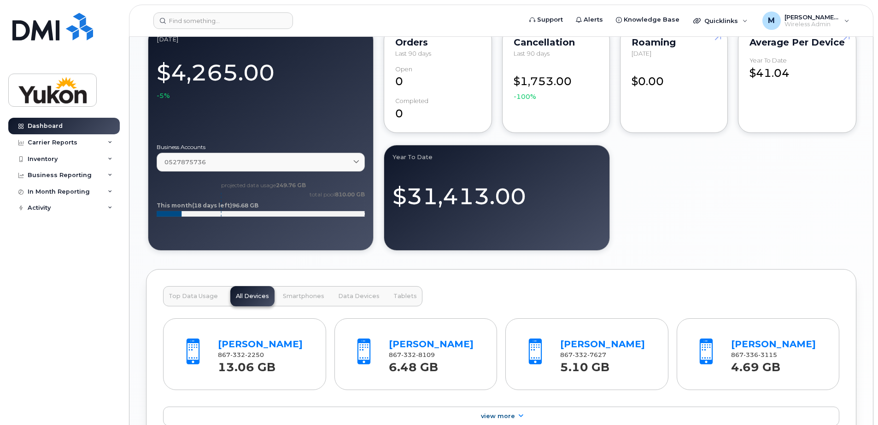
scroll to position [506, 0]
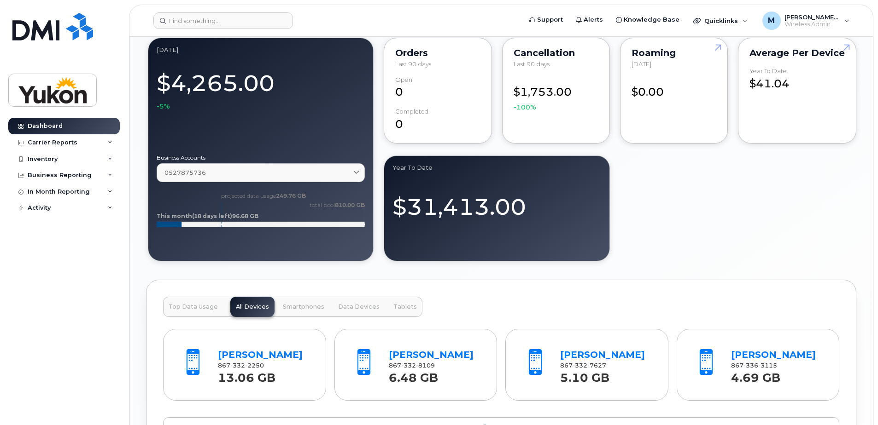
click at [550, 78] on div "$1,753.00 -100%" at bounding box center [555, 93] width 85 height 35
click at [545, 92] on div "$1,753.00 -100%" at bounding box center [555, 93] width 85 height 35
click at [299, 301] on button "Smartphones" at bounding box center [303, 307] width 52 height 20
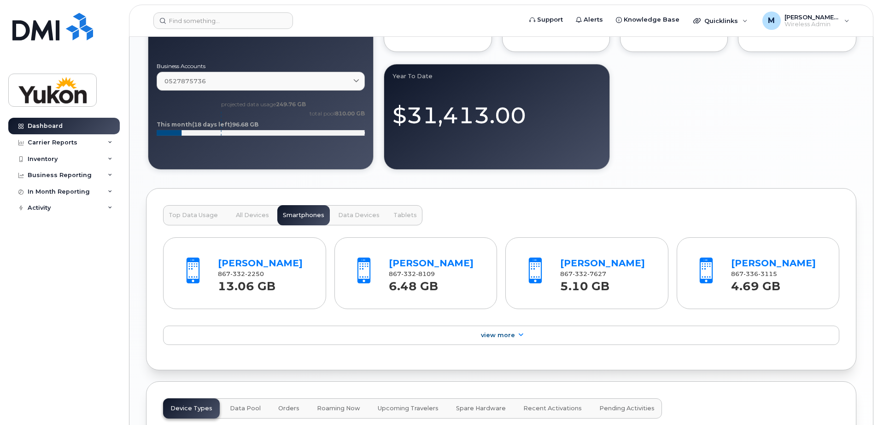
scroll to position [599, 0]
click at [355, 217] on span "Data Devices" at bounding box center [358, 214] width 41 height 7
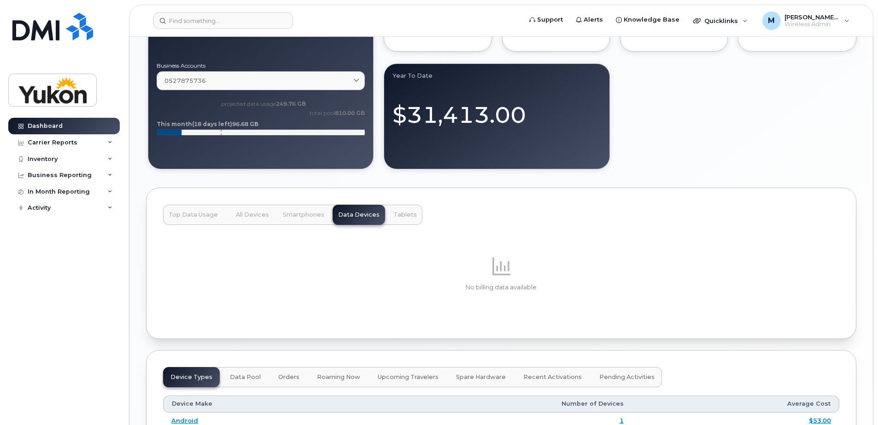
click at [298, 214] on span "Smartphones" at bounding box center [303, 214] width 41 height 7
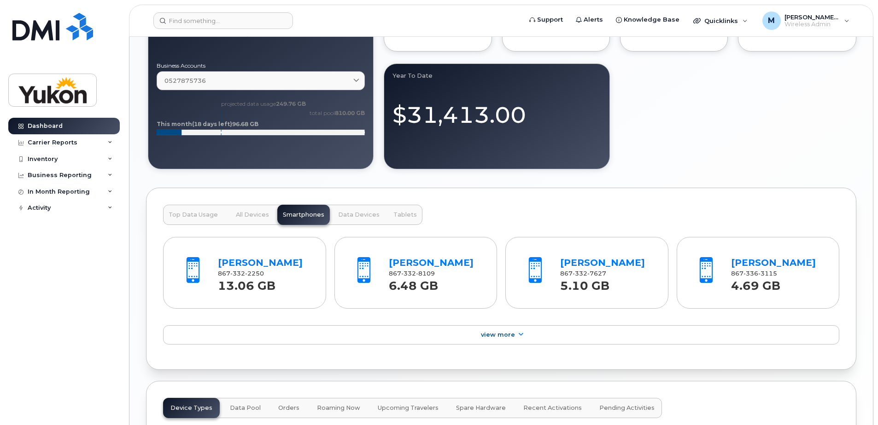
click at [406, 211] on span "Tablets" at bounding box center [404, 214] width 23 height 7
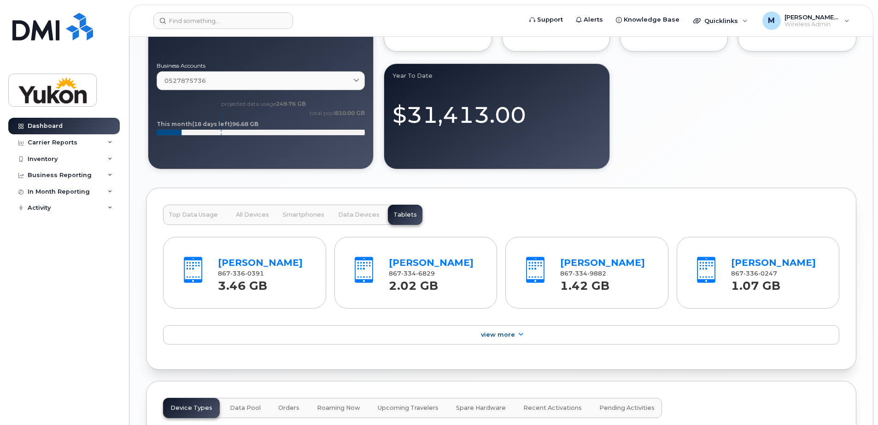
click at [248, 217] on span "All Devices" at bounding box center [252, 214] width 33 height 7
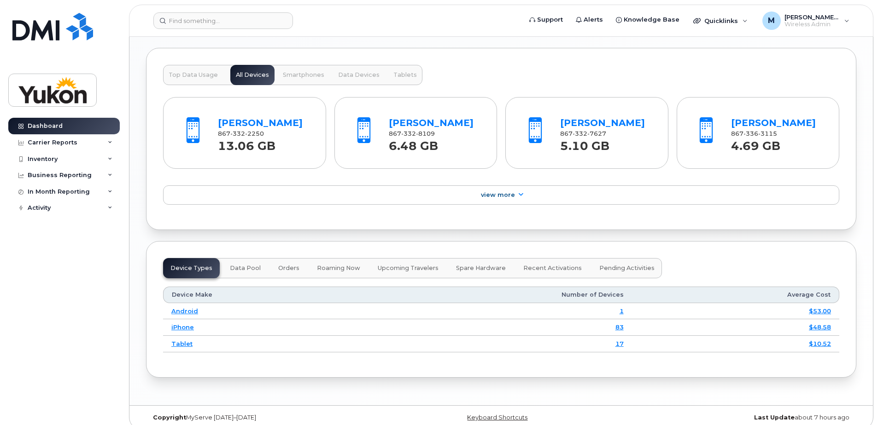
scroll to position [748, 0]
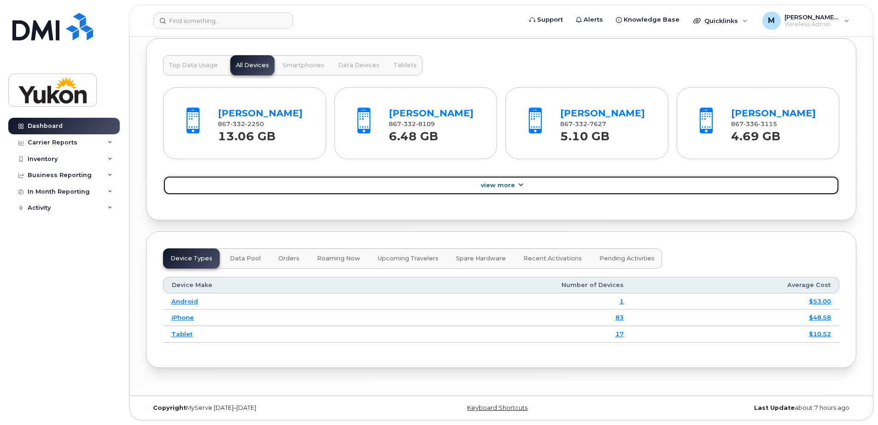
click at [524, 192] on link "View More" at bounding box center [501, 185] width 676 height 19
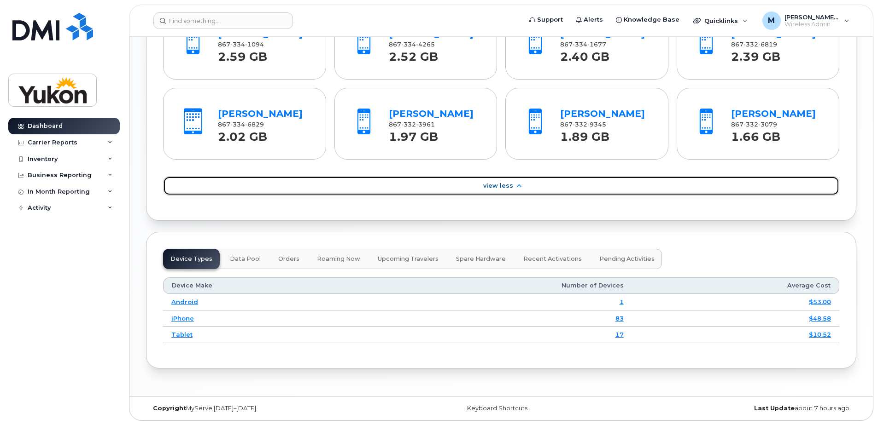
scroll to position [989, 0]
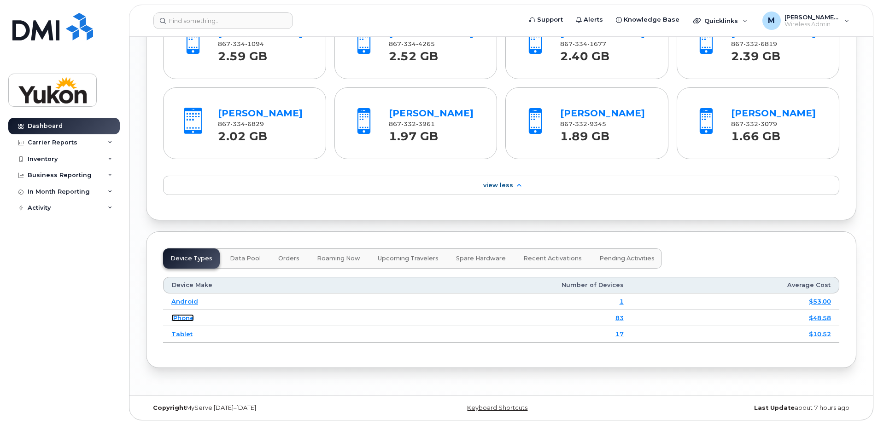
click at [186, 319] on link "iPhone" at bounding box center [182, 317] width 23 height 7
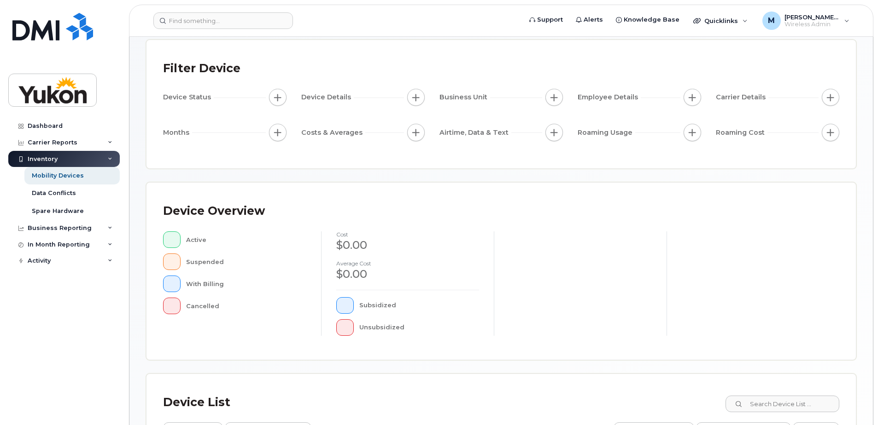
scroll to position [210, 0]
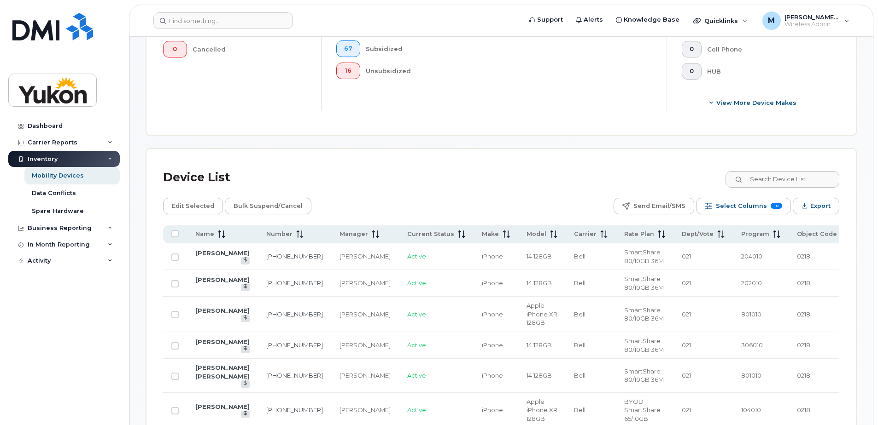
scroll to position [349, 0]
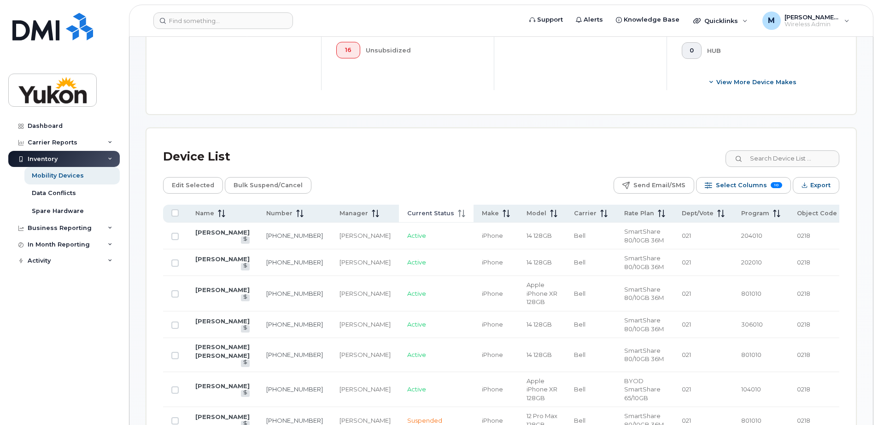
click at [410, 217] on span "Current Status" at bounding box center [430, 214] width 47 height 8
click at [410, 217] on span "Current Status" at bounding box center [433, 214] width 47 height 8
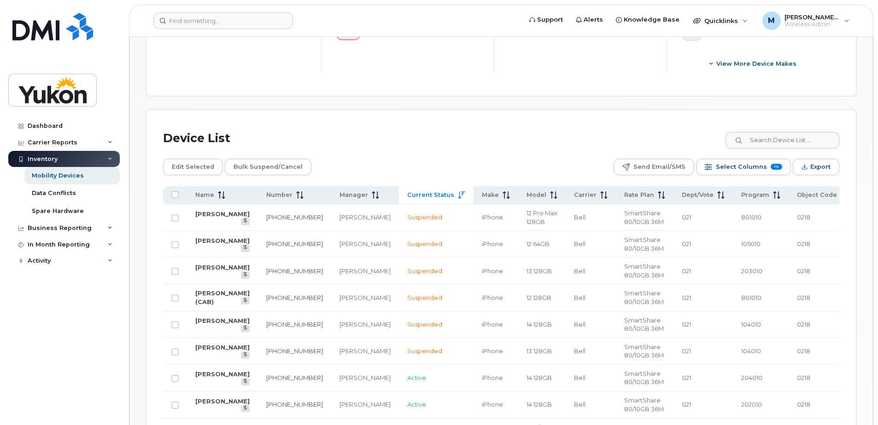
scroll to position [395, 0]
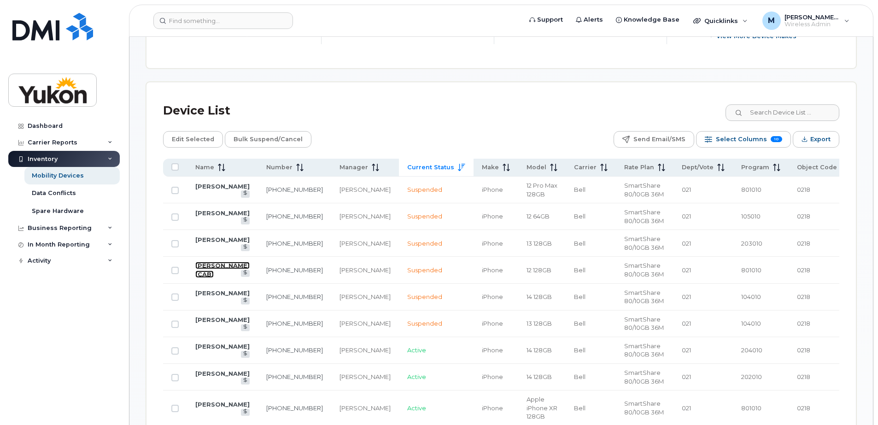
click at [226, 274] on link "[PERSON_NAME] (CAB)" at bounding box center [222, 270] width 54 height 16
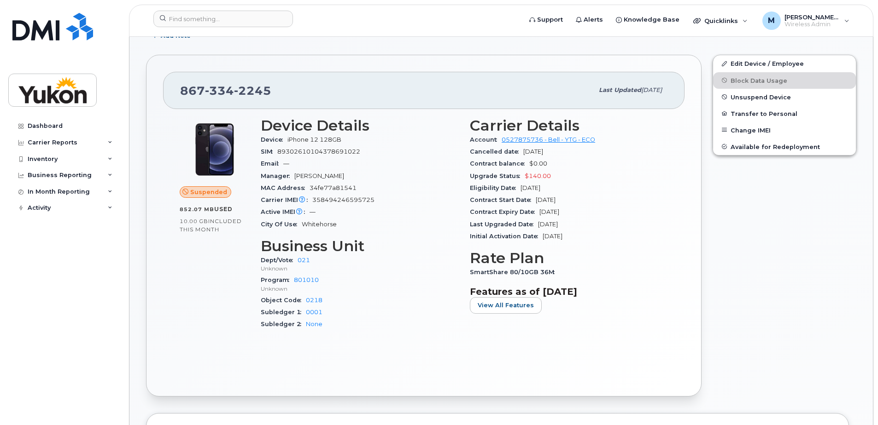
scroll to position [138, 0]
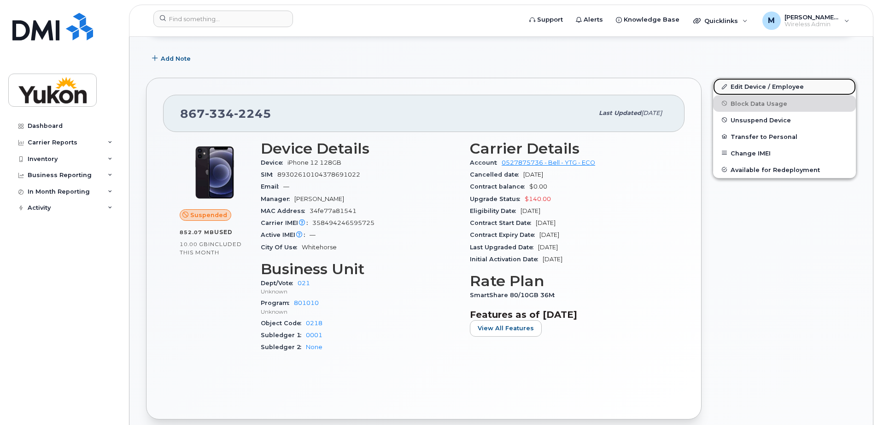
click at [762, 88] on link "Edit Device / Employee" at bounding box center [784, 86] width 143 height 17
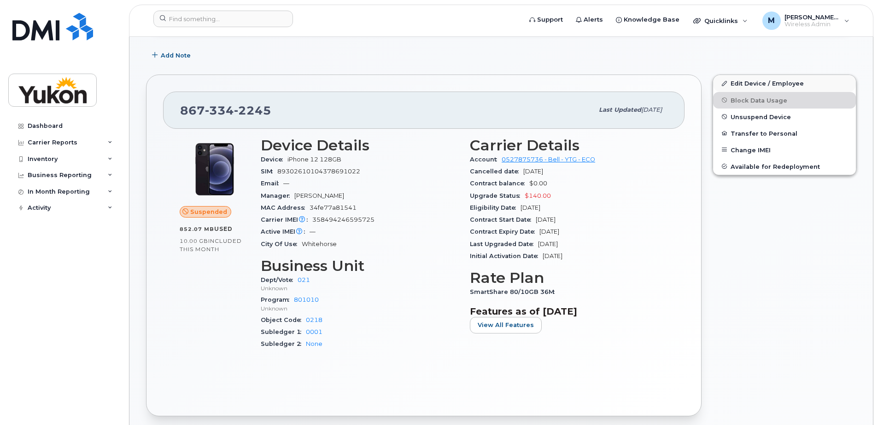
scroll to position [92, 0]
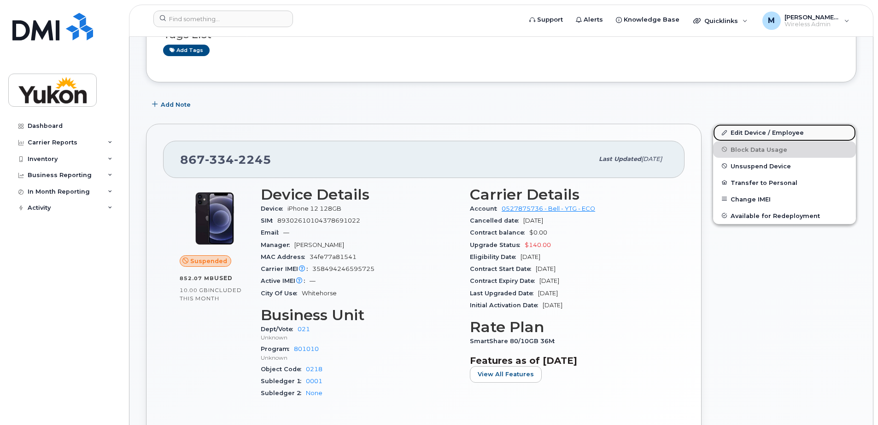
click at [749, 130] on link "Edit Device / Employee" at bounding box center [784, 132] width 143 height 17
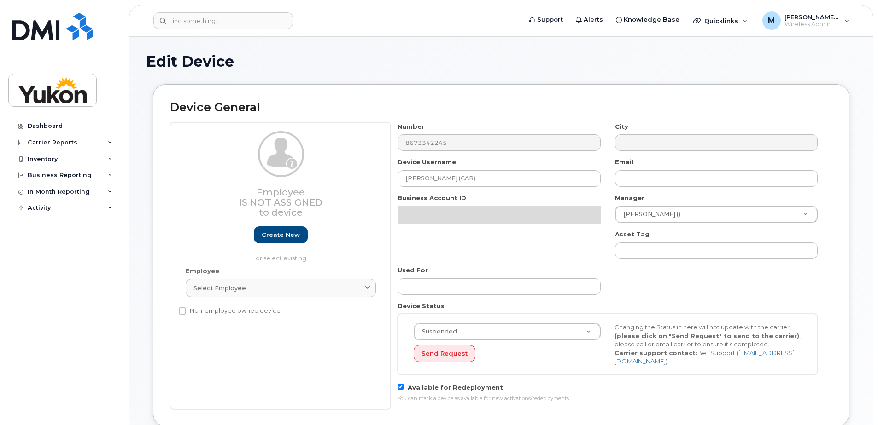
select select "33500007"
select select "33497282"
select select "33507478"
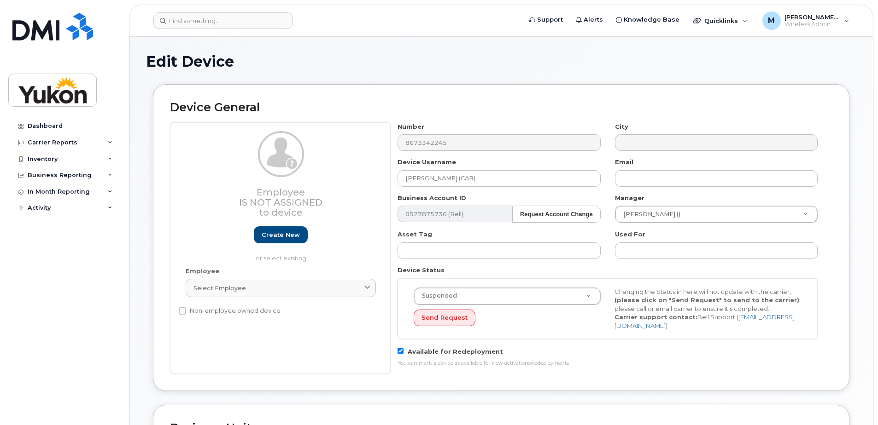
select select "33500007"
select select "33497282"
select select "33507478"
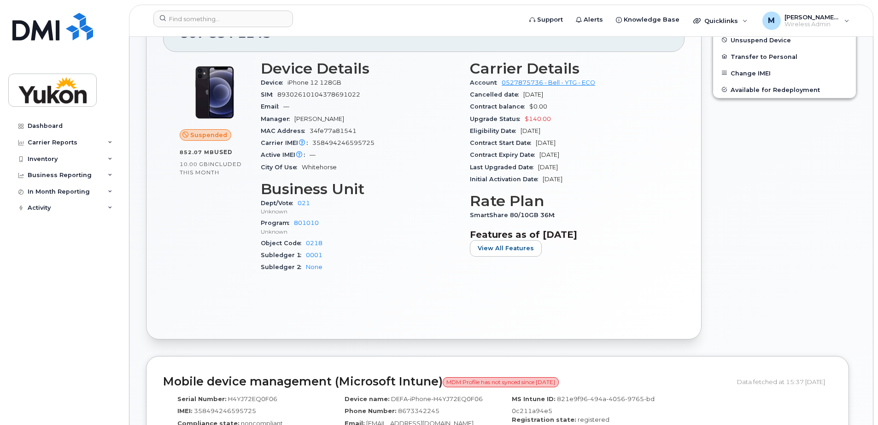
scroll to position [138, 0]
